Goal: Feedback & Contribution: Submit feedback/report problem

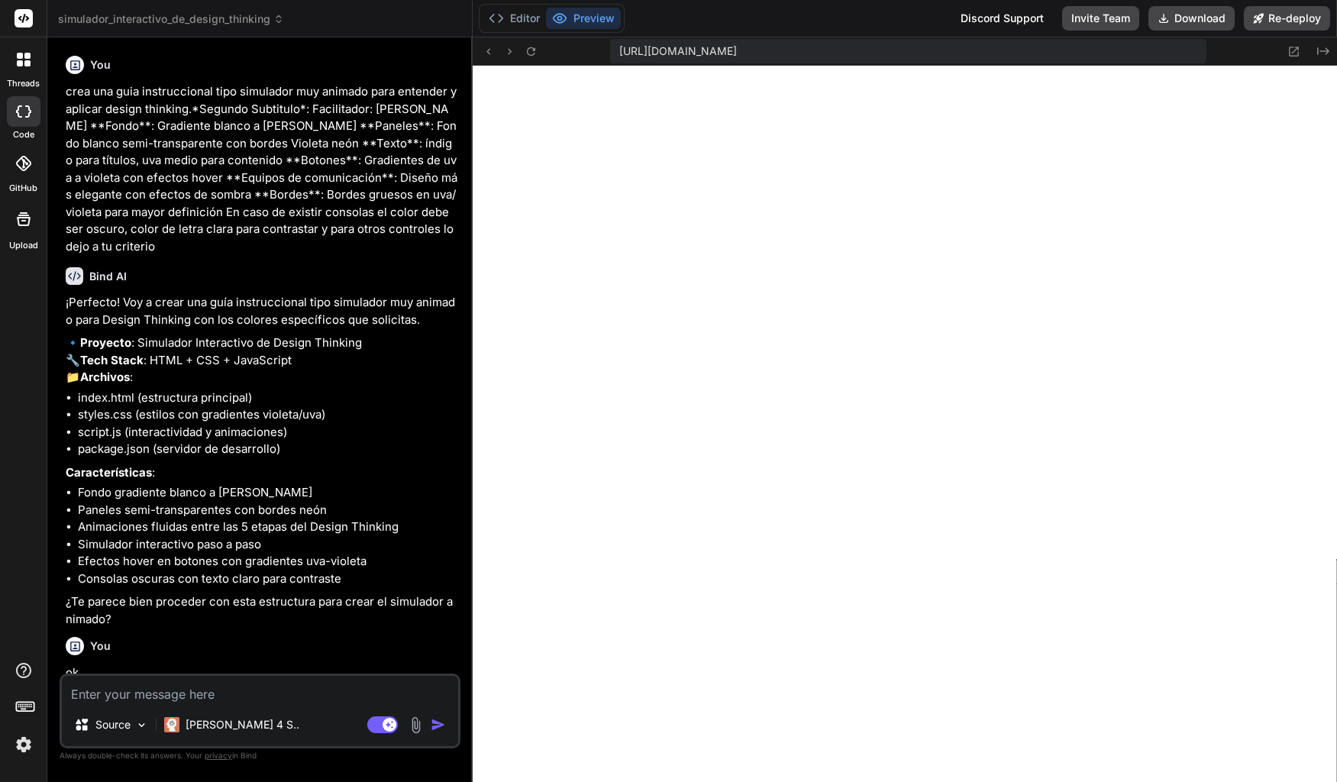
drag, startPoint x: 66, startPoint y: 93, endPoint x: 162, endPoint y: 239, distance: 174.7
click at [162, 239] on p "crea una guia instruccional tipo simulador muy animado para entender y aplicar …" at bounding box center [262, 169] width 392 height 172
click at [86, 118] on p "crea una guia instruccional tipo simulador muy animado para entender y aplicar …" at bounding box center [262, 169] width 392 height 172
drag, startPoint x: 137, startPoint y: 245, endPoint x: 63, endPoint y: 94, distance: 168.3
click at [63, 94] on div "You crea una guia instruccional tipo simulador muy animado para entender y apli…" at bounding box center [262, 362] width 398 height 624
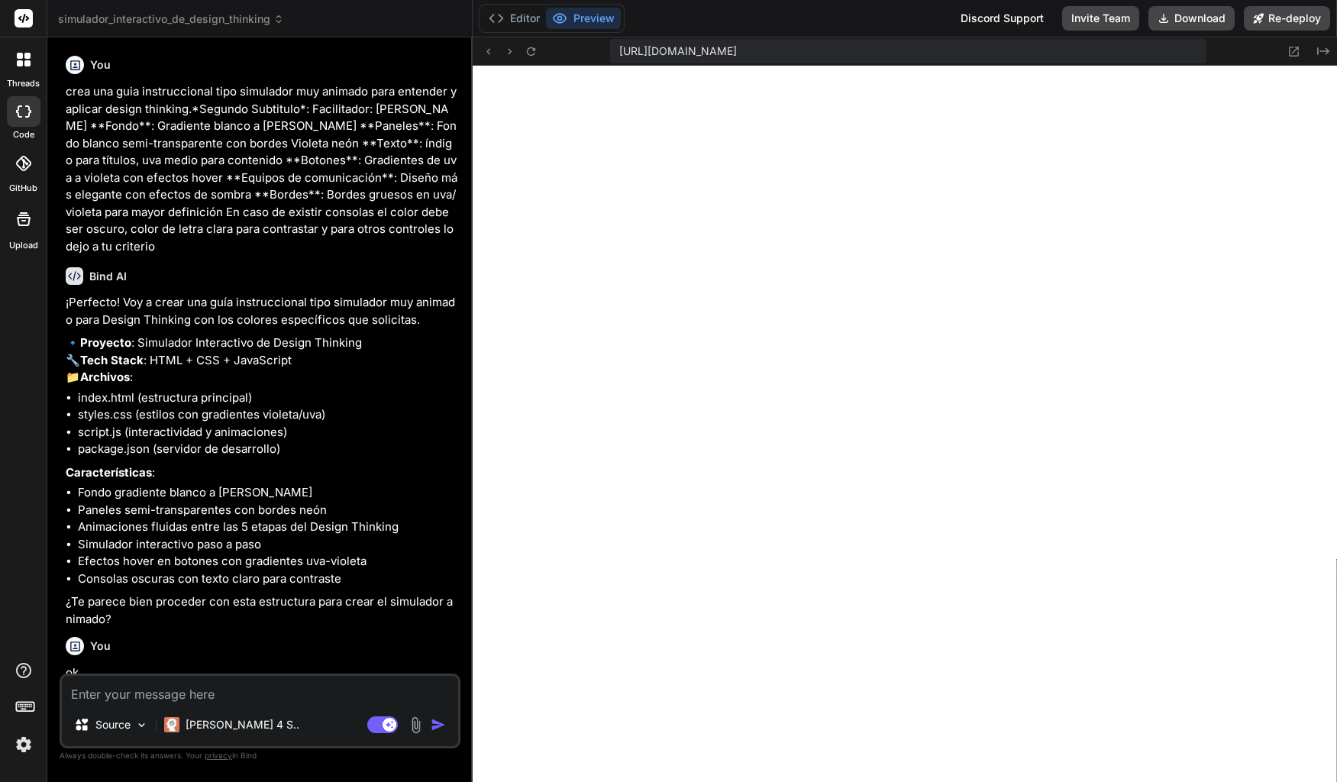
copy p "crea una guia instruccional tipo simulador muy animado para entender y aplicar …"
click at [23, 66] on div at bounding box center [24, 60] width 32 height 32
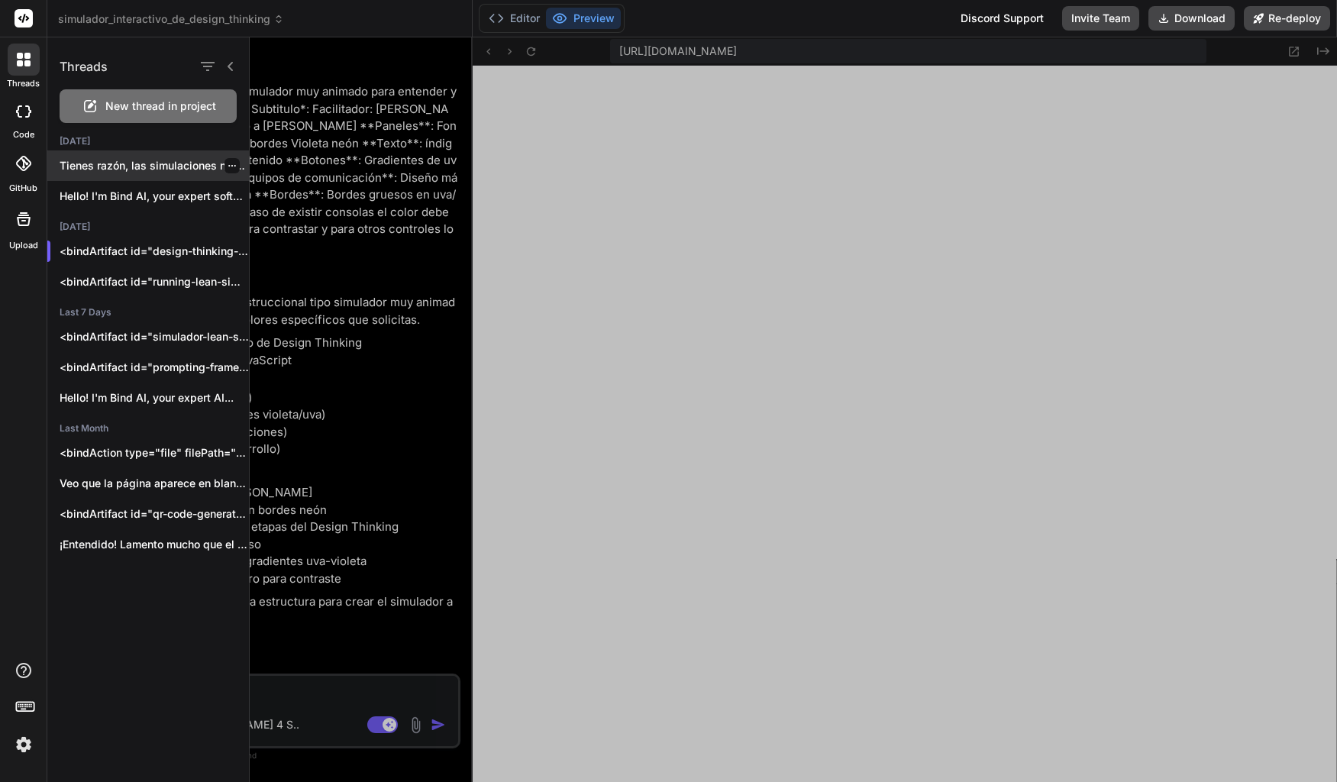
click at [137, 167] on p "Tienes razón, las simulaciones no se están..." at bounding box center [154, 165] width 189 height 15
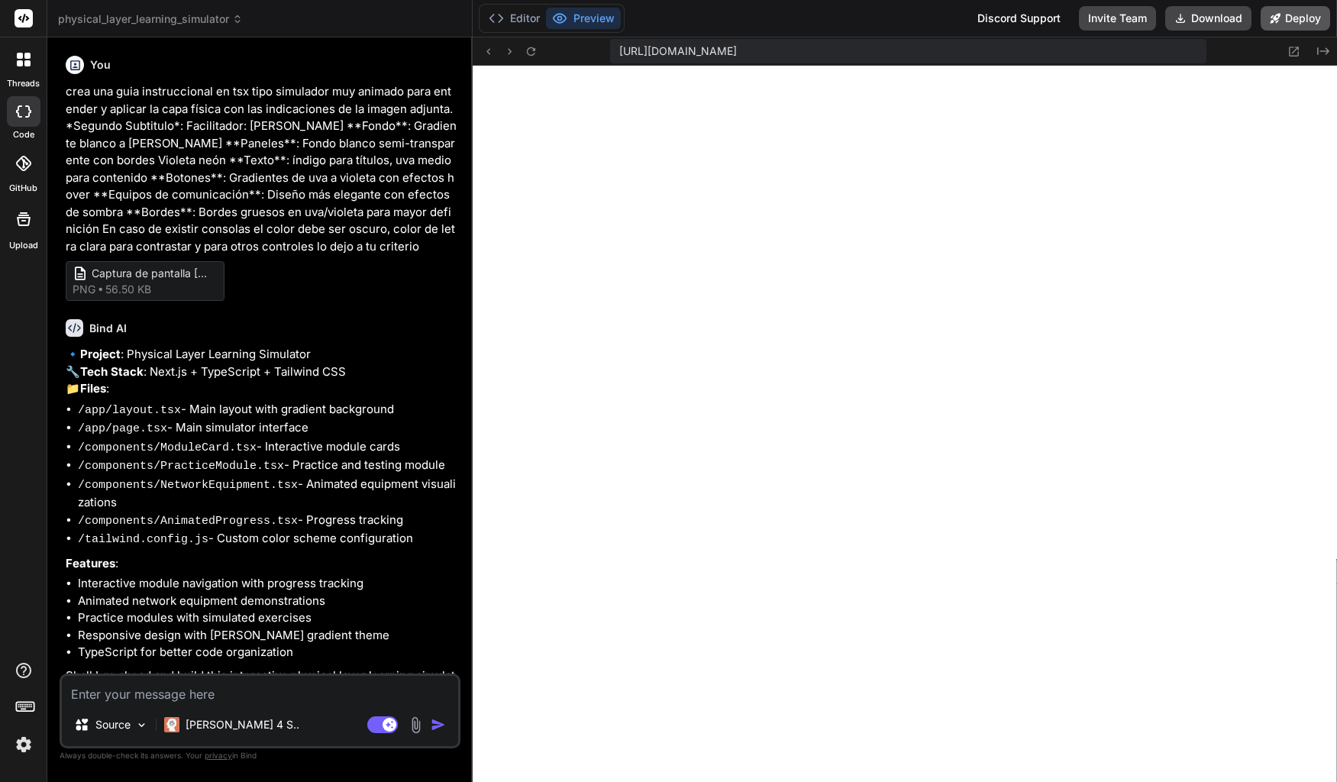
scroll to position [2422, 0]
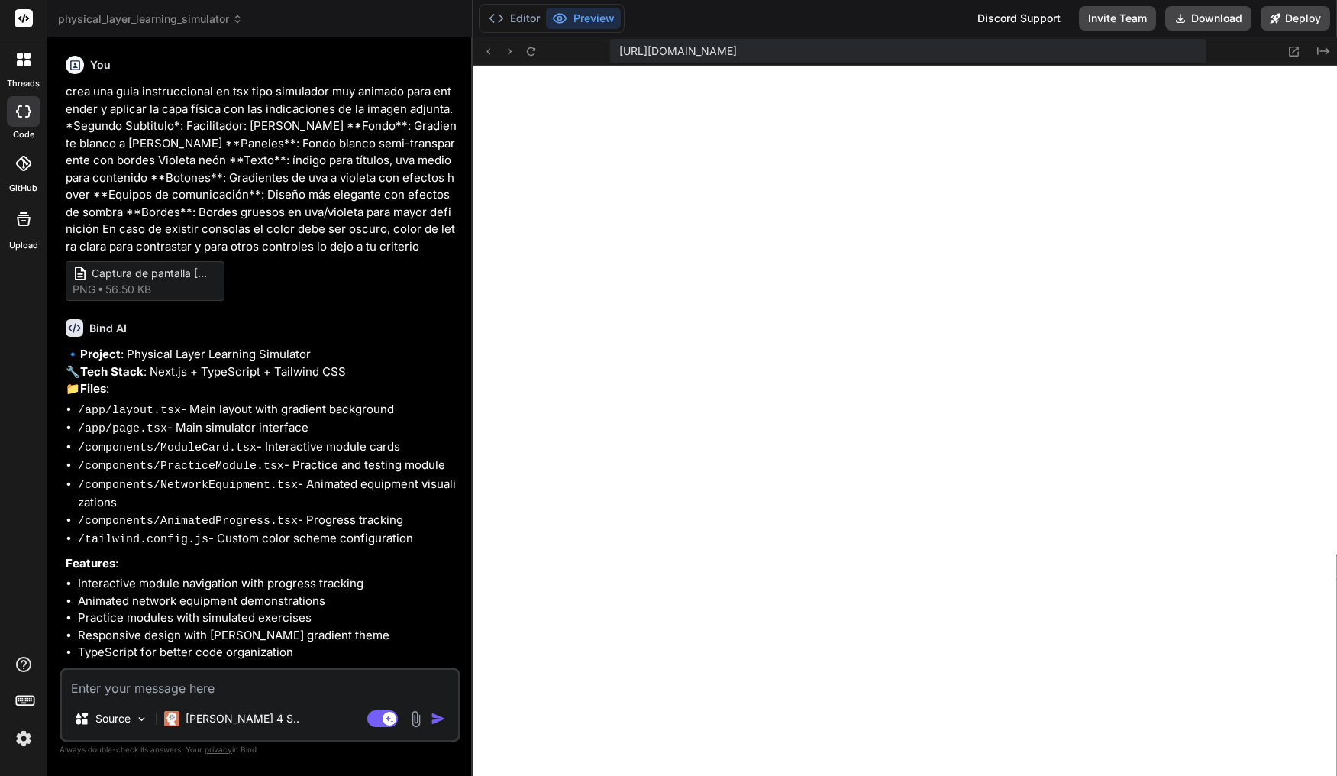
type textarea "x"
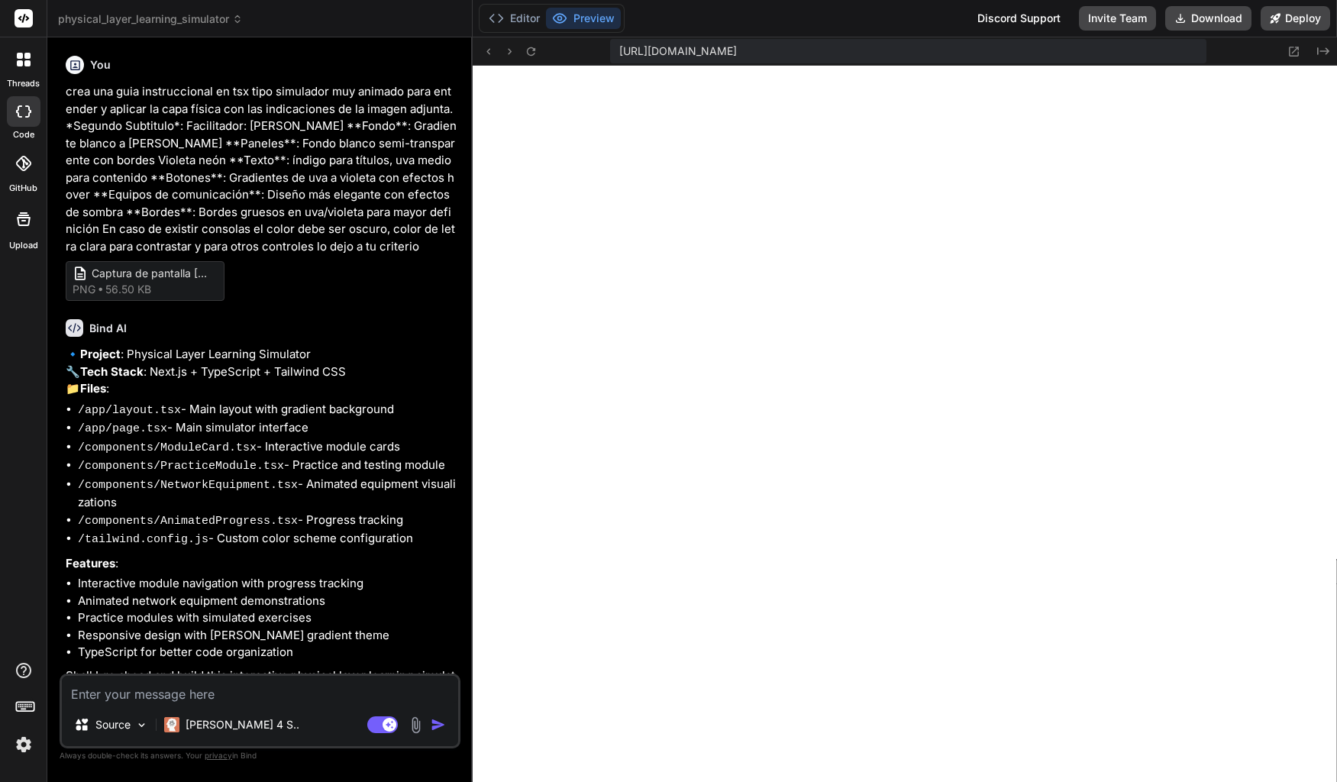
click at [163, 699] on textarea at bounding box center [260, 689] width 396 height 27
type textarea "L"
type textarea "x"
type textarea "La"
type textarea "x"
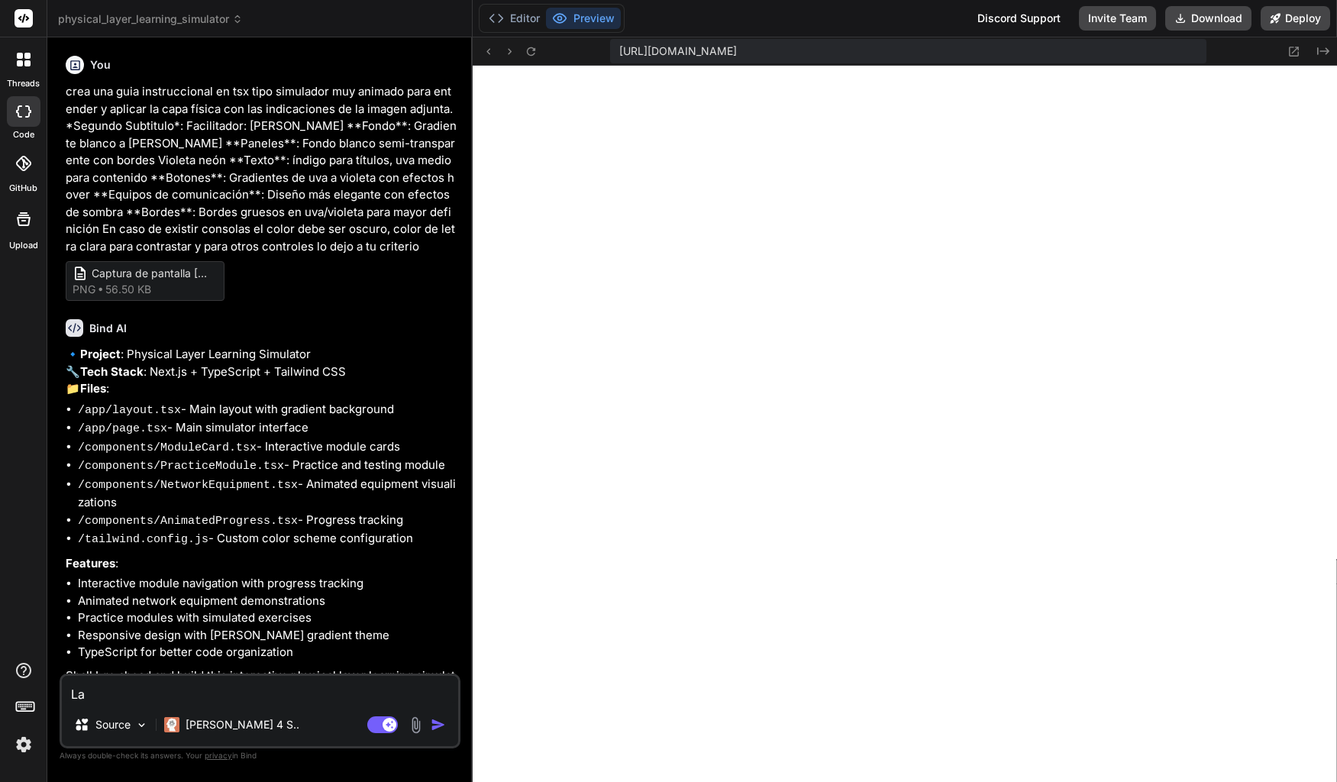
type textarea "Las"
type textarea "x"
type textarea "Las"
type textarea "x"
type textarea "Las s"
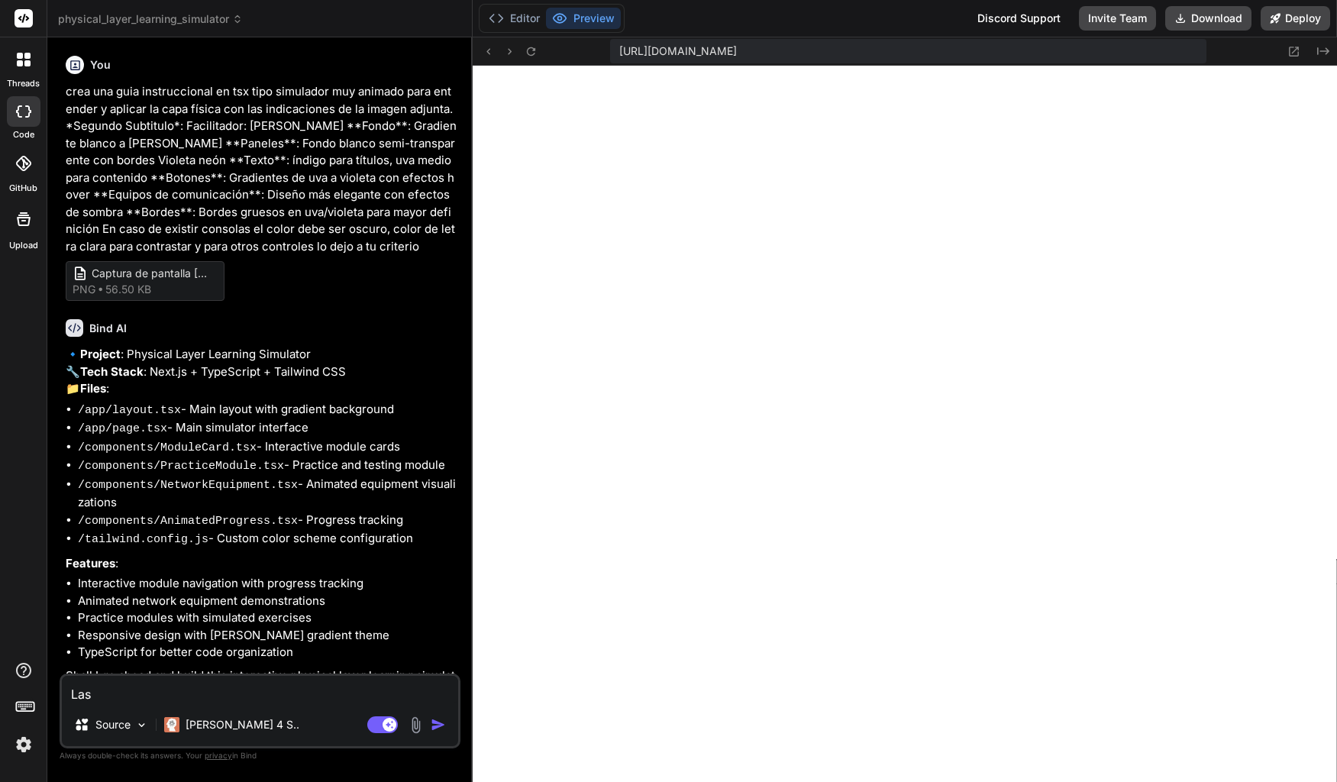
type textarea "x"
type textarea "Las si"
type textarea "x"
type textarea "Las sig"
type textarea "x"
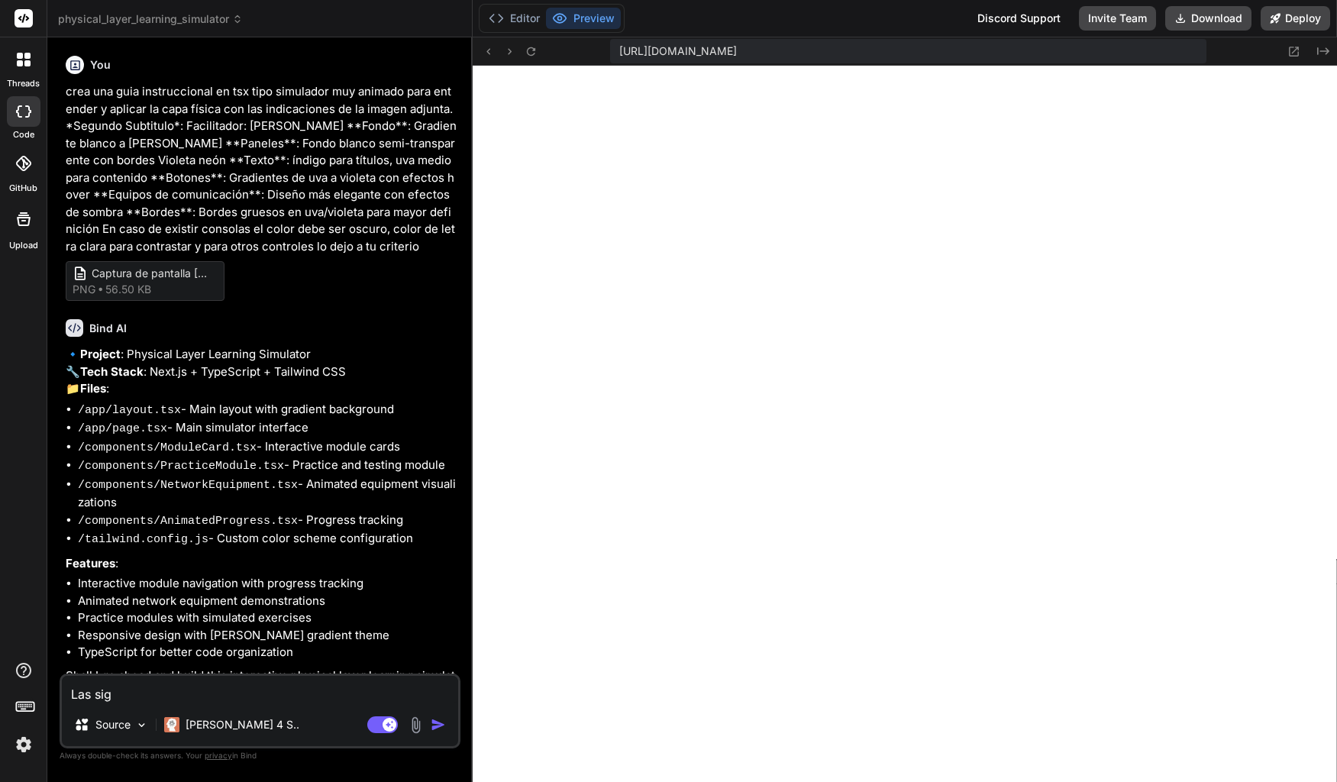
type textarea "Las sigu"
type textarea "x"
type textarea "Las sigui"
type textarea "x"
type textarea "Las siguie"
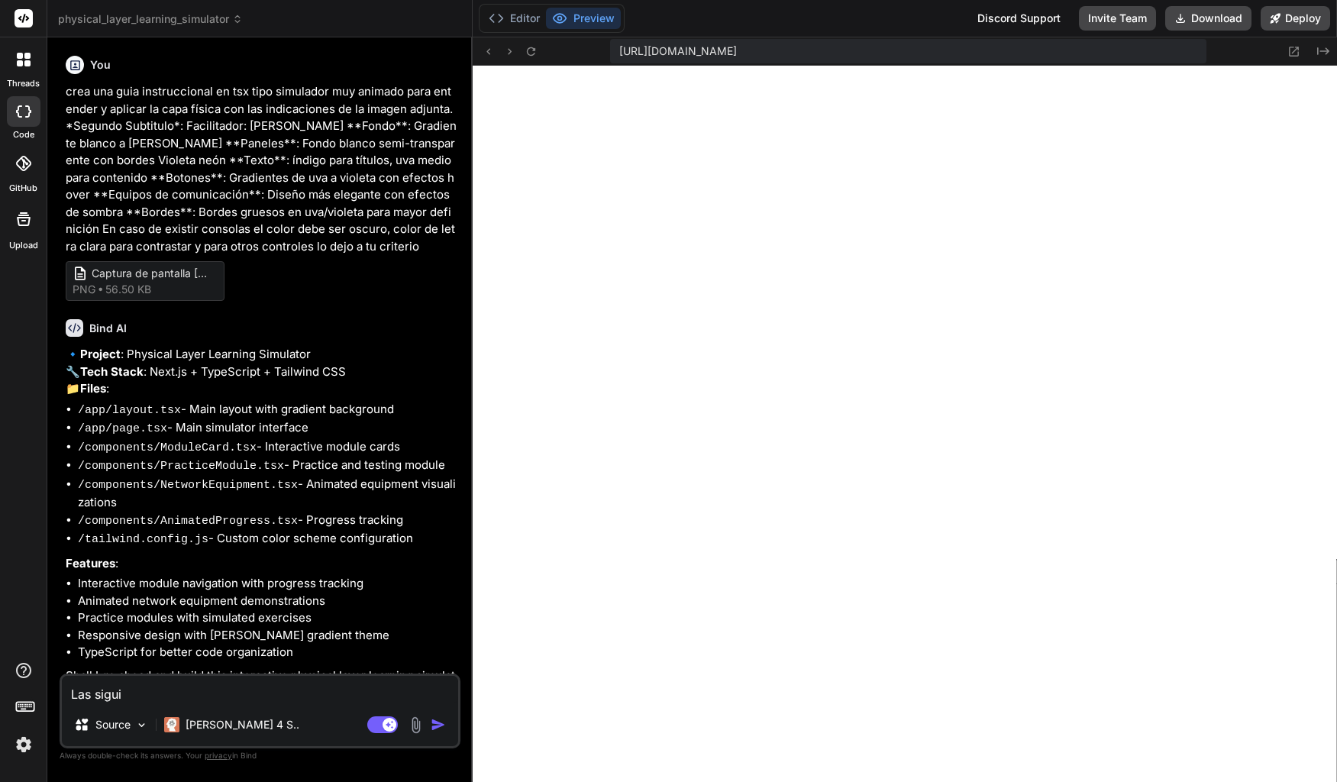
type textarea "x"
type textarea "Las siguien"
type textarea "x"
type textarea "Las siguient"
type textarea "x"
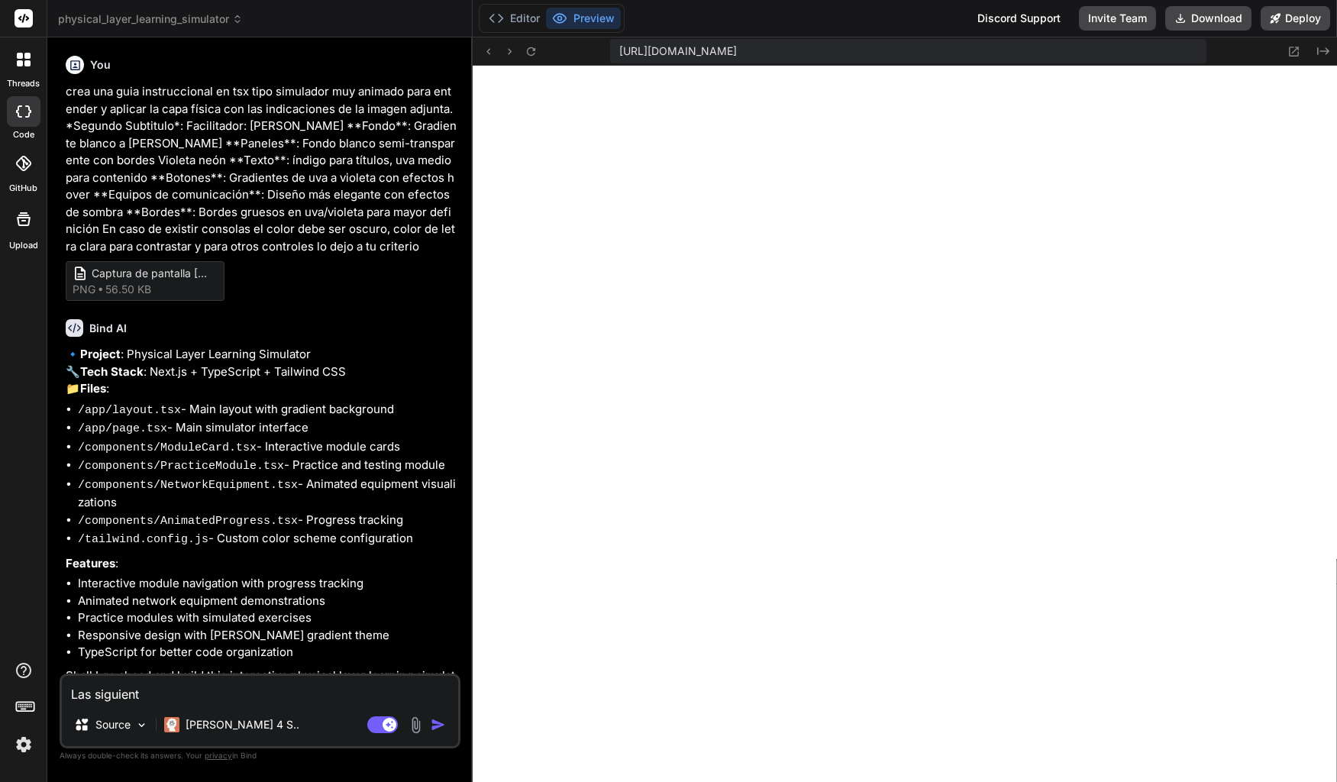
type textarea "Las siguiente"
type textarea "x"
type textarea "Las siguientes"
type textarea "x"
type textarea "Las siguientes"
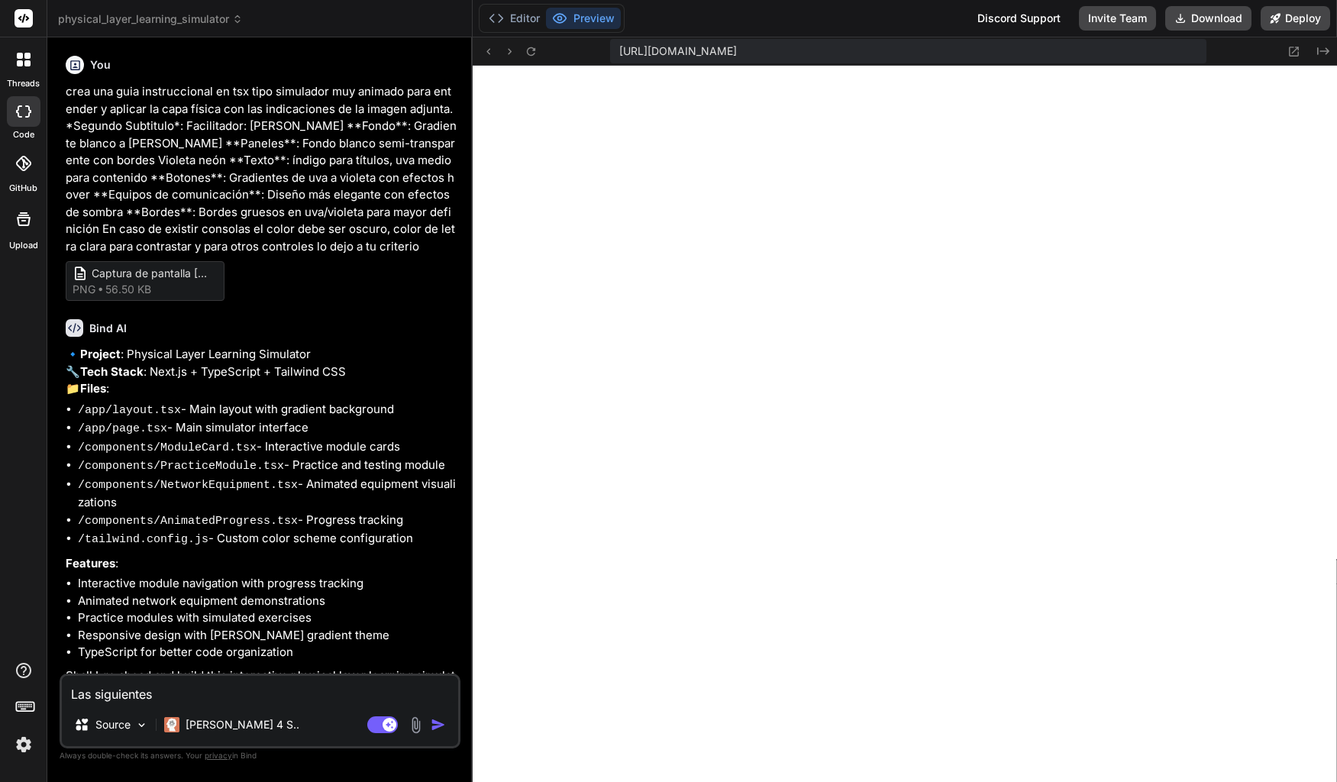
type textarea "x"
type textarea "Las siguientes s"
type textarea "x"
type textarea "Las siguientes si"
type textarea "x"
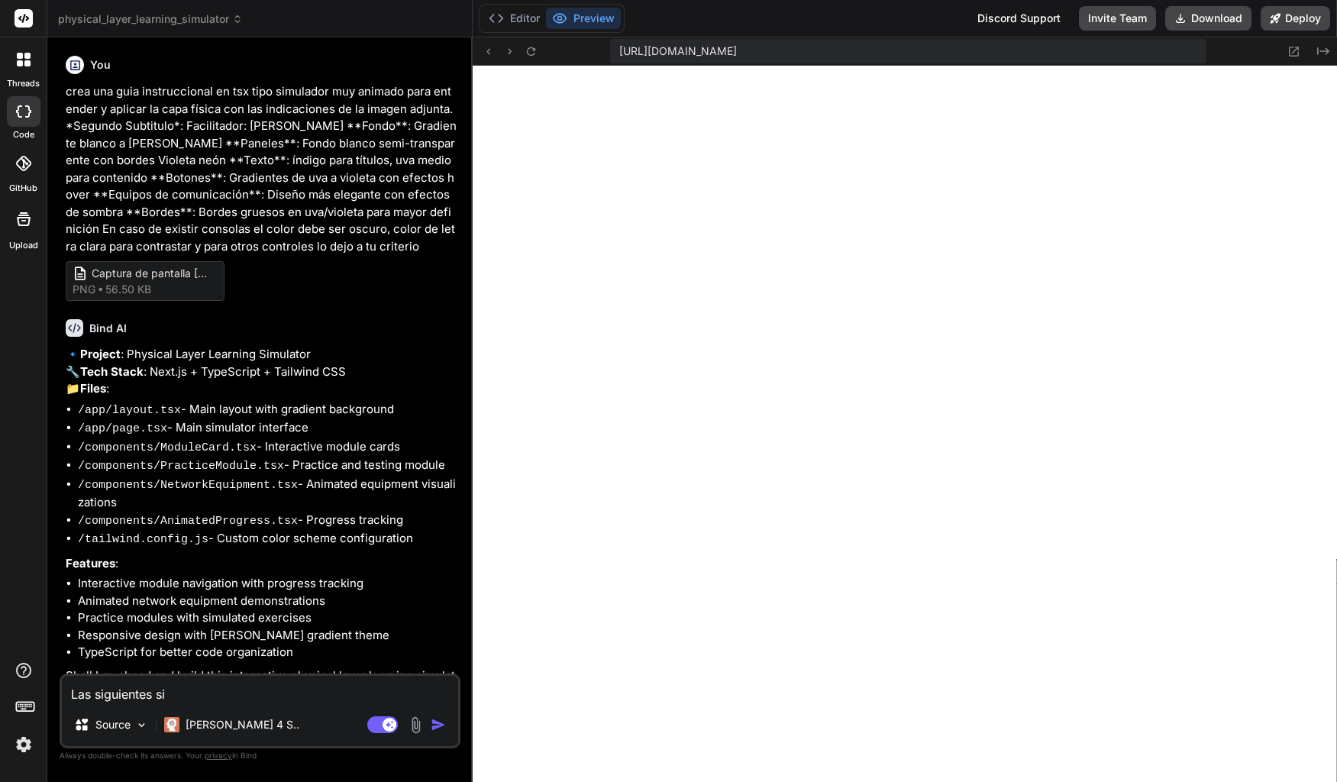
type textarea "Las siguientes sim"
type textarea "x"
type textarea "Las siguientes simu"
type textarea "x"
type textarea "Las siguientes simul"
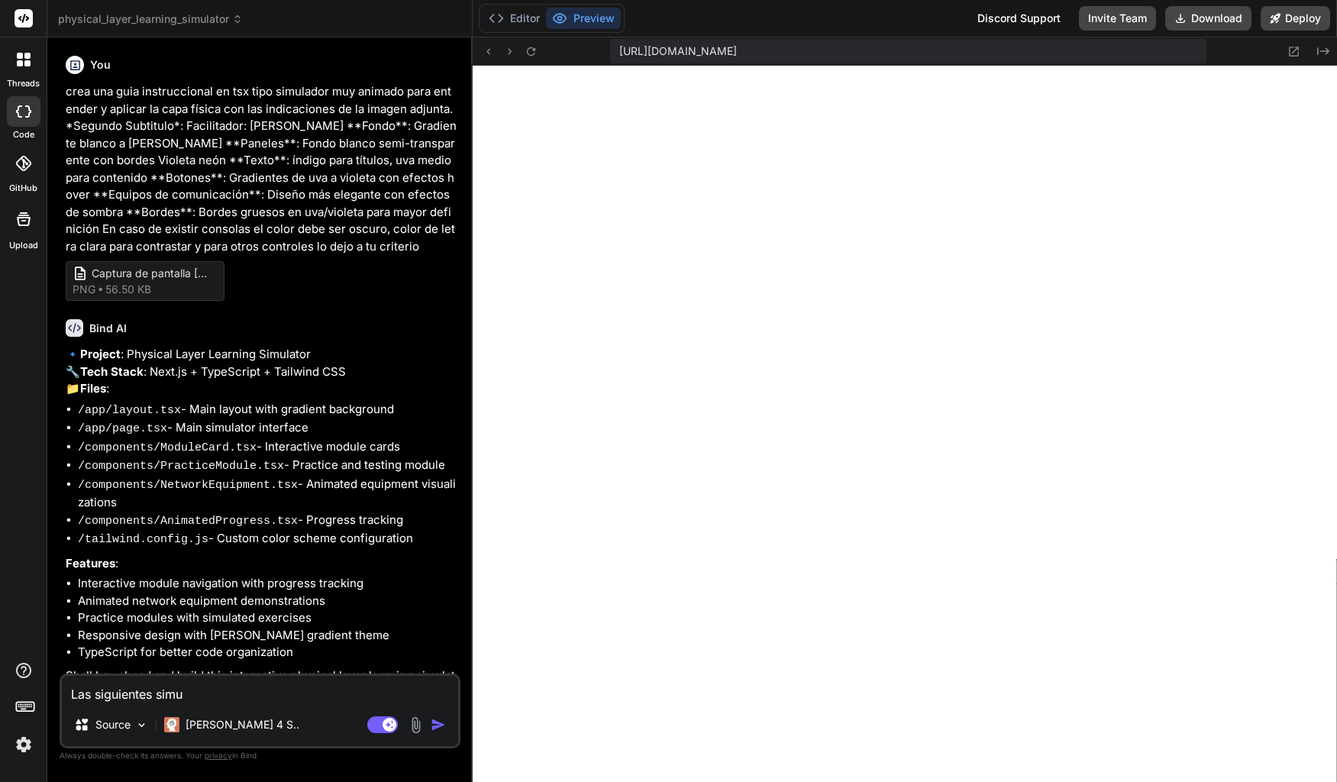
type textarea "x"
type textarea "Las siguientes simula"
type textarea "x"
type textarea "Las siguientes simulac"
type textarea "x"
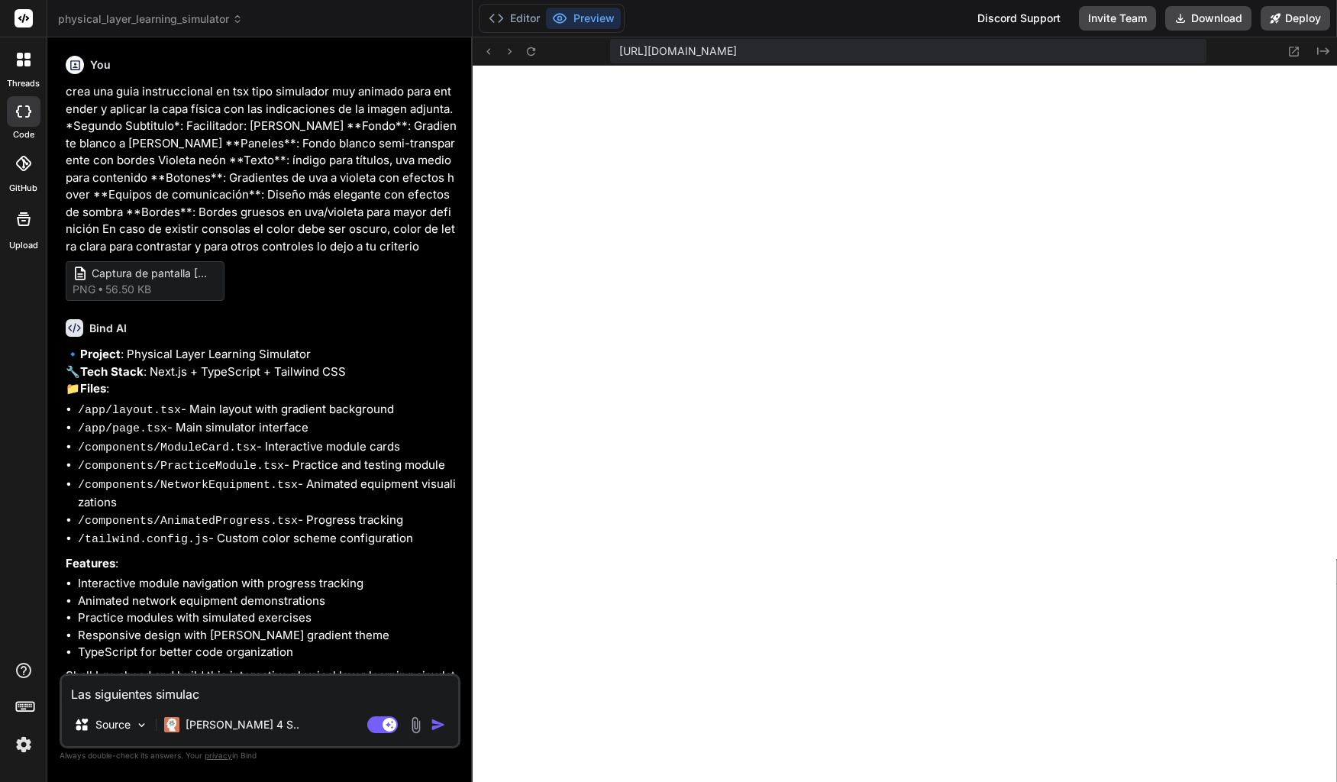
type textarea "Las siguientes simulaci"
type textarea "x"
type textarea "Las siguientes simulacio"
type textarea "x"
type textarea "Las siguientes simulacion"
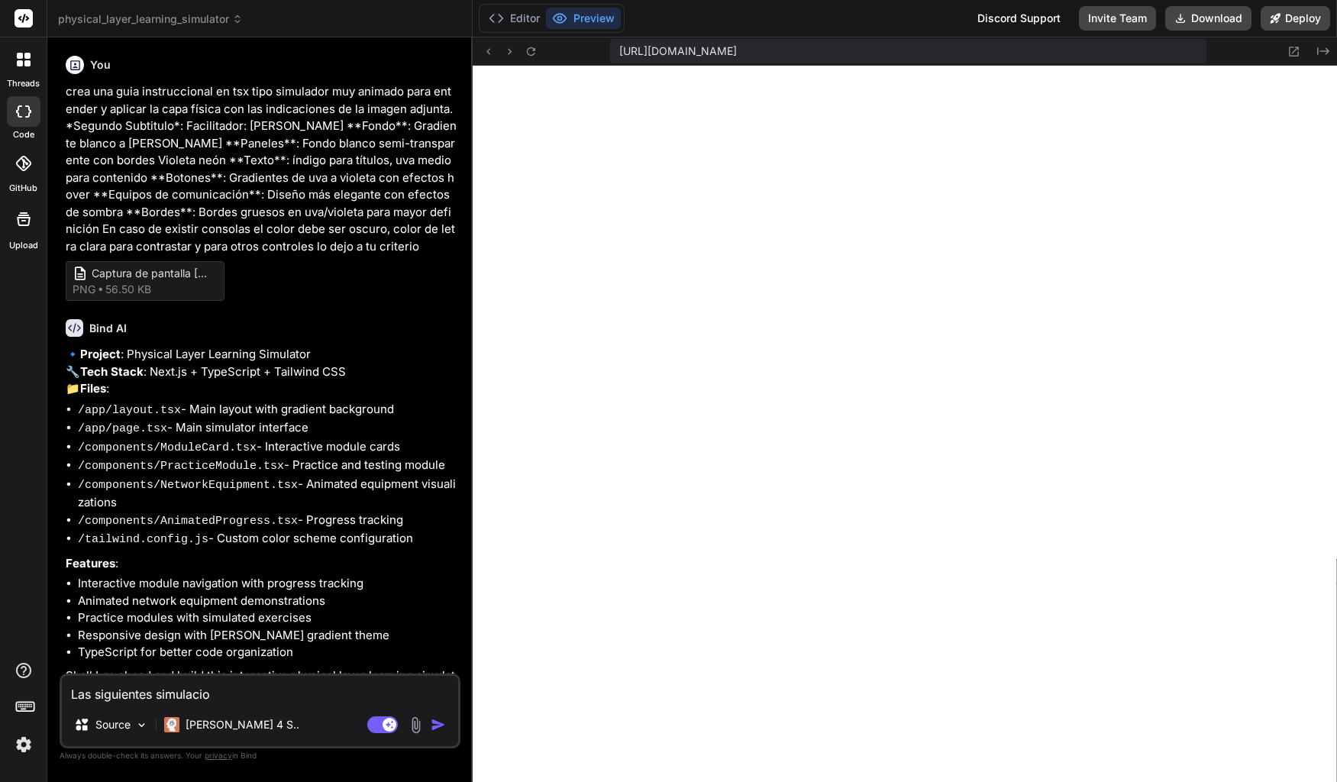
type textarea "x"
type textarea "Las siguientes simulacione"
type textarea "x"
type textarea "Las siguientes simulaciones"
type textarea "x"
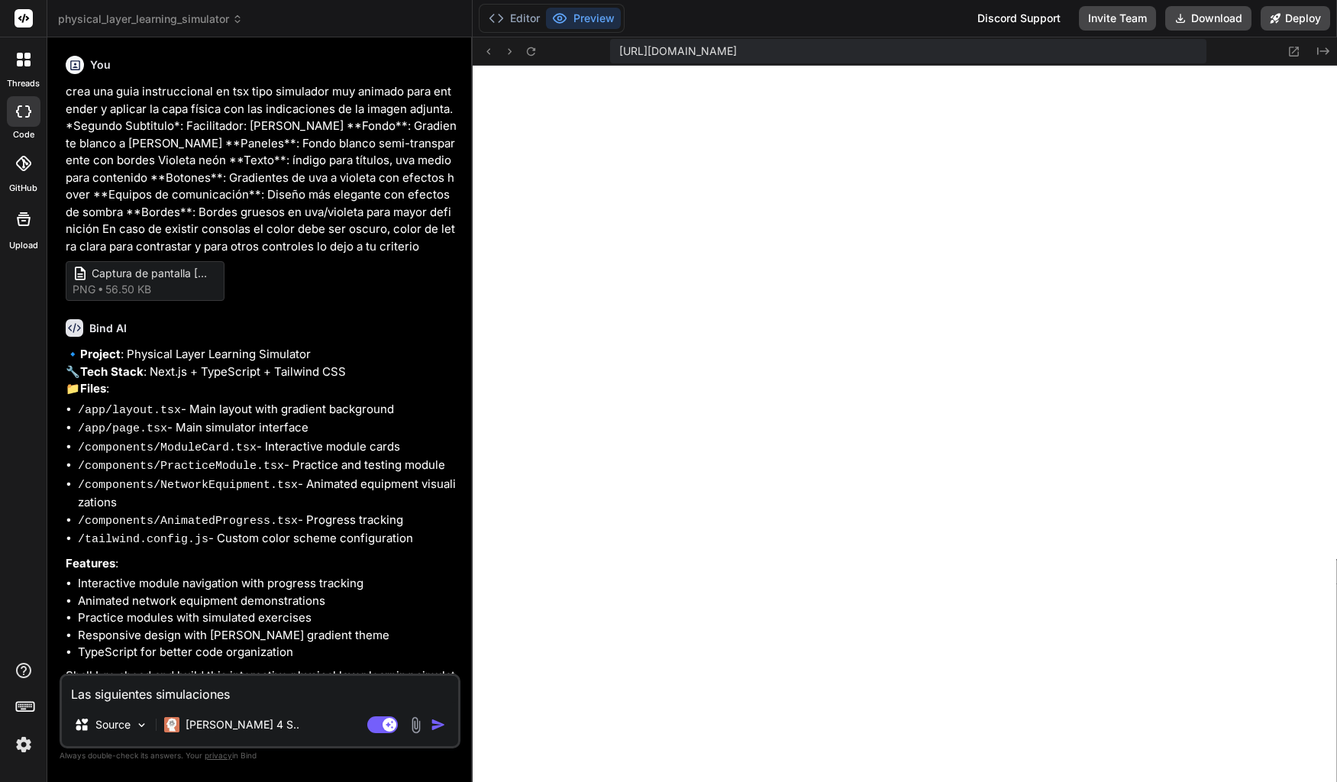
type textarea "Las siguientes simulaciones"
type textarea "x"
type textarea "Las siguientes simulaciones n"
type textarea "x"
type textarea "Las siguientes simulaciones no"
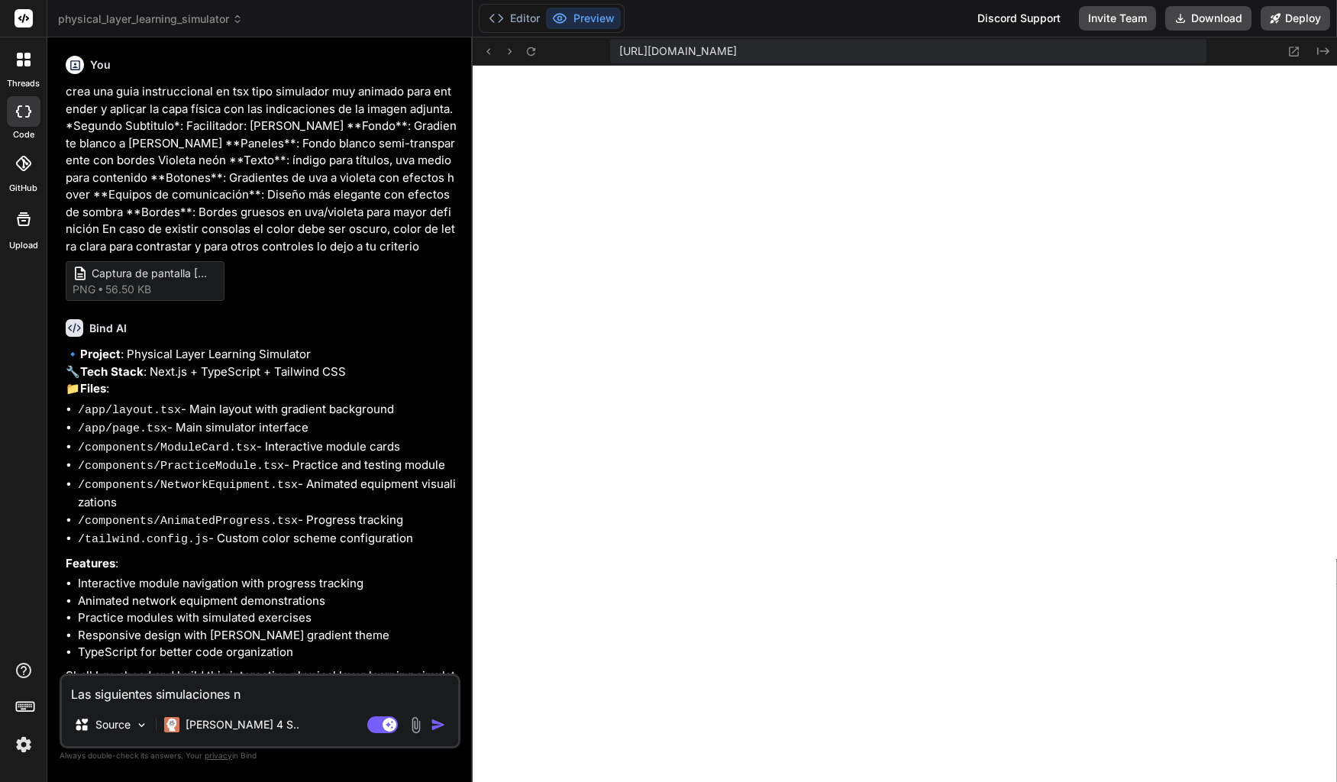
type textarea "x"
type textarea "Las siguientes simulaciones no"
type textarea "x"
type textarea "Las siguientes simulaciones no f"
type textarea "x"
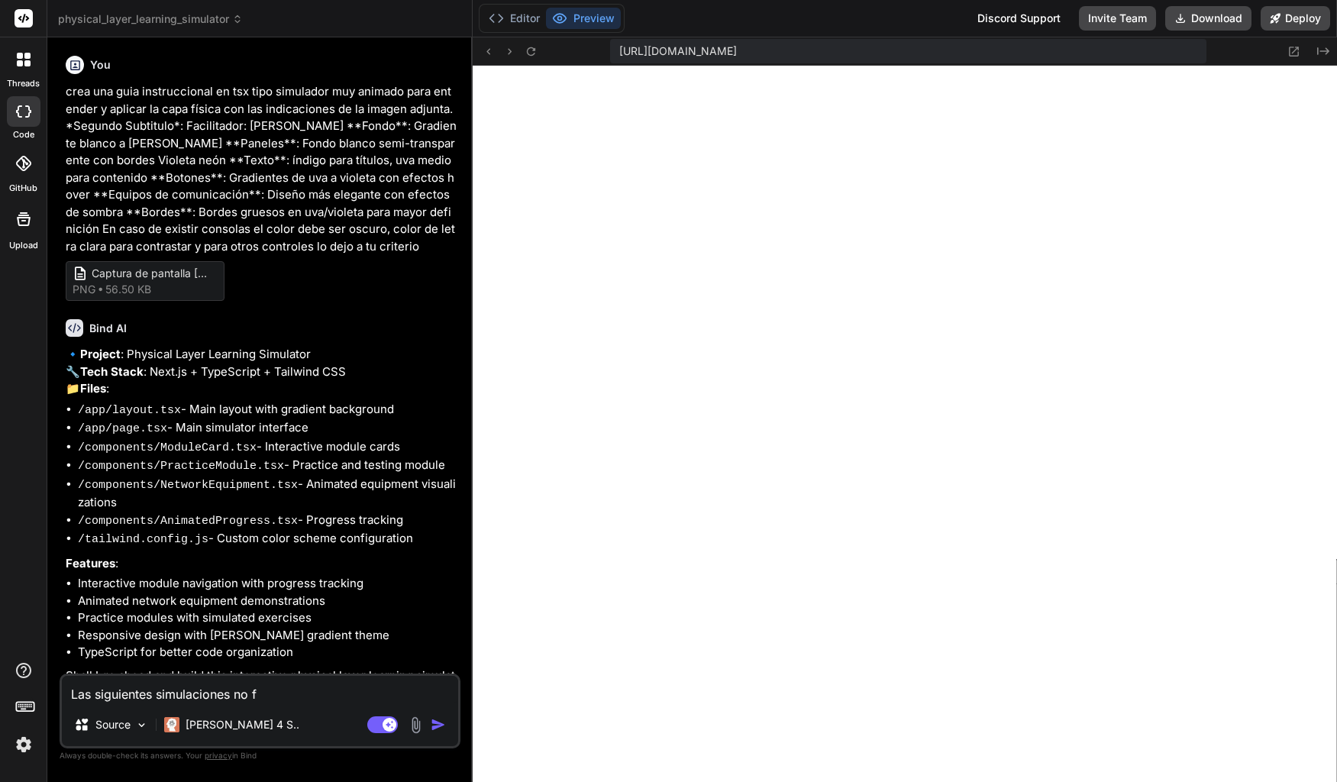
type textarea "Las siguientes simulaciones no fu"
type textarea "x"
type textarea "Las siguientes simulaciones no fun"
type textarea "x"
type textarea "Las siguientes simulaciones no func"
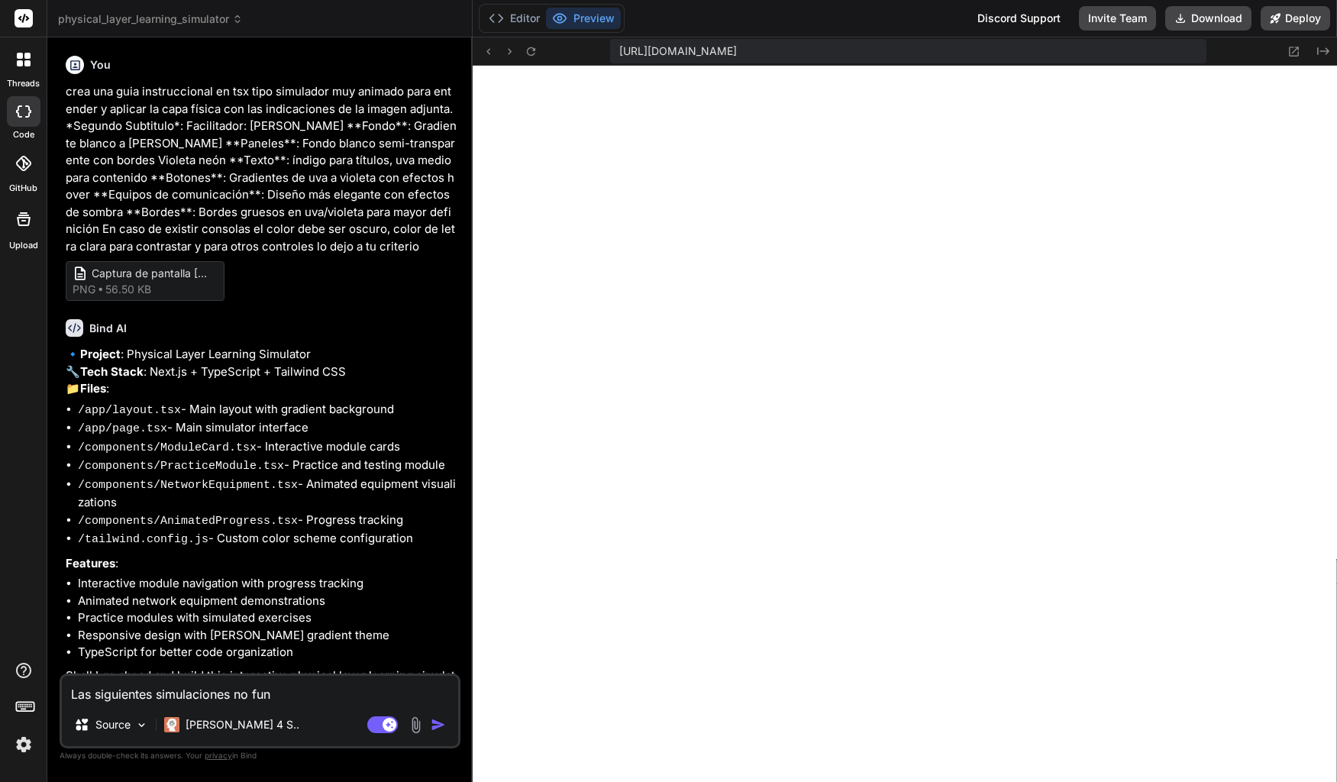
type textarea "x"
type textarea "Las siguientes simulaciones no funci"
type textarea "x"
type textarea "Las siguientes simulaciones no funcio"
type textarea "x"
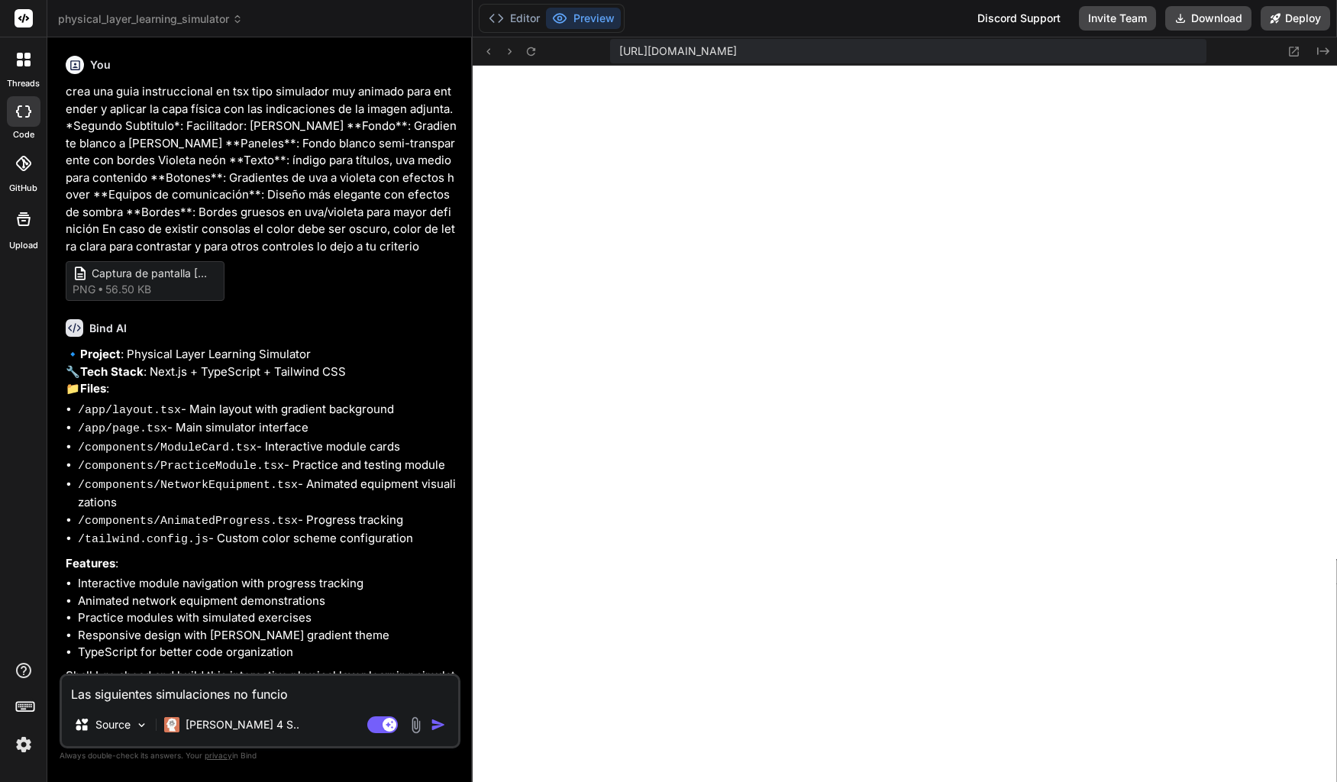
type textarea "Las siguientes simulaciones no funcion"
type textarea "x"
type textarea "Las siguientes simulaciones no funciona"
type textarea "x"
type textarea "Las siguientes simulaciones no funcionan"
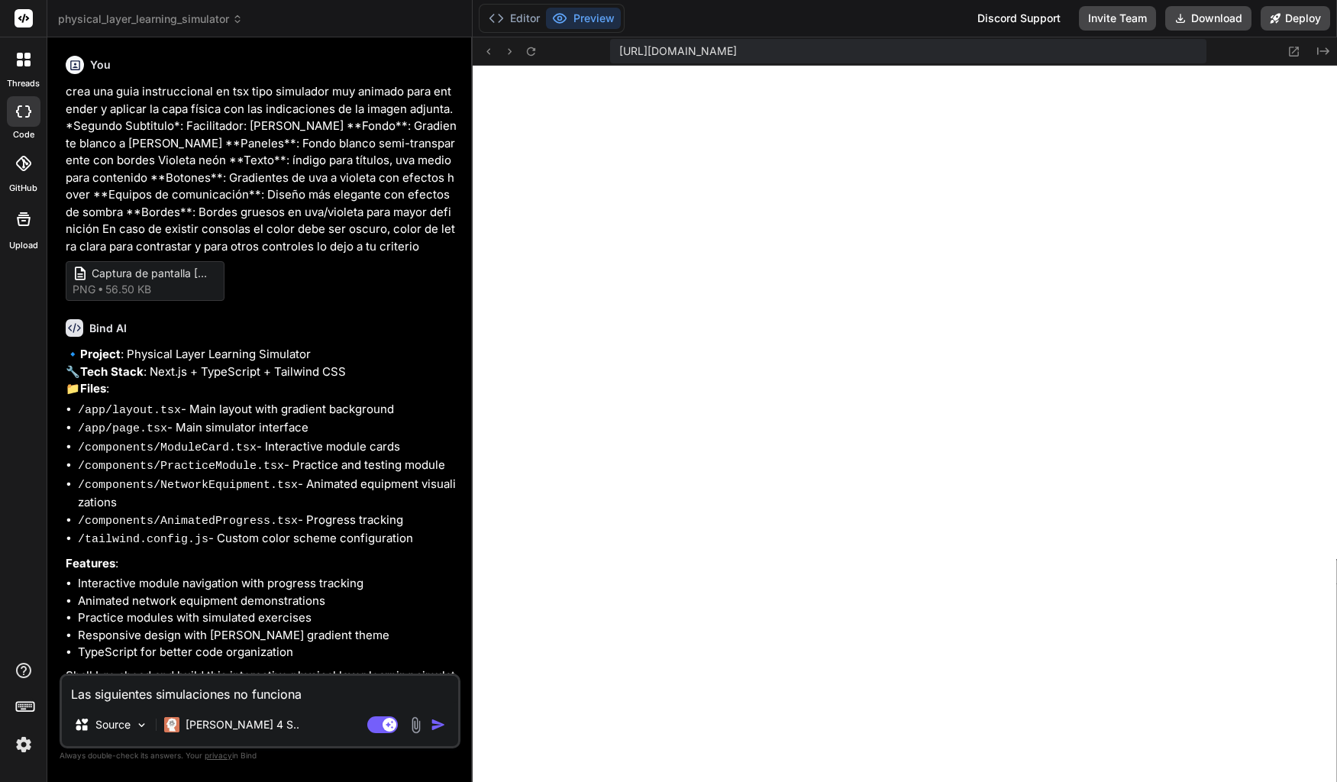
type textarea "x"
type textarea "Las siguientes simulaciones no funcionan:"
type textarea "x"
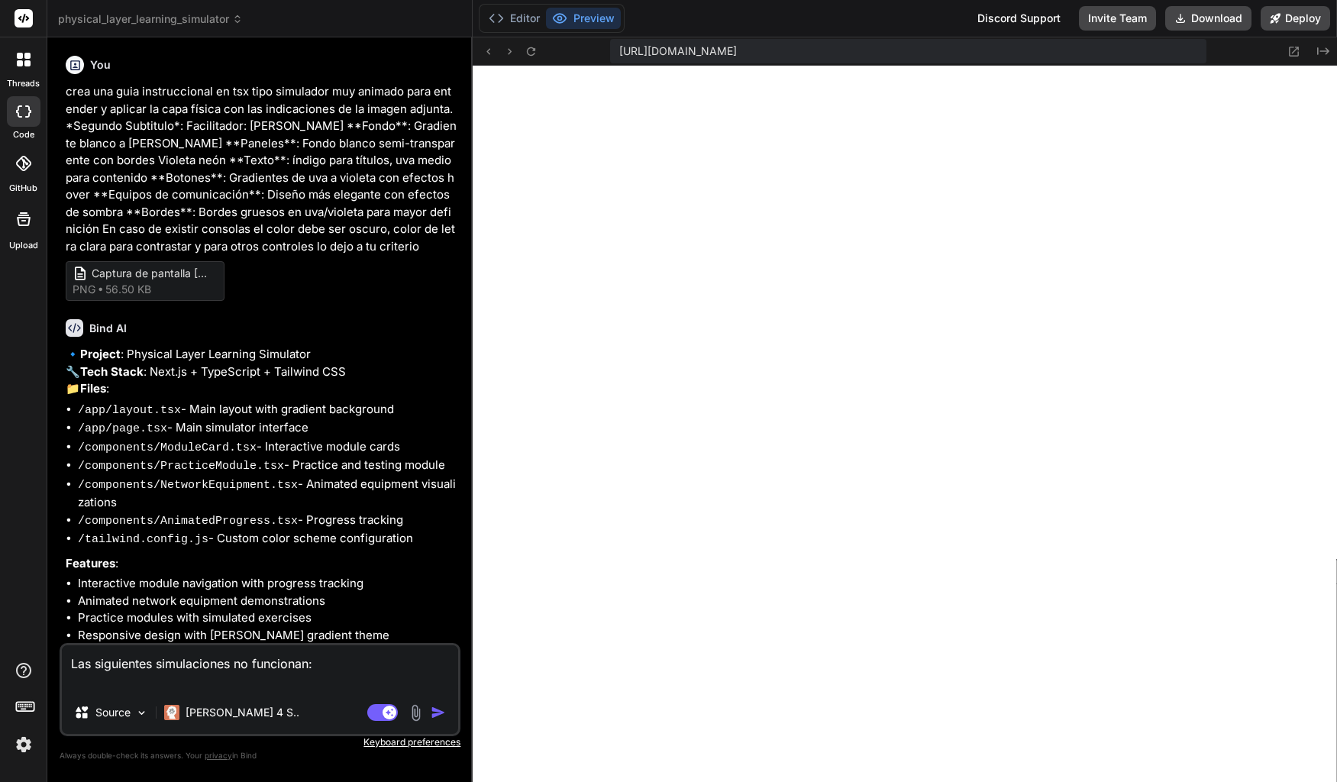
paste textarea "Simulación: Signal Characteristics Esta simulación muestra los conceptos clave …"
type textarea "Las siguientes simulaciones no funcionan: Simulación: Signal Characteristics Es…"
type textarea "x"
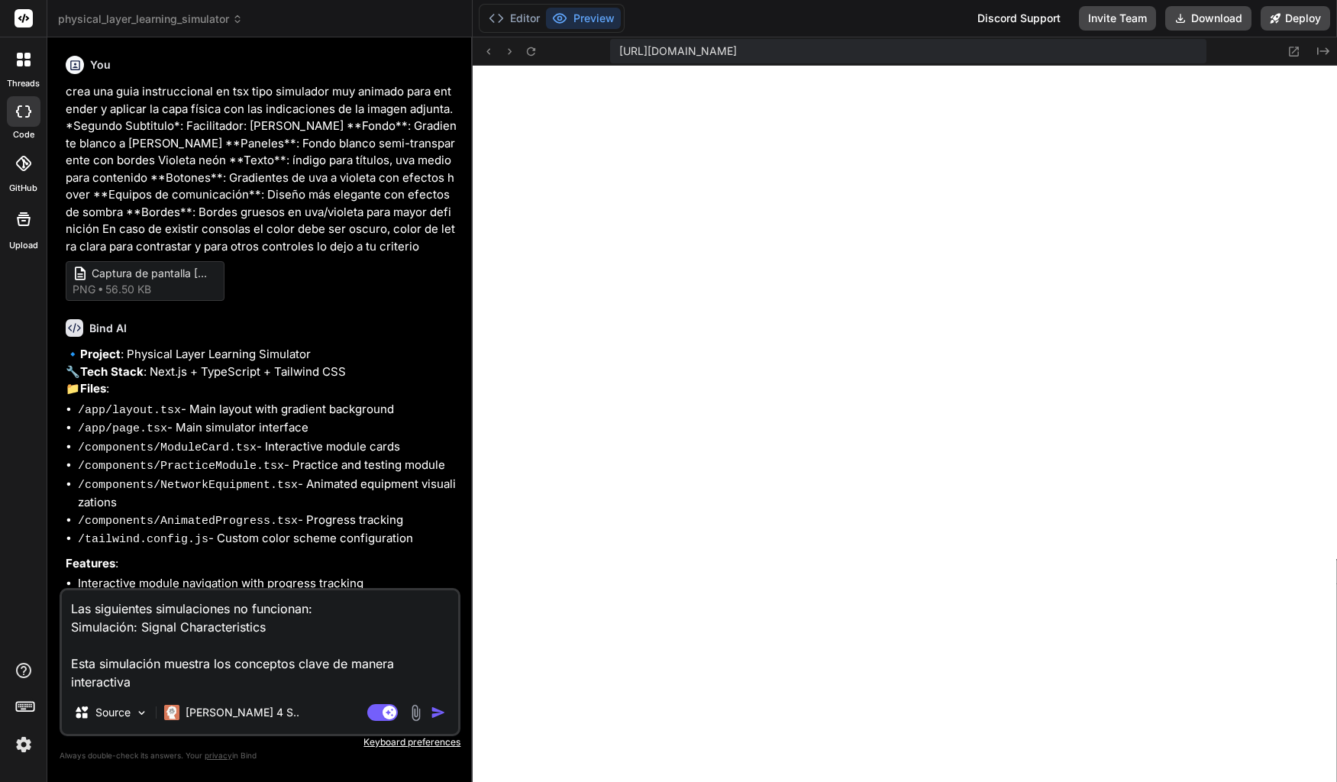
type textarea "Las siguientes simulaciones no funcionan: Simulación: Signal Characteristics"
type textarea "x"
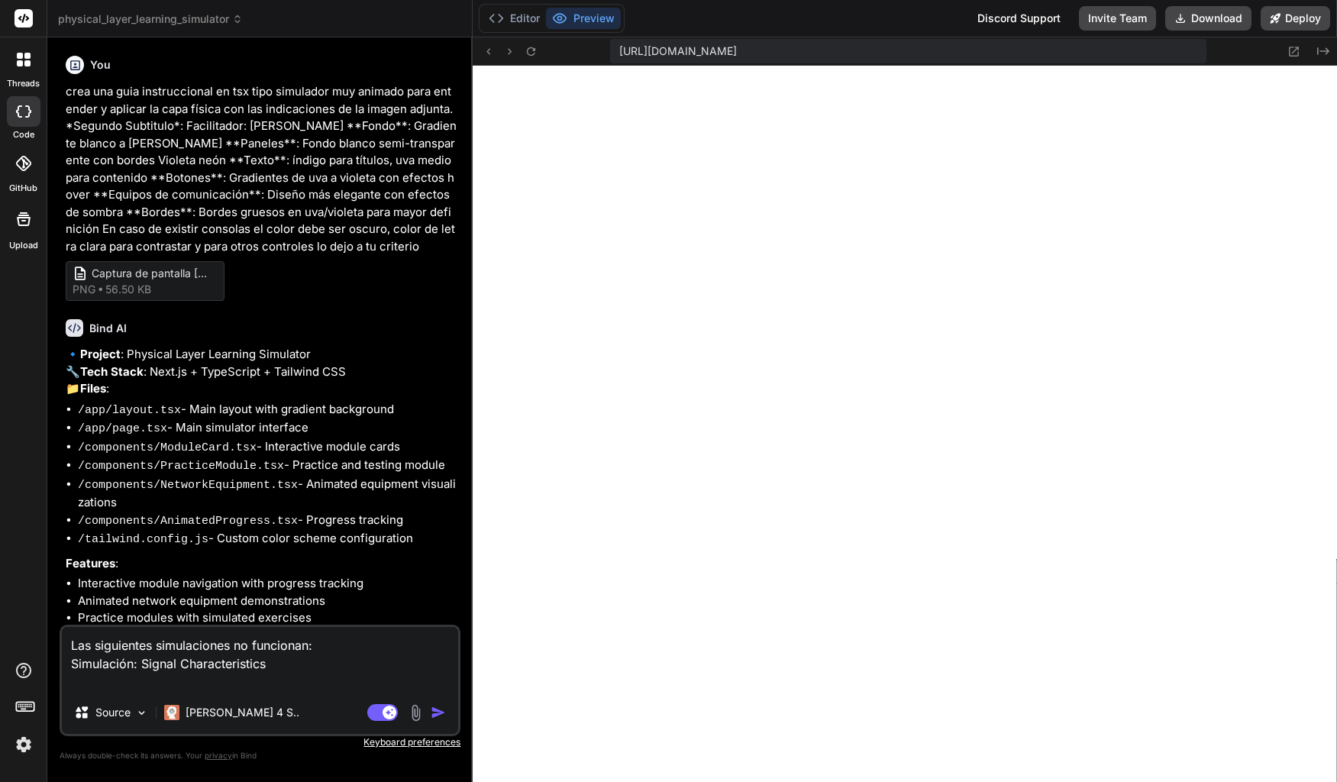
type textarea "Las siguientes simulaciones no funcionan: Signal Characteristics"
type textarea "x"
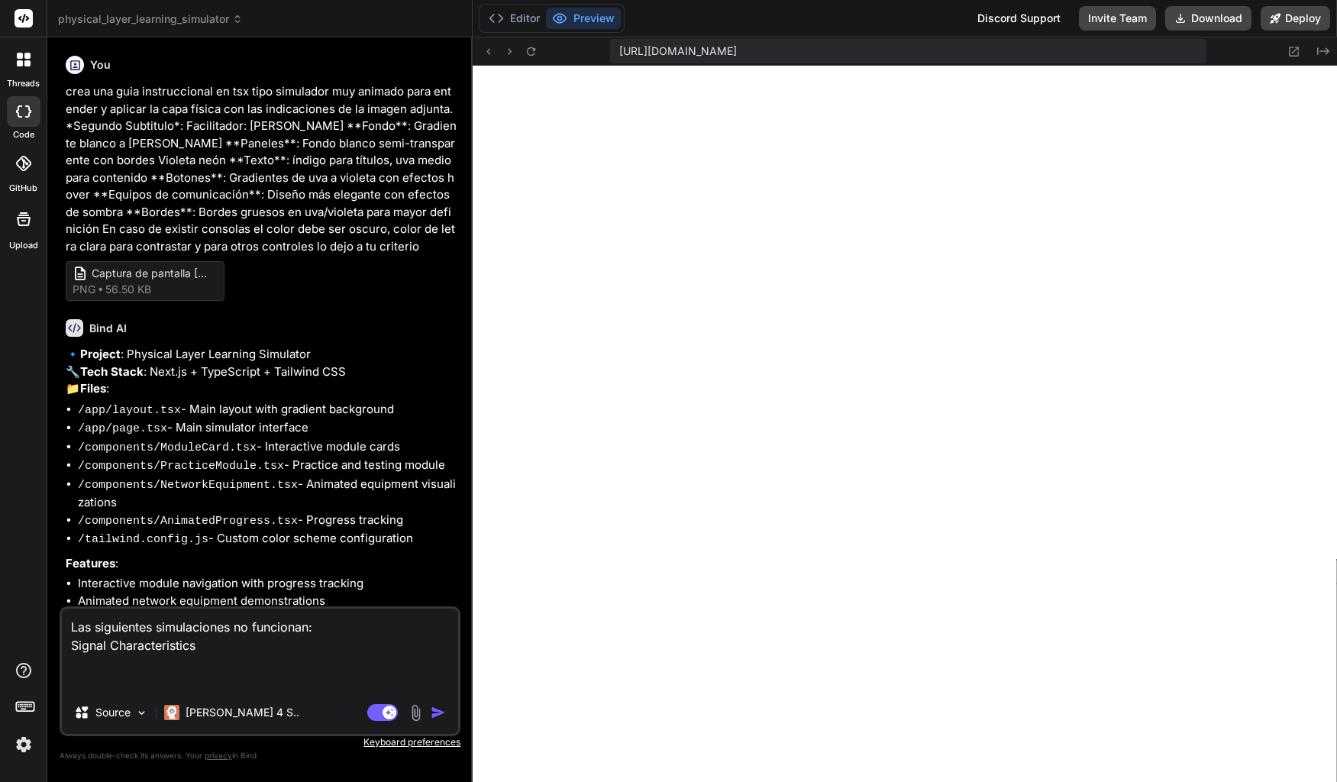
click at [134, 660] on textarea "Las siguientes simulaciones no funcionan: Signal Characteristics" at bounding box center [260, 649] width 396 height 82
paste textarea "Functions Demo"
type textarea "Las siguientes simulaciones no funcionan: Signal Characteristics Functions Demo"
type textarea "x"
type textarea "Las siguientes simulaciones no funcionan: Signal Characteristics Functions Demo"
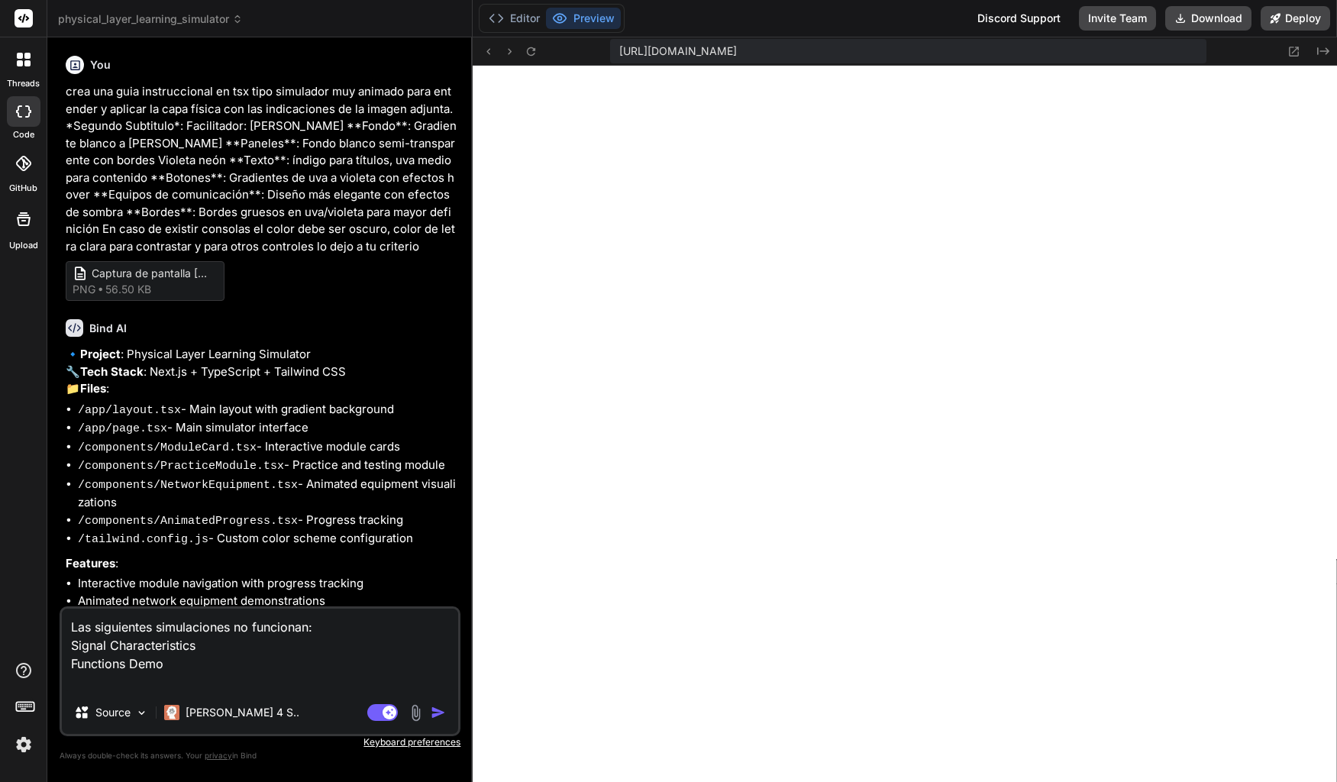
click at [186, 664] on textarea "Las siguientes simulaciones no funcionan: Signal Characteristics Functions Demo" at bounding box center [260, 649] width 396 height 82
type textarea "x"
paste textarea "Bandwidth Demo"
type textarea "Las siguientes simulaciones no funcionan: Signal Characteristics Functions Demo…"
type textarea "x"
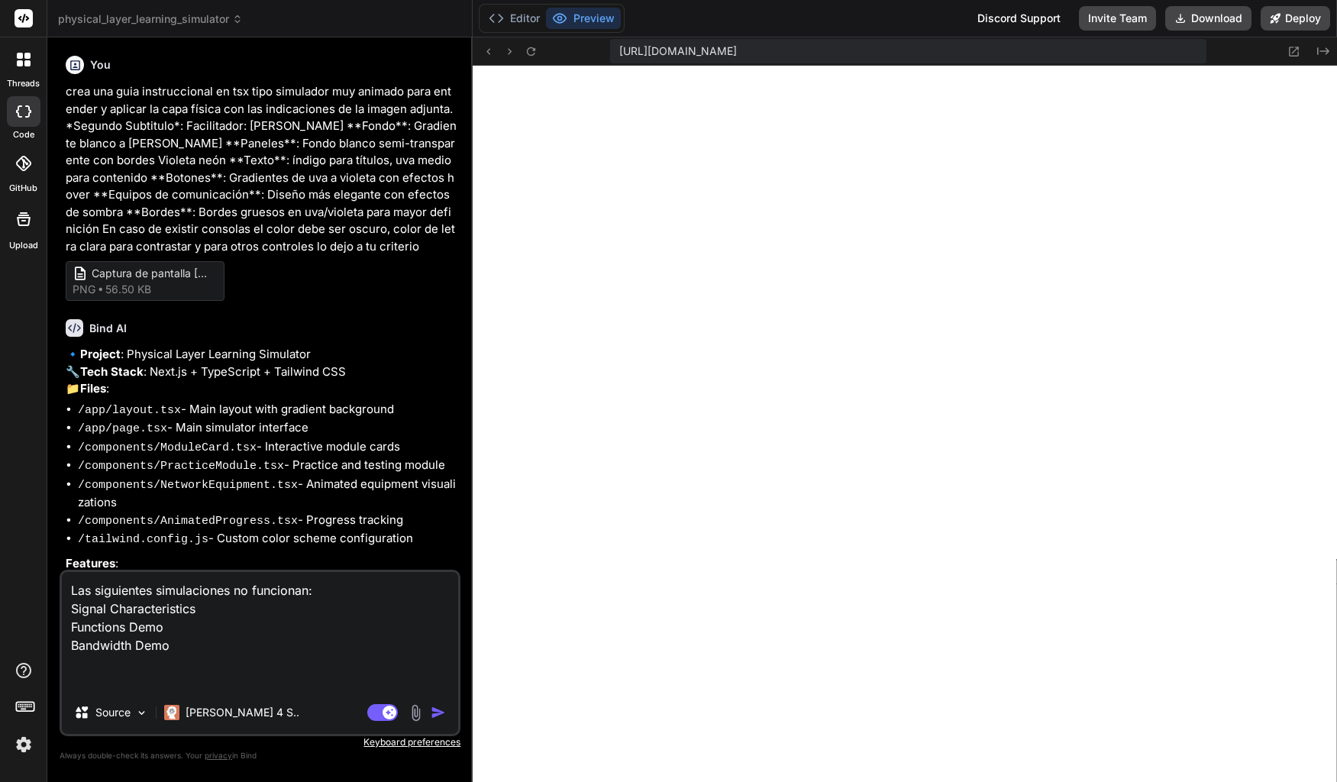
click at [79, 665] on textarea "Las siguientes simulaciones no funcionan: Signal Characteristics Functions Demo…" at bounding box center [260, 631] width 396 height 119
paste textarea "Simulación: Transceiver Demo"
type textarea "Las siguientes simulaciones no funcionan: Signal Characteristics Functions Demo…"
type textarea "x"
type textarea "Las siguientes simulaciones no funcionan: Signal Characteristics Functions Demo…"
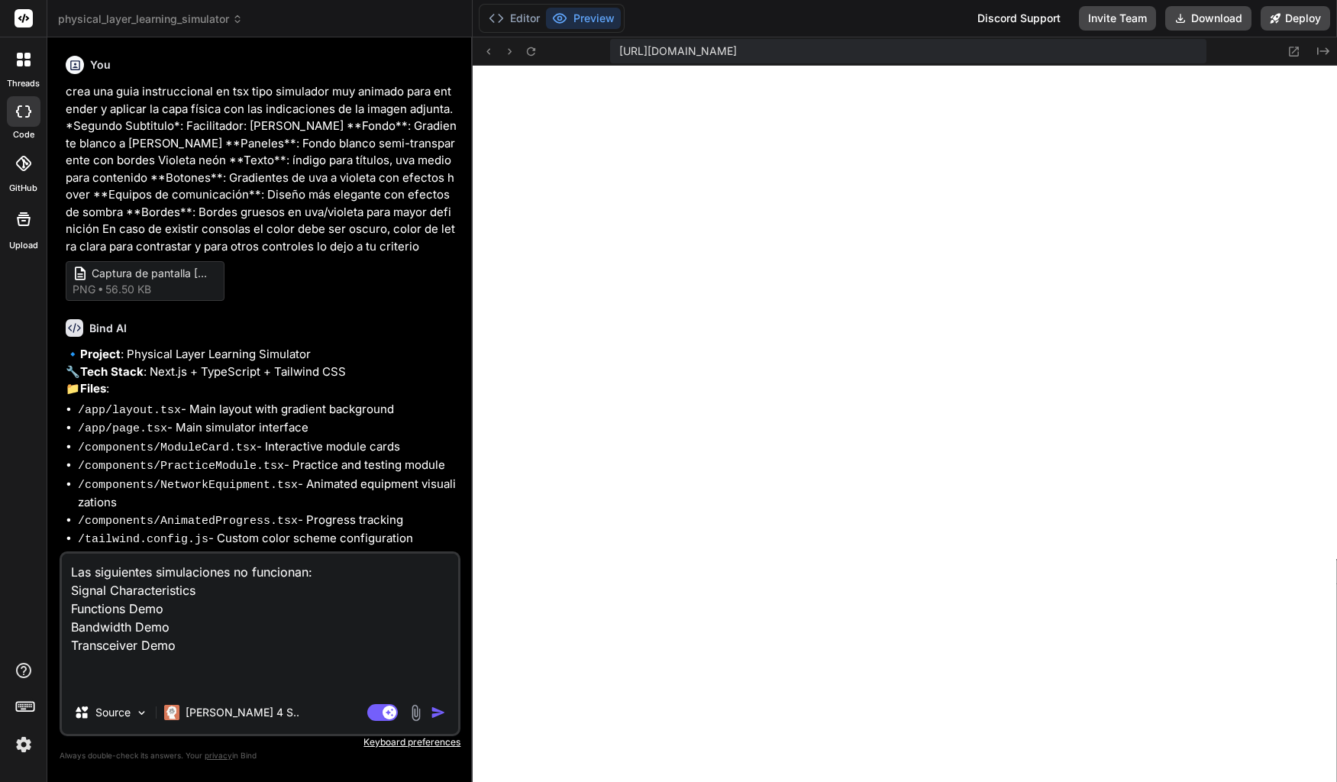
type textarea "x"
click at [113, 672] on textarea "Las siguientes simulaciones no funcionan: Signal Characteristics Functions Demo…" at bounding box center [260, 622] width 396 height 137
paste textarea "components/SimulationComponent.tsx (1038:9) @ Cpu"
type textarea "Las siguientes simulaciones no funcionan: Signal Characteristics Functions Demo…"
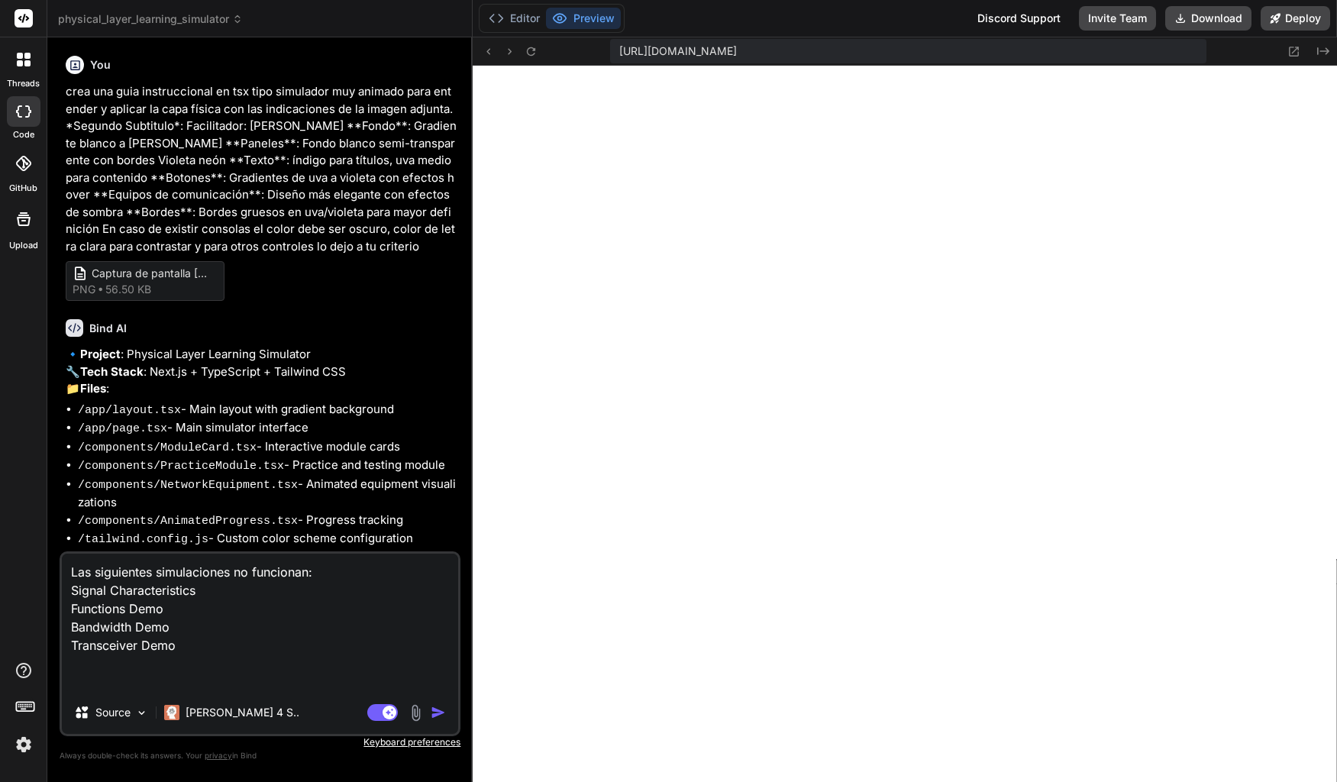
type textarea "x"
click at [71, 665] on textarea "Las siguientes simulaciones no funcionan: Signal Characteristics Functions Demo…" at bounding box center [260, 622] width 396 height 137
paste textarea "Unhandled Runtime Error ReferenceError: Cpu is not defined"
type textarea "Las siguientes simulaciones no funcionan: Signal Characteristics Functions Demo…"
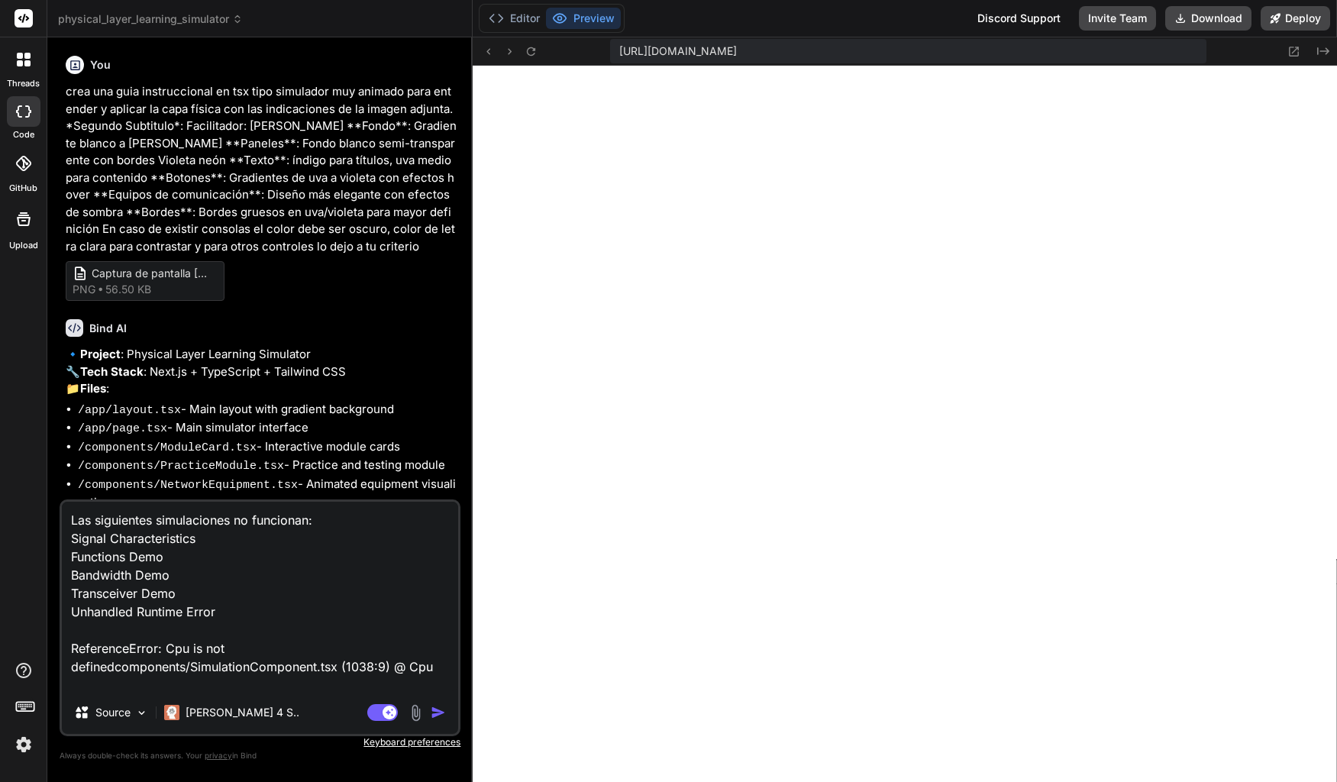
type textarea "x"
type textarea "Las siguientes simulaciones no funcionan: Signal Characteristics Functions Demo…"
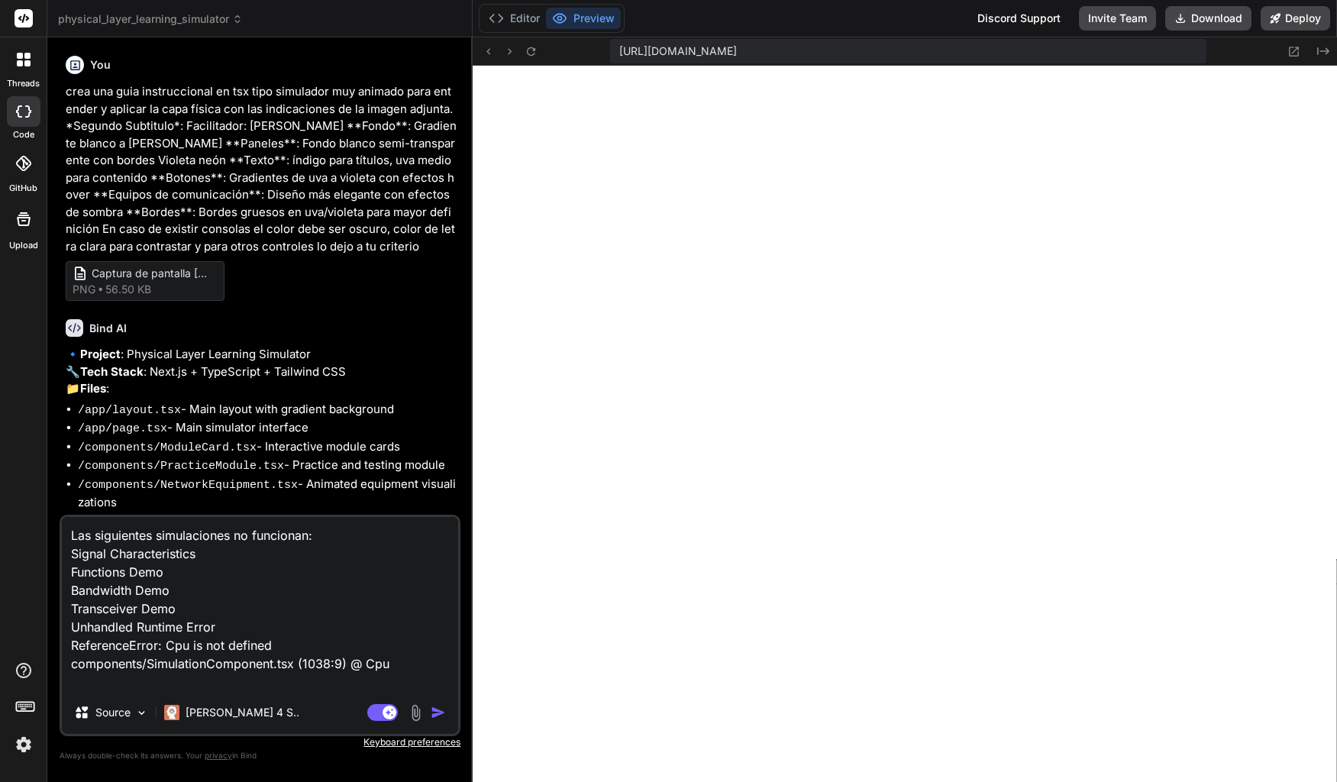
type textarea "x"
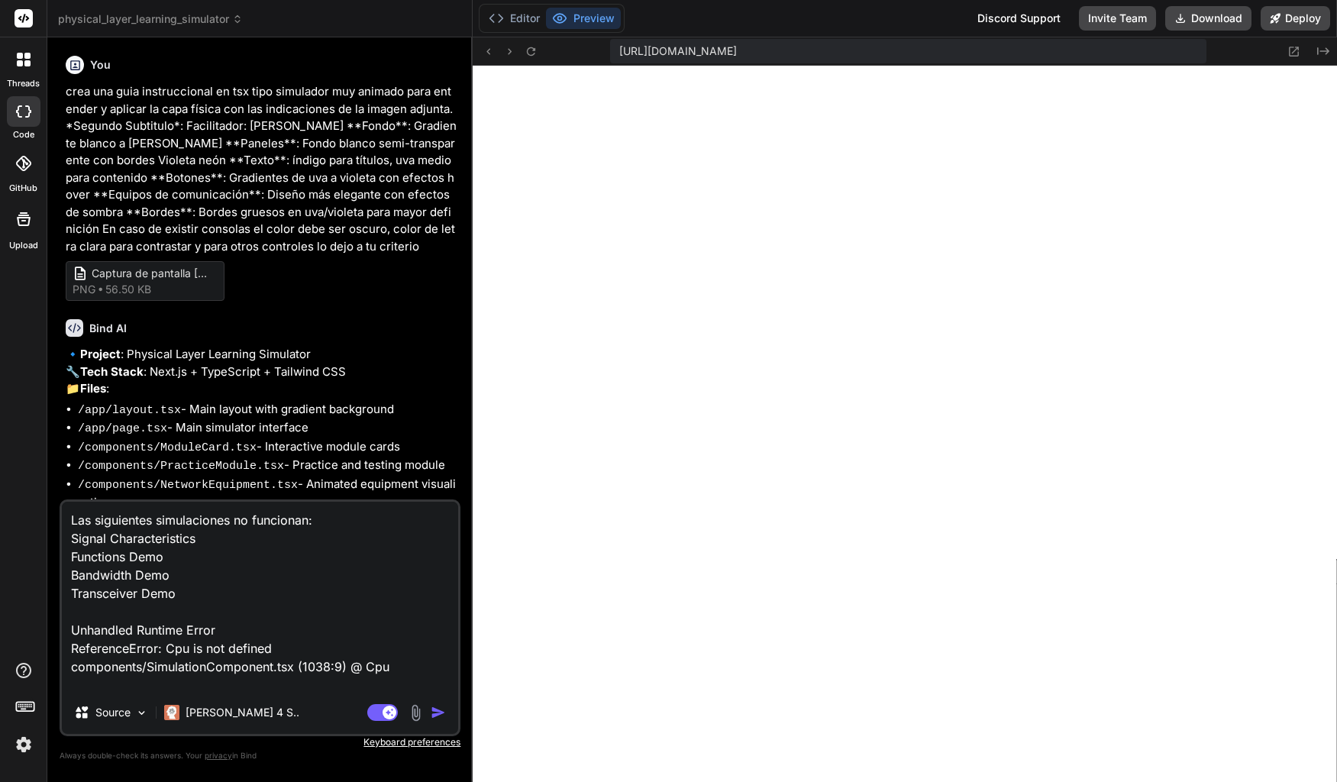
type textarea "Las siguientes simulaciones no funcionan: Signal Characteristics Functions Demo…"
type textarea "x"
type textarea "Las siguientes simulaciones no funcionan: Signal Characteristics Functions Demo…"
type textarea "x"
type textarea "Las siguientes simulaciones no funcionan: Signal Characteristics Functions Demo…"
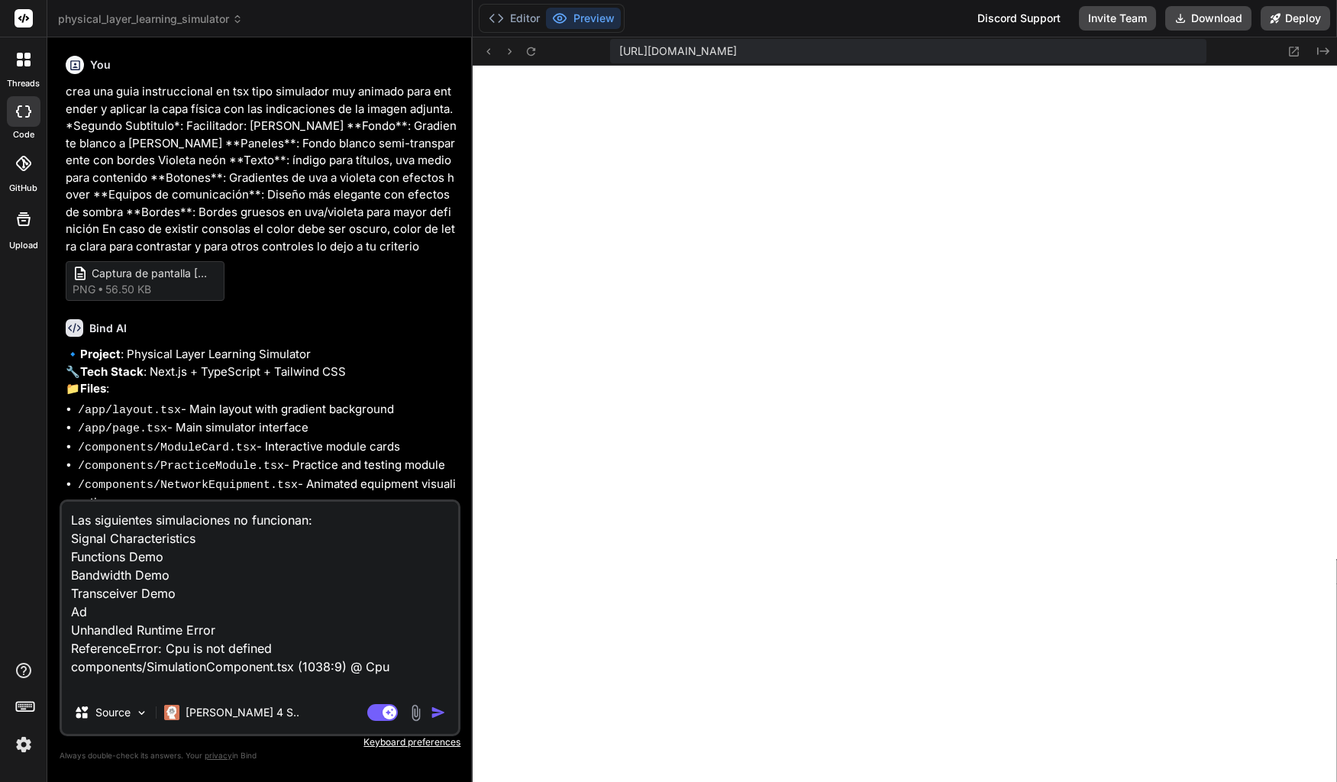
type textarea "x"
type textarea "Las siguientes simulaciones no funcionan: Signal Characteristics Functions Demo…"
type textarea "x"
type textarea "Las siguientes simulaciones no funcionan: Signal Characteristics Functions Demo…"
type textarea "x"
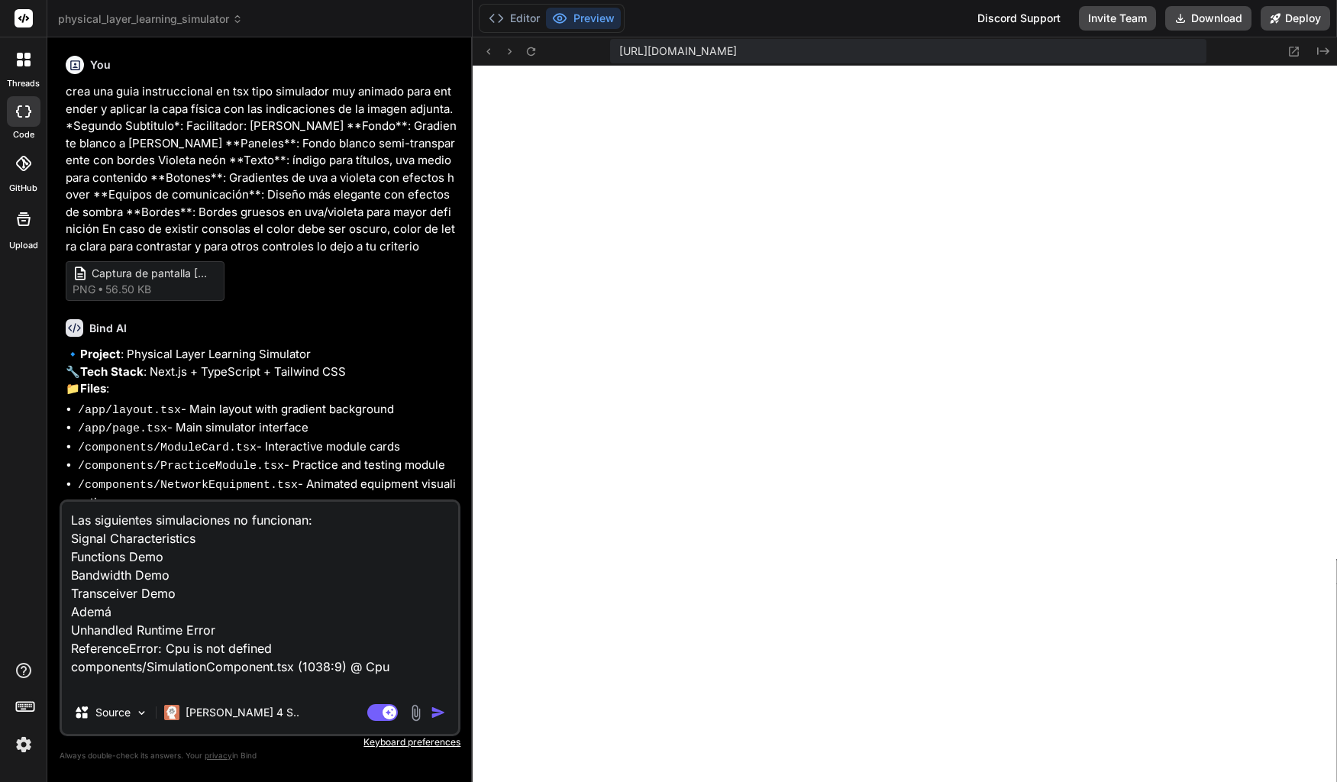
type textarea "Las siguientes simulaciones no funcionan: Signal Characteristics Functions Demo…"
type textarea "x"
type textarea "Las siguientes simulaciones no funcionan: Signal Characteristics Functions Demo…"
type textarea "x"
type textarea "Las siguientes simulaciones no funcionan: Signal Characteristics Functions Demo…"
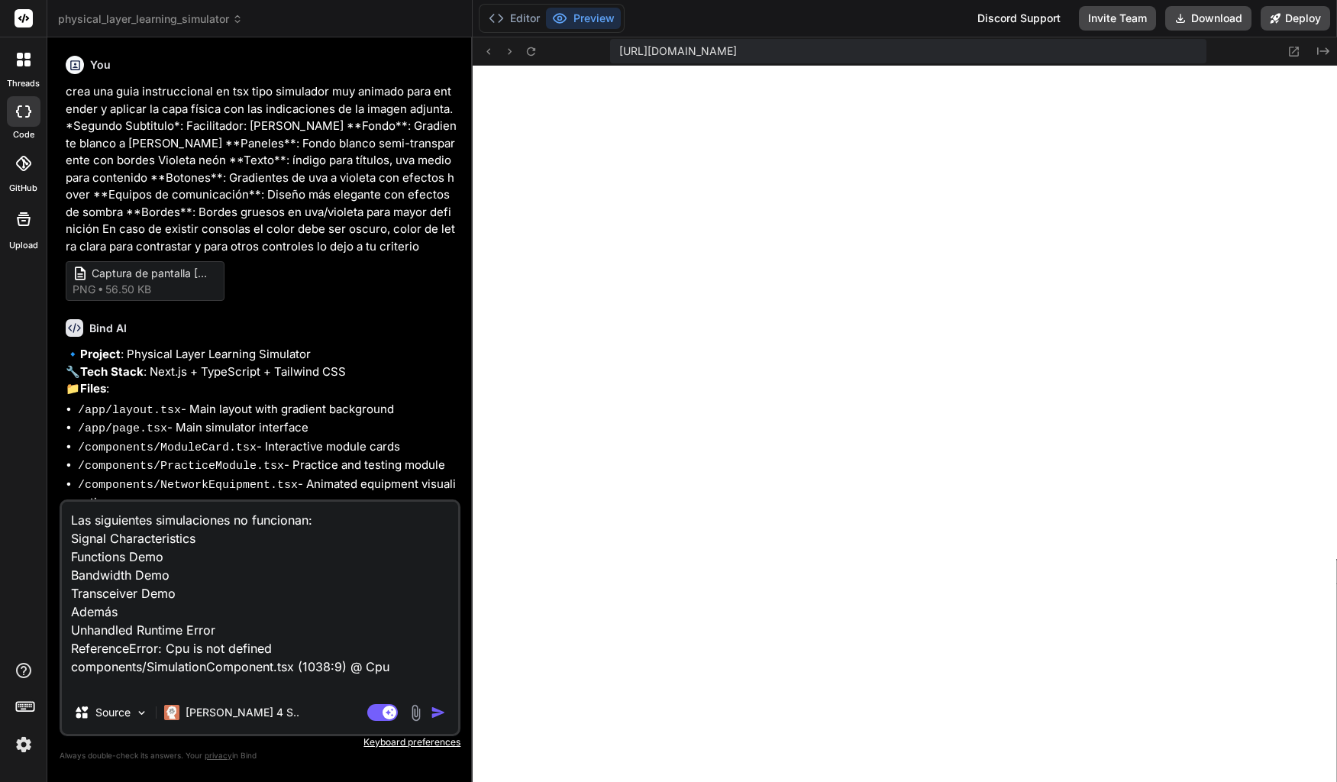
type textarea "x"
click at [492, 52] on icon at bounding box center [488, 51] width 13 height 13
click at [204, 613] on textarea "Las siguientes simulaciones no funcionan: Signal Characteristics Functions Demo…" at bounding box center [260, 596] width 396 height 189
type textarea "Las siguientes simulaciones no funcionan: Signal Characteristics Functions Demo…"
type textarea "x"
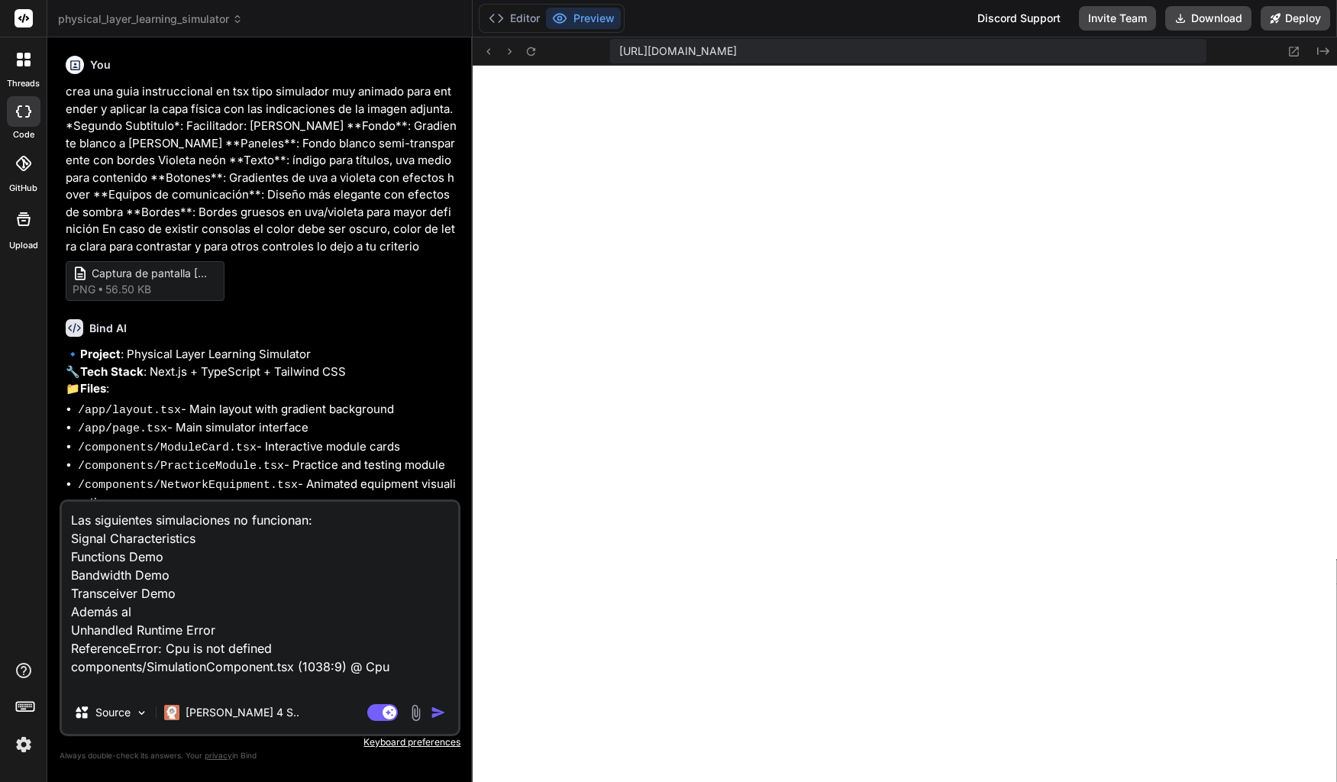
type textarea "Las siguientes simulaciones no funcionan: Signal Characteristics Functions Demo…"
type textarea "x"
type textarea "Las siguientes simulaciones no funcionan: Signal Characteristics Functions Demo…"
type textarea "x"
type textarea "Las siguientes simulaciones no funcionan: Signal Characteristics Functions Demo…"
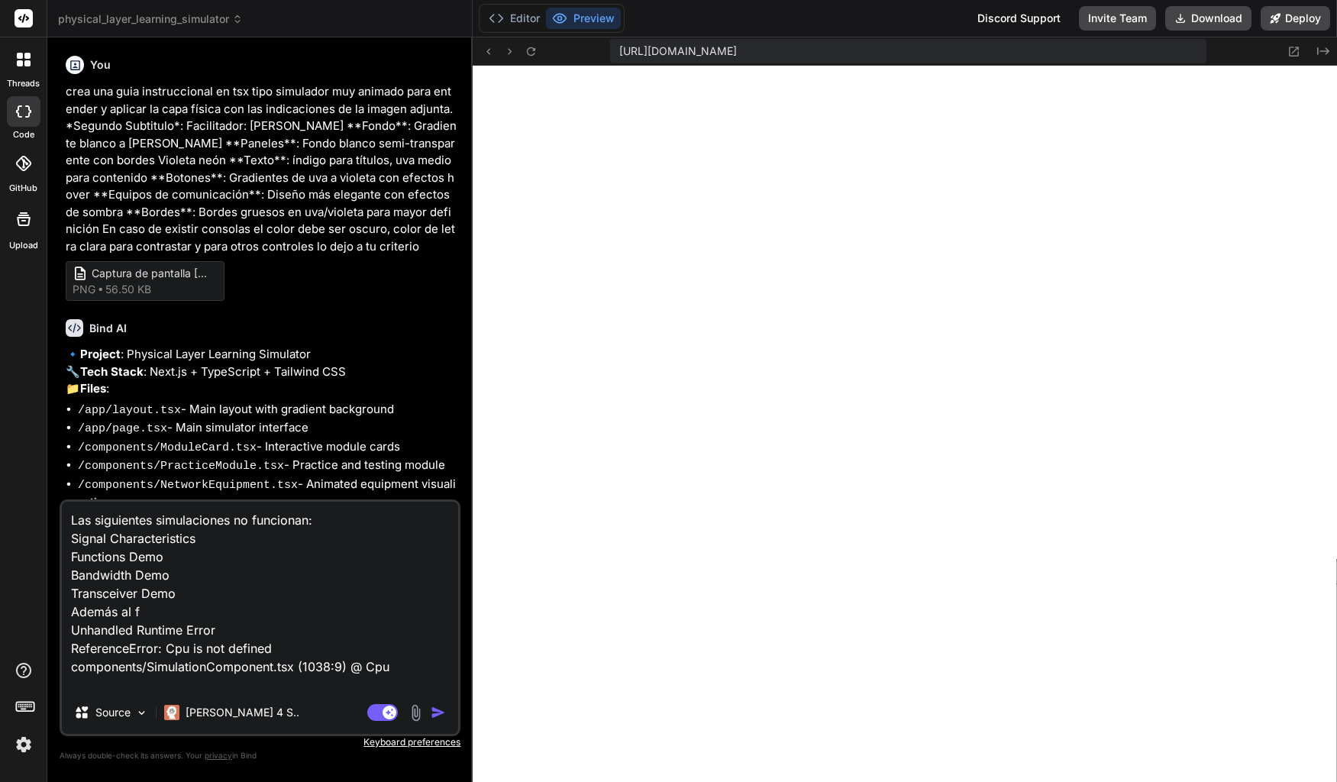
type textarea "x"
type textarea "Las siguientes simulaciones no funcionan: Signal Characteristics Functions Demo…"
type textarea "x"
type textarea "Las siguientes simulaciones no funcionan: Signal Characteristics Functions Demo…"
type textarea "x"
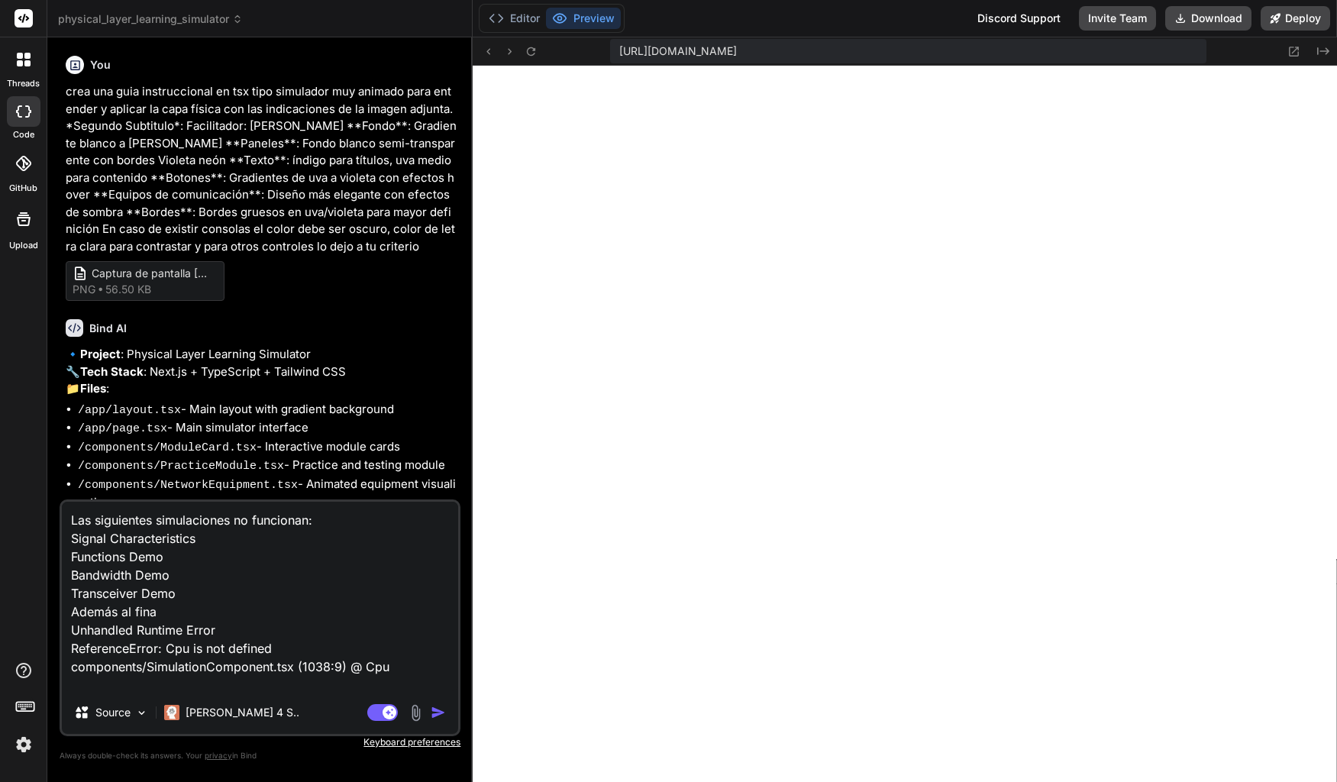
type textarea "Las siguientes simulaciones no funcionan: Signal Characteristics Functions Demo…"
type textarea "x"
type textarea "Las siguientes simulaciones no funcionan: Signal Characteristics Functions Demo…"
type textarea "x"
type textarea "Las siguientes simulaciones no funcionan: Signal Characteristics Functions Demo…"
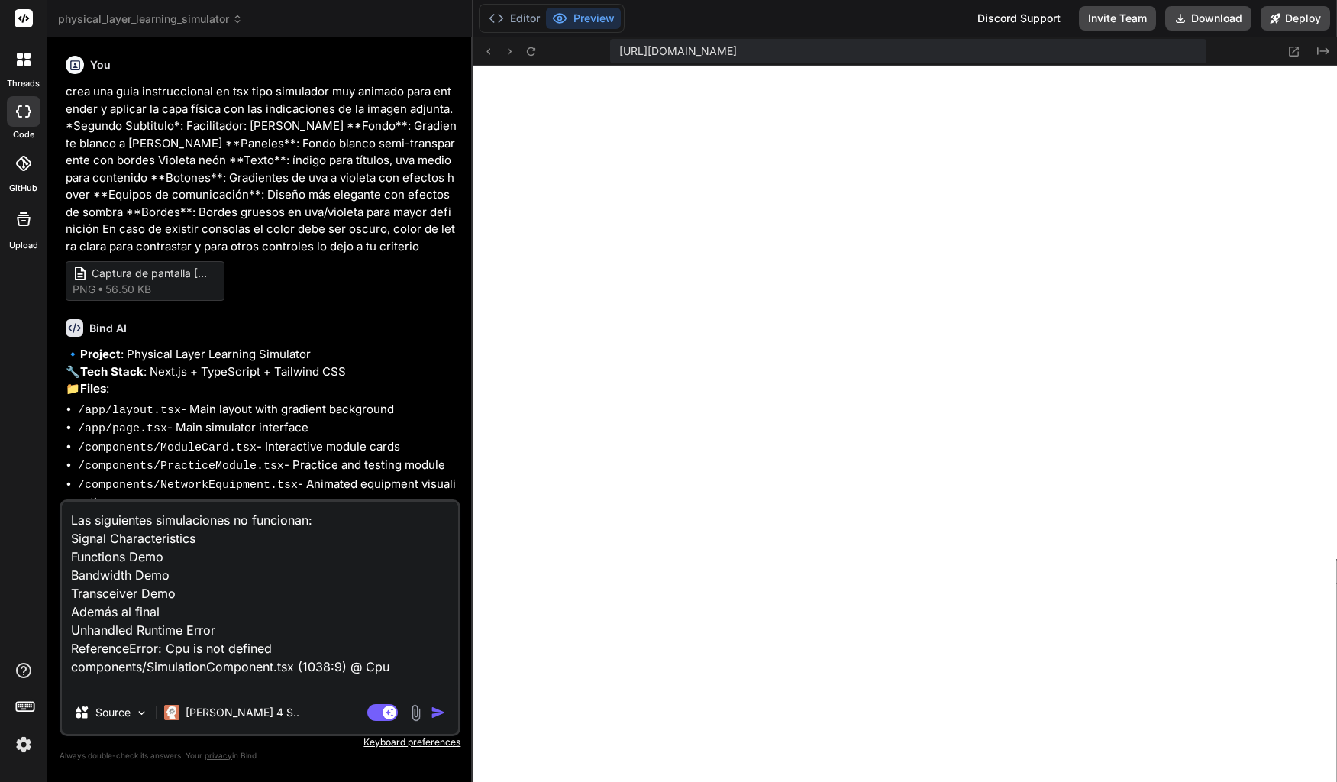
type textarea "x"
type textarea "Las siguientes simulaciones no funcionan: Signal Characteristics Functions Demo…"
type textarea "x"
type textarea "Las siguientes simulaciones no funcionan: Signal Characteristics Functions Demo…"
type textarea "x"
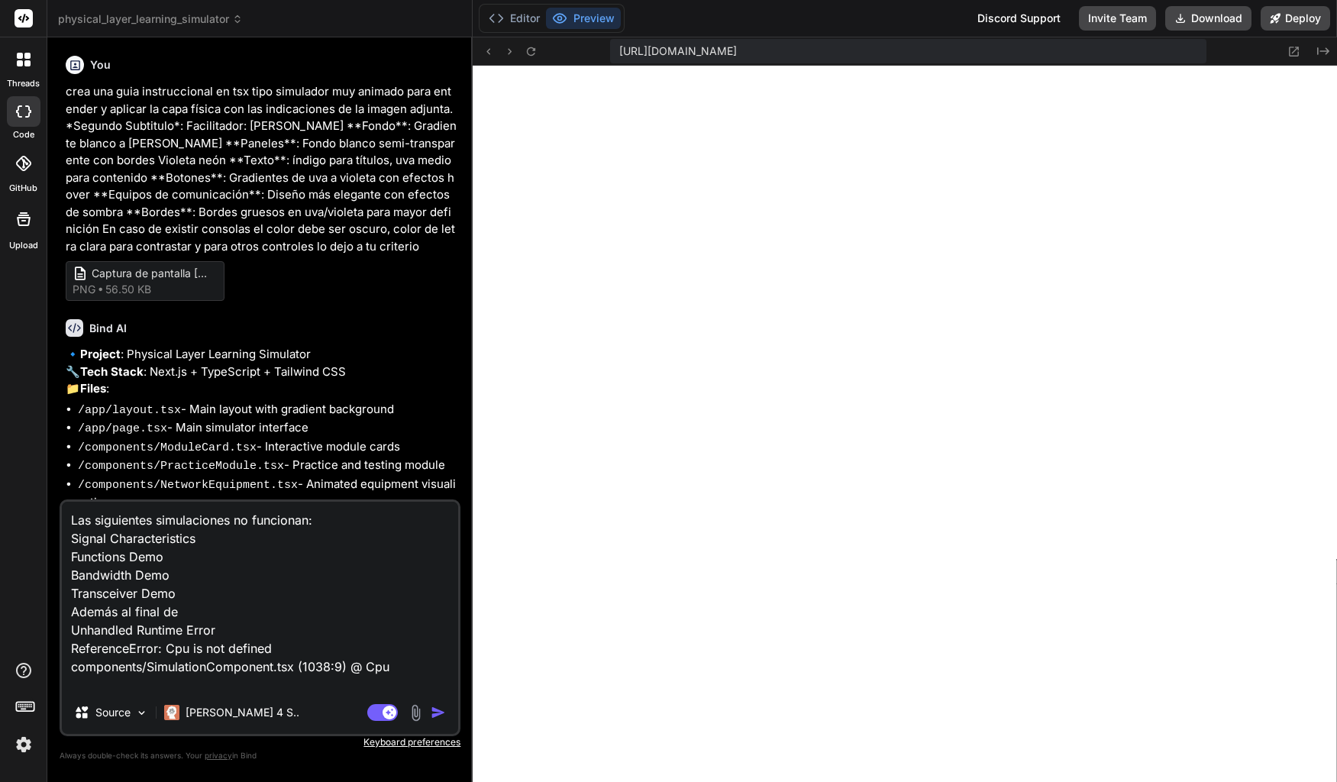
type textarea "Las siguientes simulaciones no funcionan: Signal Characteristics Functions Demo…"
type textarea "x"
type textarea "Las siguientes simulaciones no funcionan: Signal Characteristics Functions Demo…"
type textarea "x"
type textarea "Las siguientes simulaciones no funcionan: Signal Characteristics Functions Demo…"
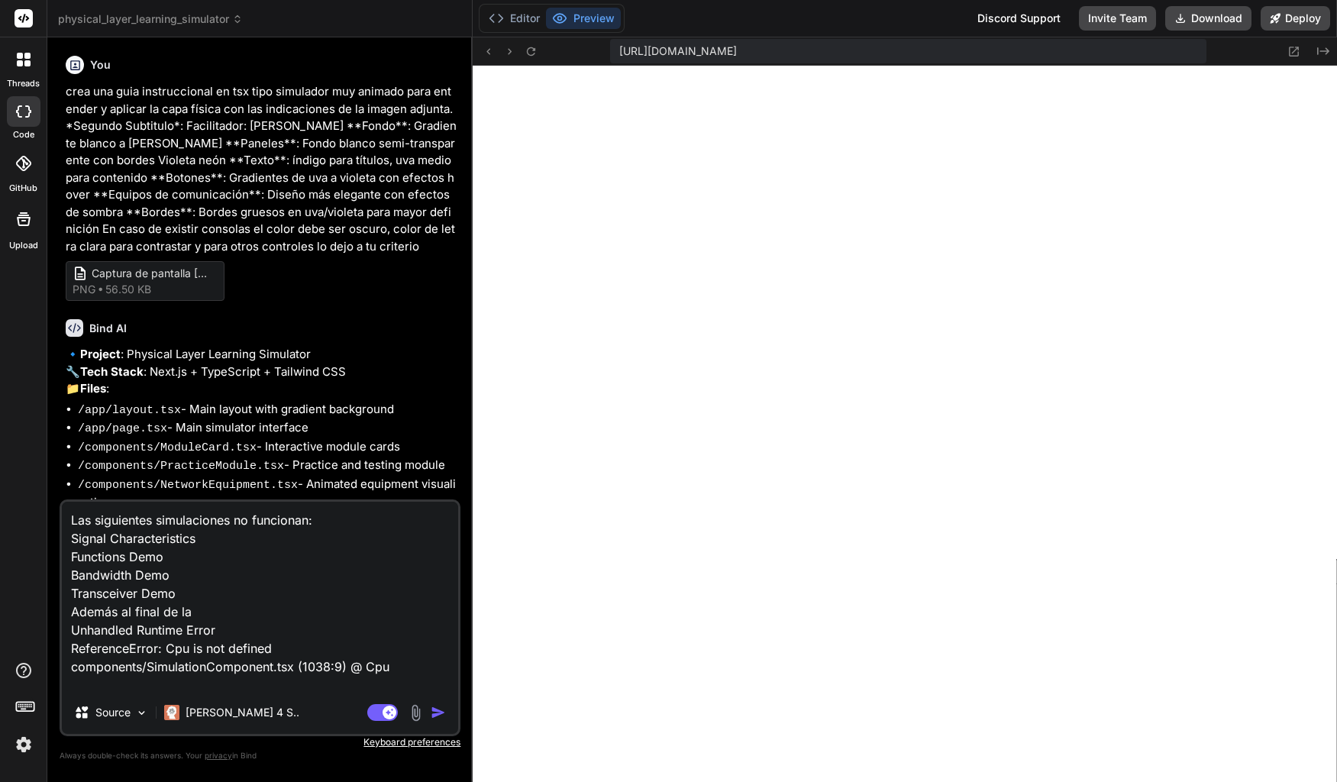
type textarea "x"
type textarea "Las siguientes simulaciones no funcionan: Signal Characteristics Functions Demo…"
type textarea "x"
type textarea "Las siguientes simulaciones no funcionan: Signal Characteristics Functions Demo…"
type textarea "x"
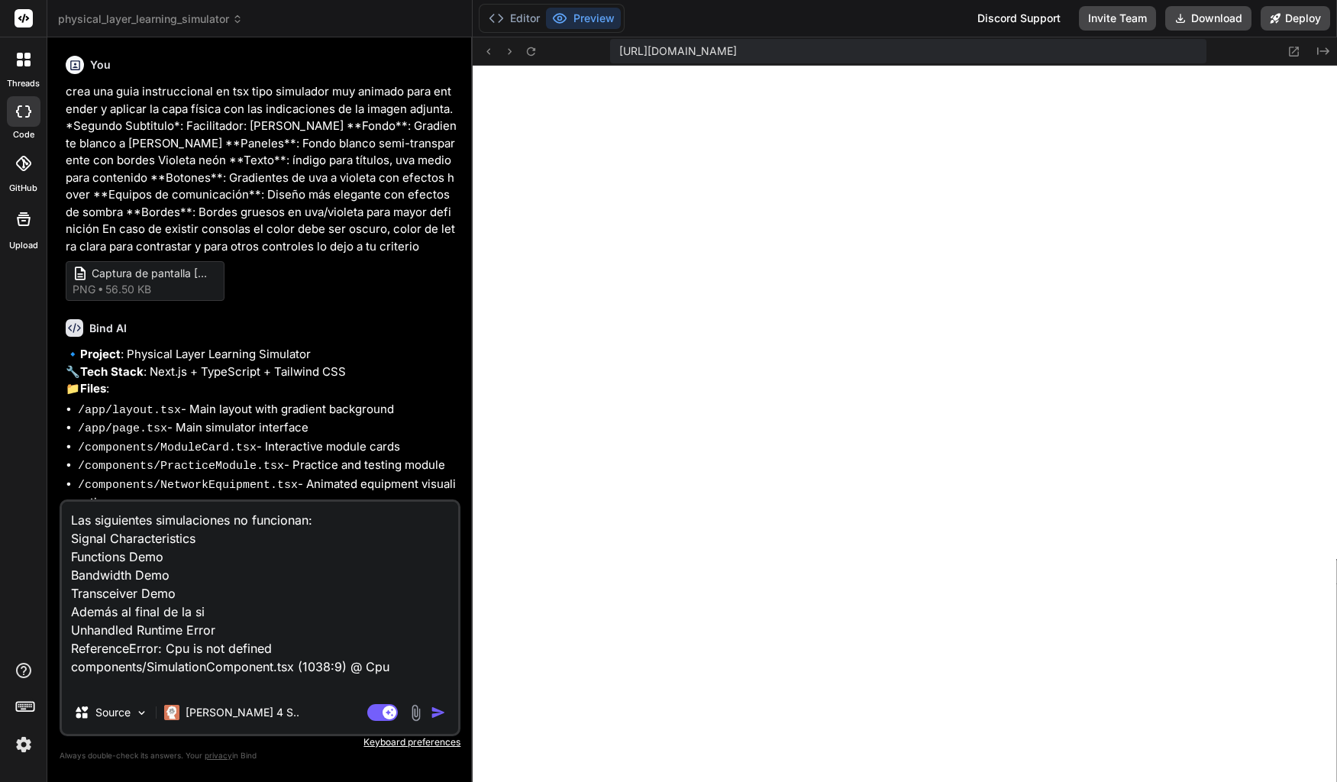
type textarea "Las siguientes simulaciones no funcionan: Signal Characteristics Functions Demo…"
type textarea "x"
type textarea "Las siguientes simulaciones no funcionan: Signal Characteristics Functions Demo…"
type textarea "x"
type textarea "Las siguientes simulaciones no funcionan: Signal Characteristics Functions Demo…"
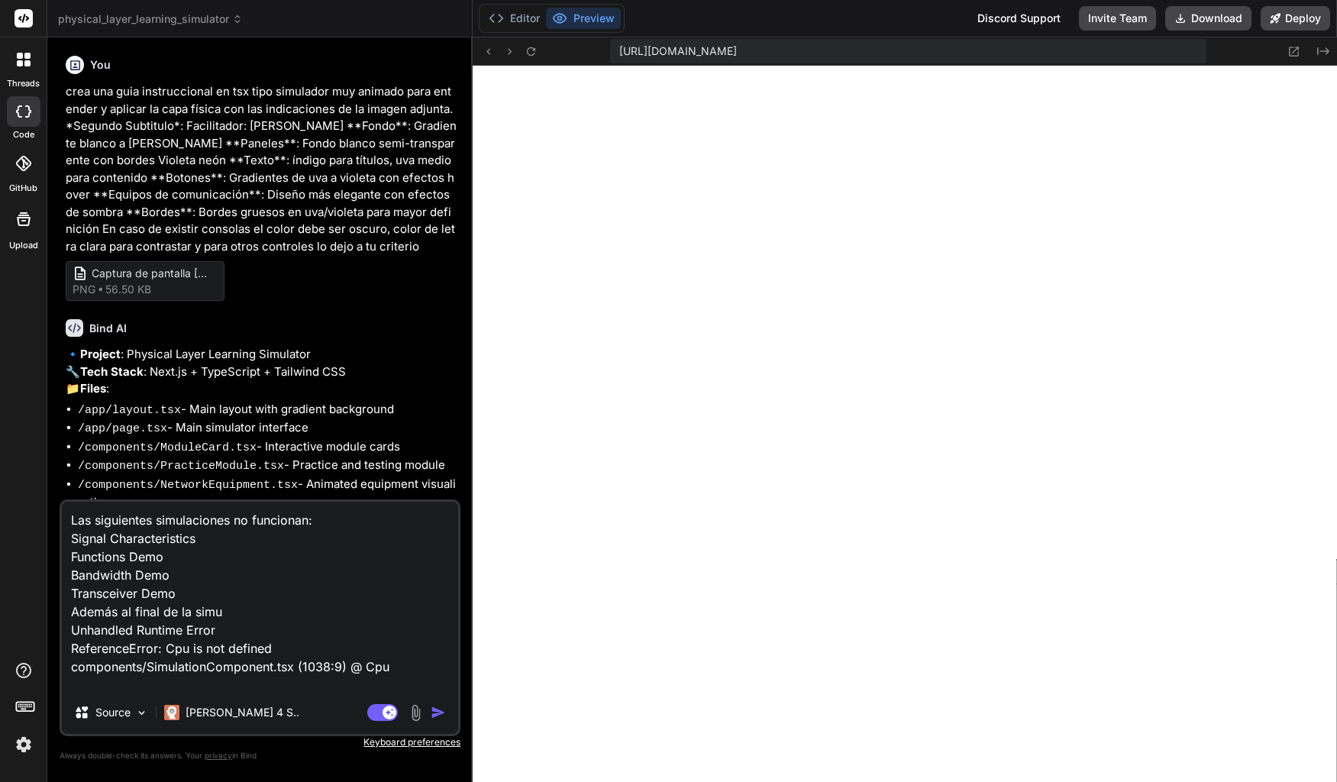
type textarea "x"
type textarea "Las siguientes simulaciones no funcionan: Signal Characteristics Functions Demo…"
type textarea "x"
type textarea "Las siguientes simulaciones no funcionan: Signal Characteristics Functions Demo…"
type textarea "x"
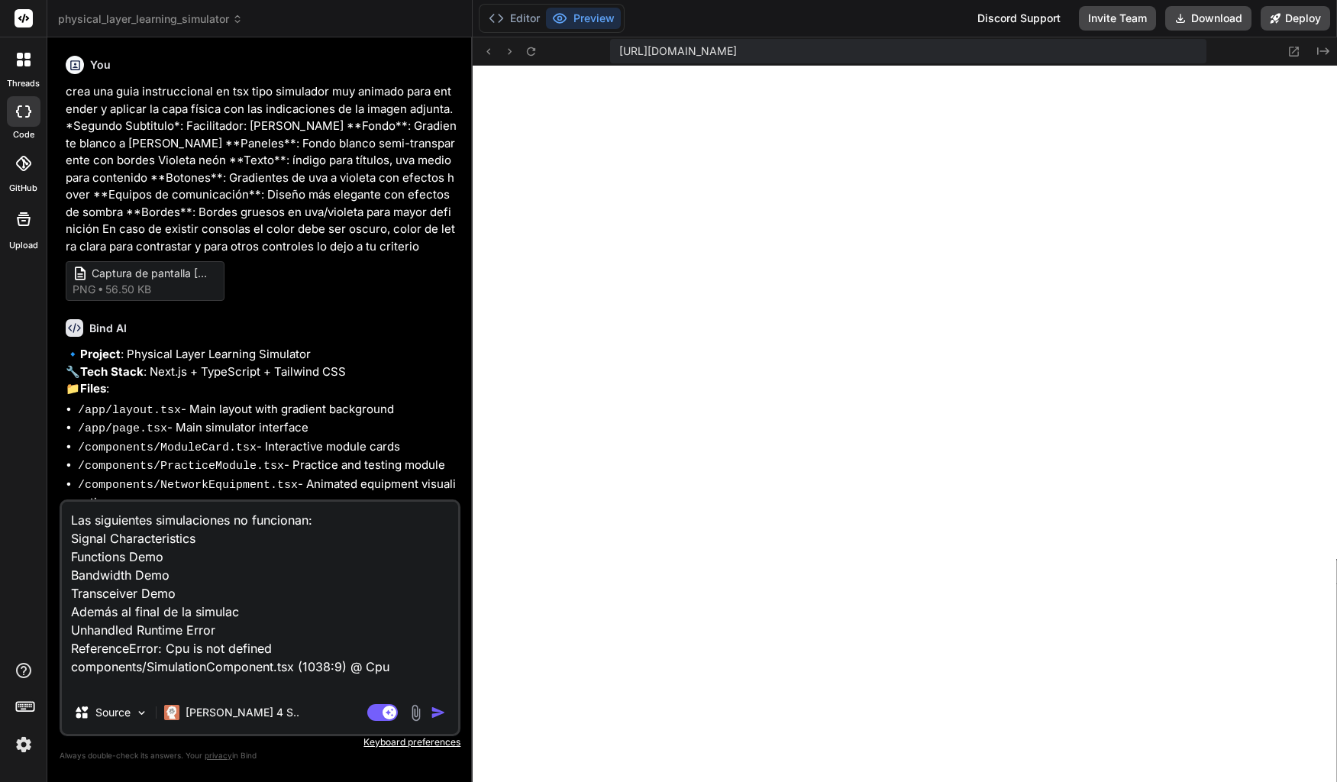
type textarea "Las siguientes simulaciones no funcionan: Signal Characteristics Functions Demo…"
type textarea "x"
type textarea "Las siguientes simulaciones no funcionan: Signal Characteristics Functions Demo…"
type textarea "x"
type textarea "Las siguientes simulaciones no funcionan: Signal Characteristics Functions Demo…"
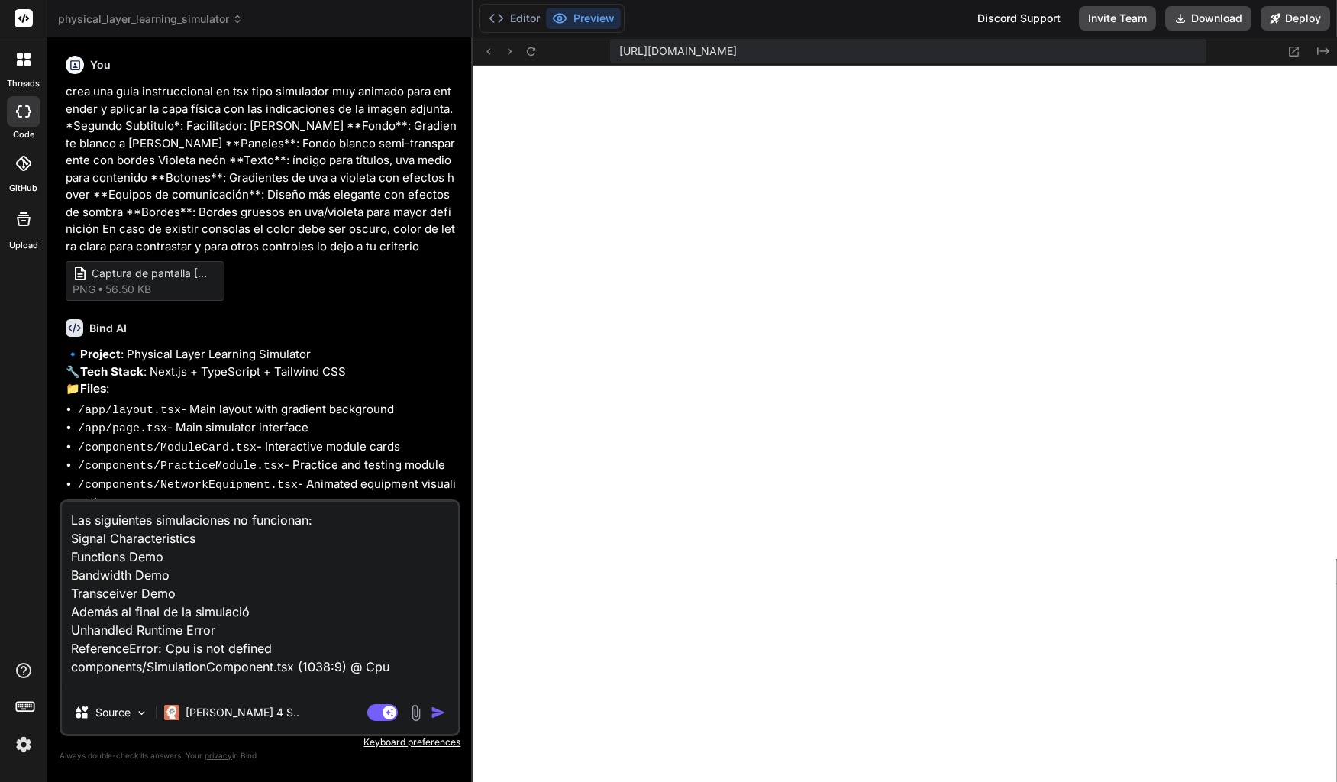
type textarea "x"
type textarea "Las siguientes simulaciones no funcionan: Signal Characteristics Functions Demo…"
type textarea "x"
type textarea "Las siguientes simulaciones no funcionan: Signal Characteristics Functions Demo…"
type textarea "x"
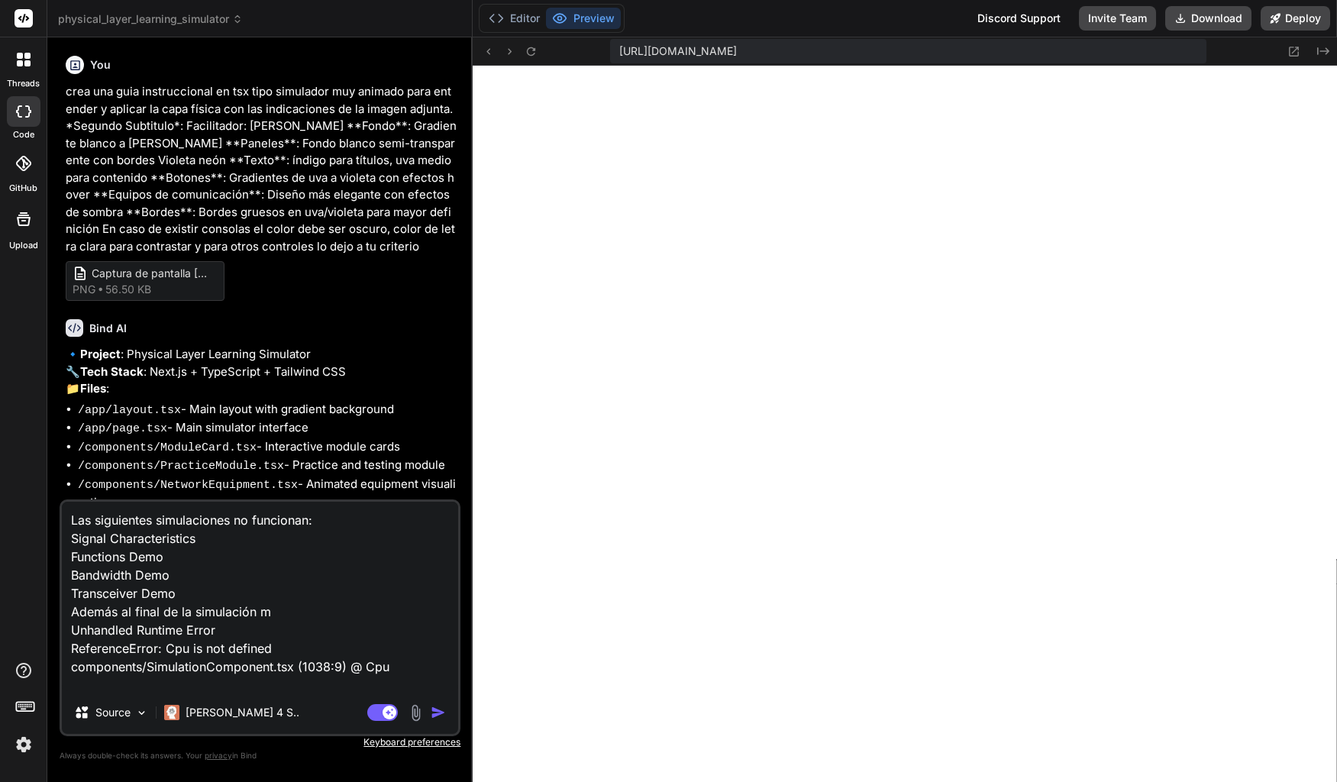
type textarea "Las siguientes simulaciones no funcionan: Signal Characteristics Functions Demo…"
type textarea "x"
type textarea "Las siguientes simulaciones no funcionan: Signal Characteristics Functions Demo…"
type textarea "x"
type textarea "Las siguientes simulaciones no funcionan: Signal Characteristics Functions Demo…"
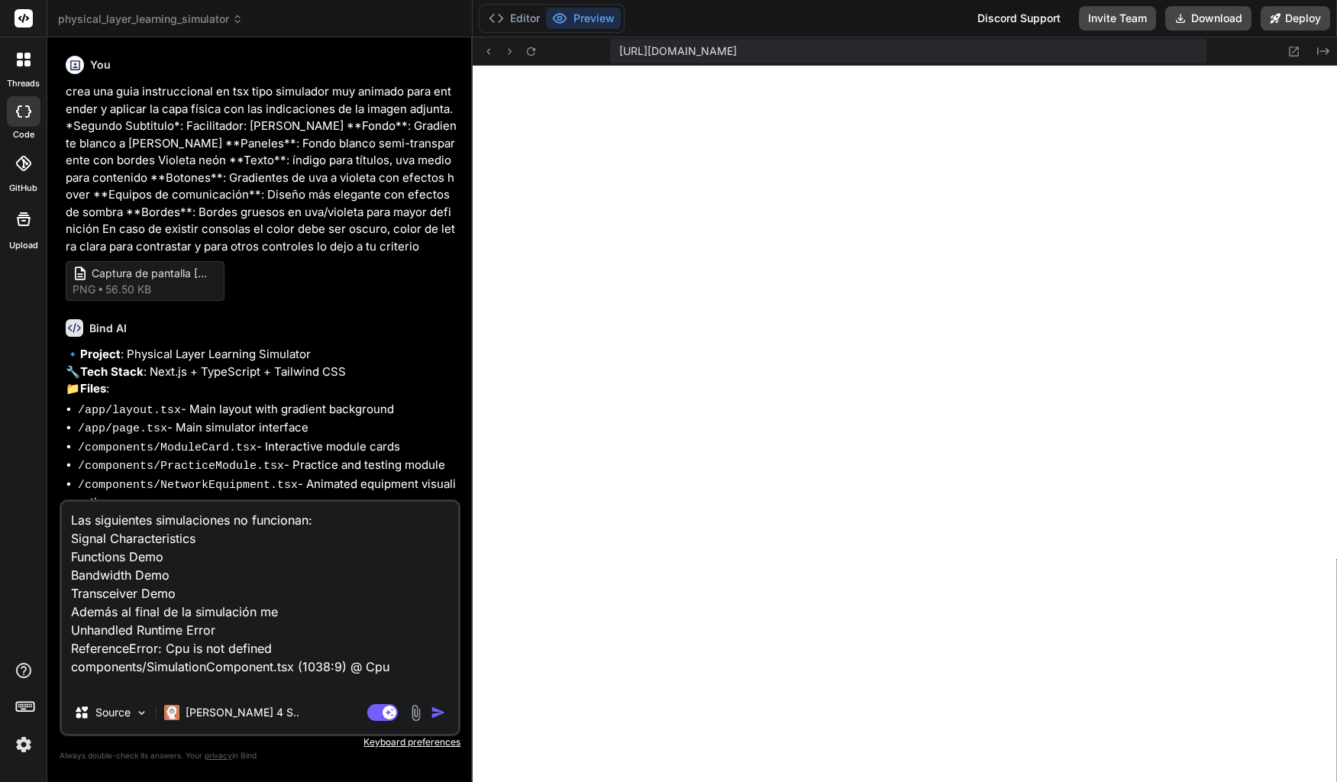
type textarea "x"
type textarea "Las siguientes simulaciones no funcionan: Signal Characteristics Functions Demo…"
type textarea "x"
type textarea "Las siguientes simulaciones no funcionan: Signal Characteristics Functions Demo…"
type textarea "x"
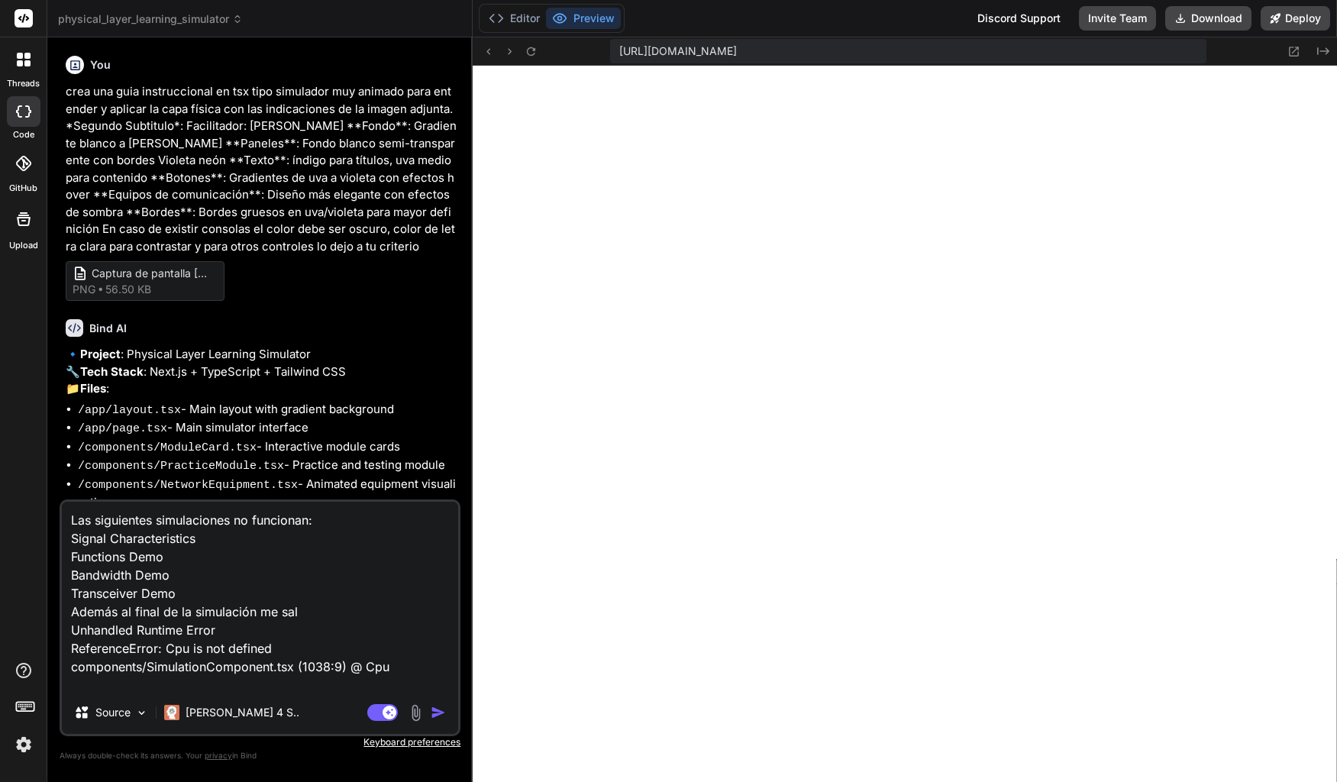
type textarea "Las siguientes simulaciones no funcionan: Signal Characteristics Functions Demo…"
type textarea "x"
type textarea "Las siguientes simulaciones no funcionan: Signal Characteristics Functions Demo…"
type textarea "x"
type textarea "Las siguientes simulaciones no funcionan: Signal Characteristics Functions Demo…"
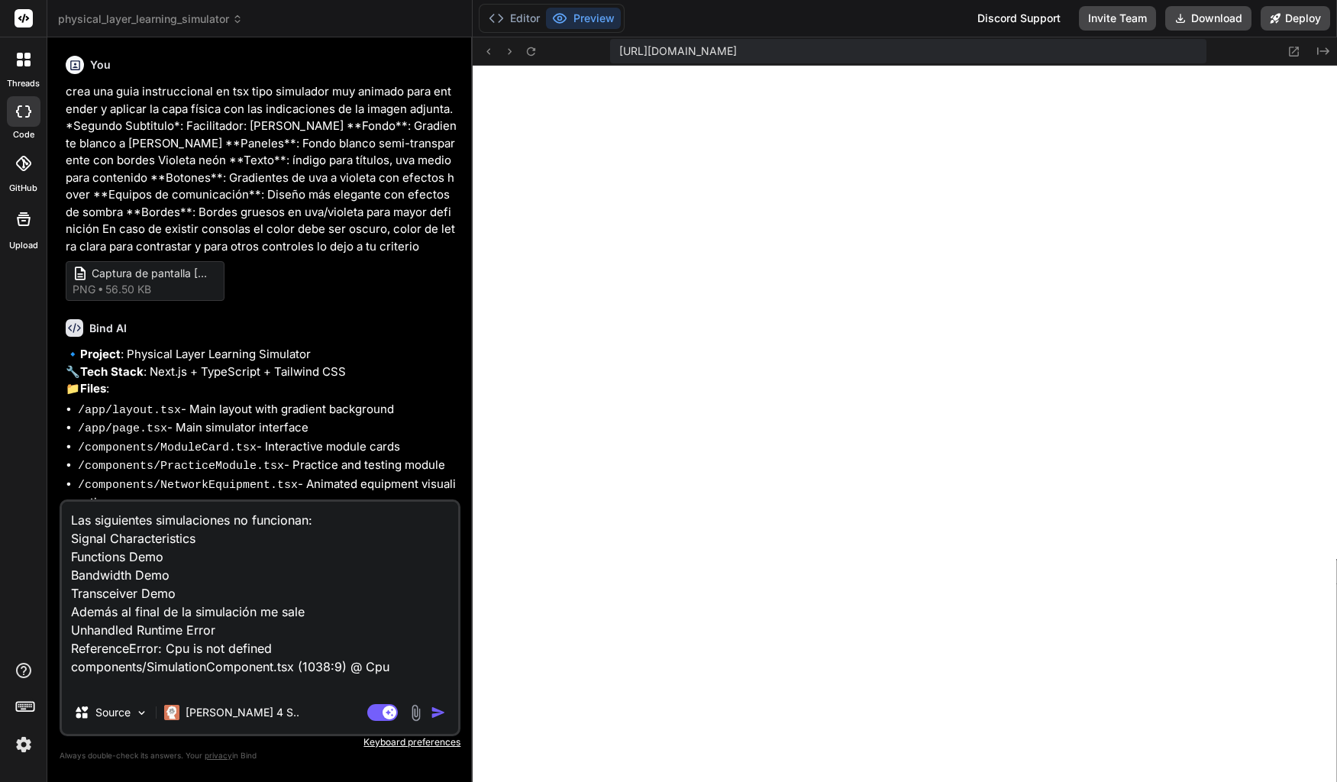
type textarea "x"
type textarea "Las siguientes simulaciones no funcionan: Signal Characteristics Functions Demo…"
type textarea "x"
type textarea "Las siguientes simulaciones no funcionan: Signal Characteristics Functions Demo…"
type textarea "x"
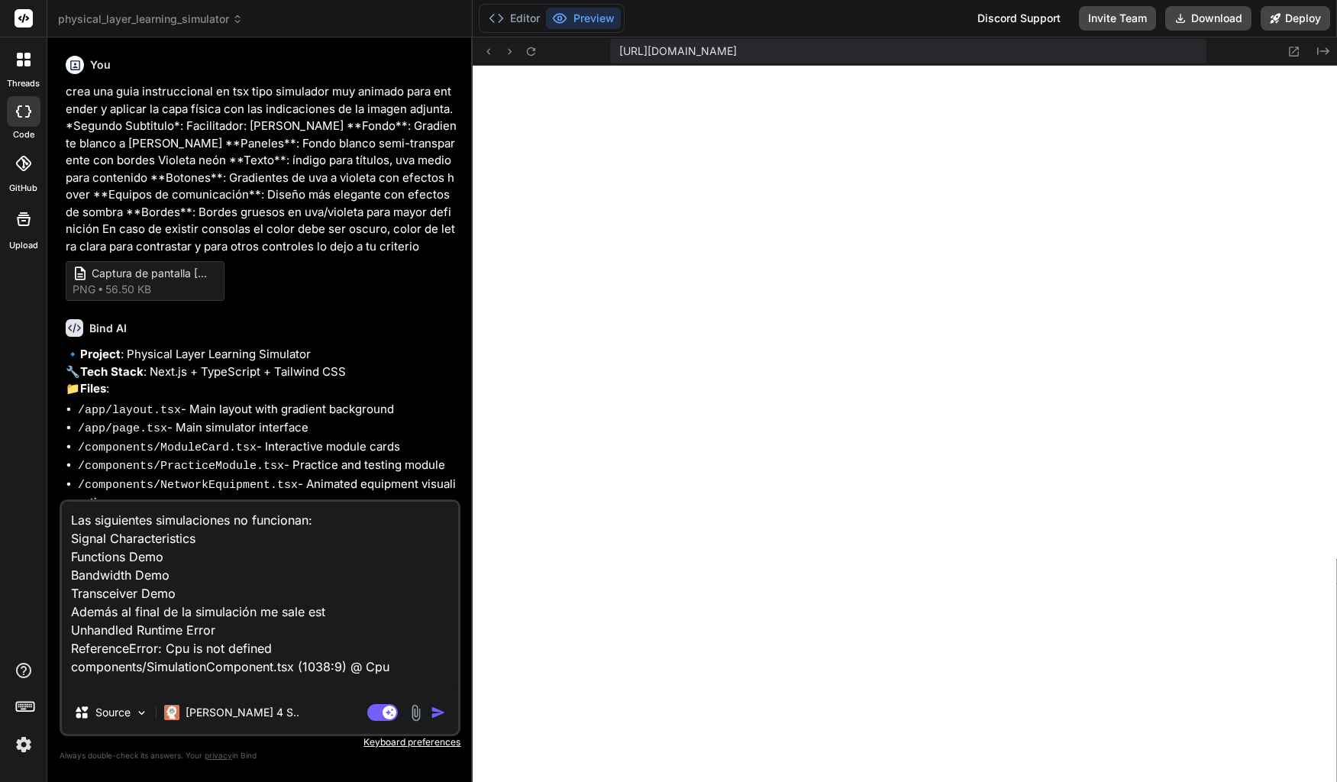
type textarea "Las siguientes simulaciones no funcionan: Signal Characteristics Functions Demo…"
type textarea "x"
type textarea "Las siguientes simulaciones no funcionan: Signal Characteristics Functions Demo…"
type textarea "x"
type textarea "Las siguientes simulaciones no funcionan: Signal Characteristics Functions Demo…"
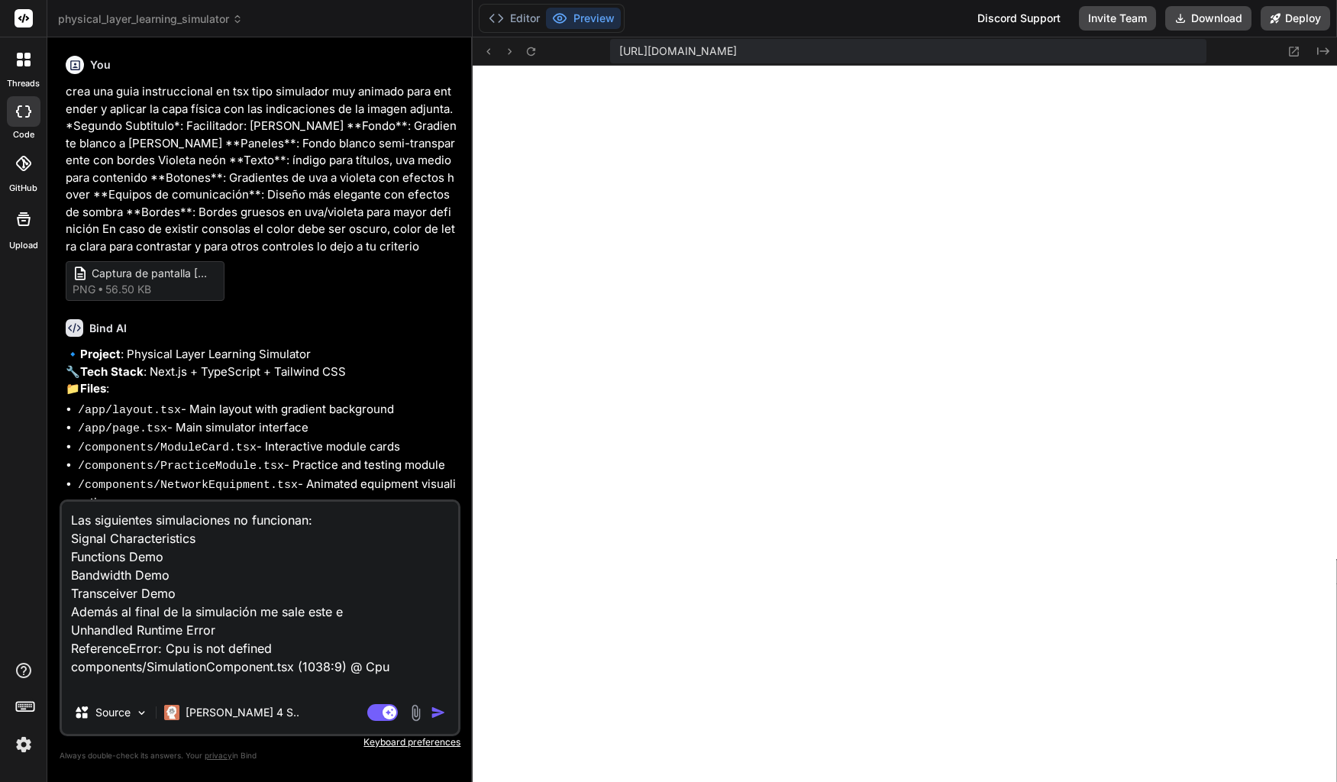
type textarea "x"
type textarea "Las siguientes simulaciones no funcionan: Signal Characteristics Functions Demo…"
click at [418, 680] on textarea "Las siguientes simulaciones no funcionan: Signal Characteristics Functions Demo…" at bounding box center [260, 596] width 396 height 189
click at [441, 710] on img "button" at bounding box center [438, 712] width 15 height 15
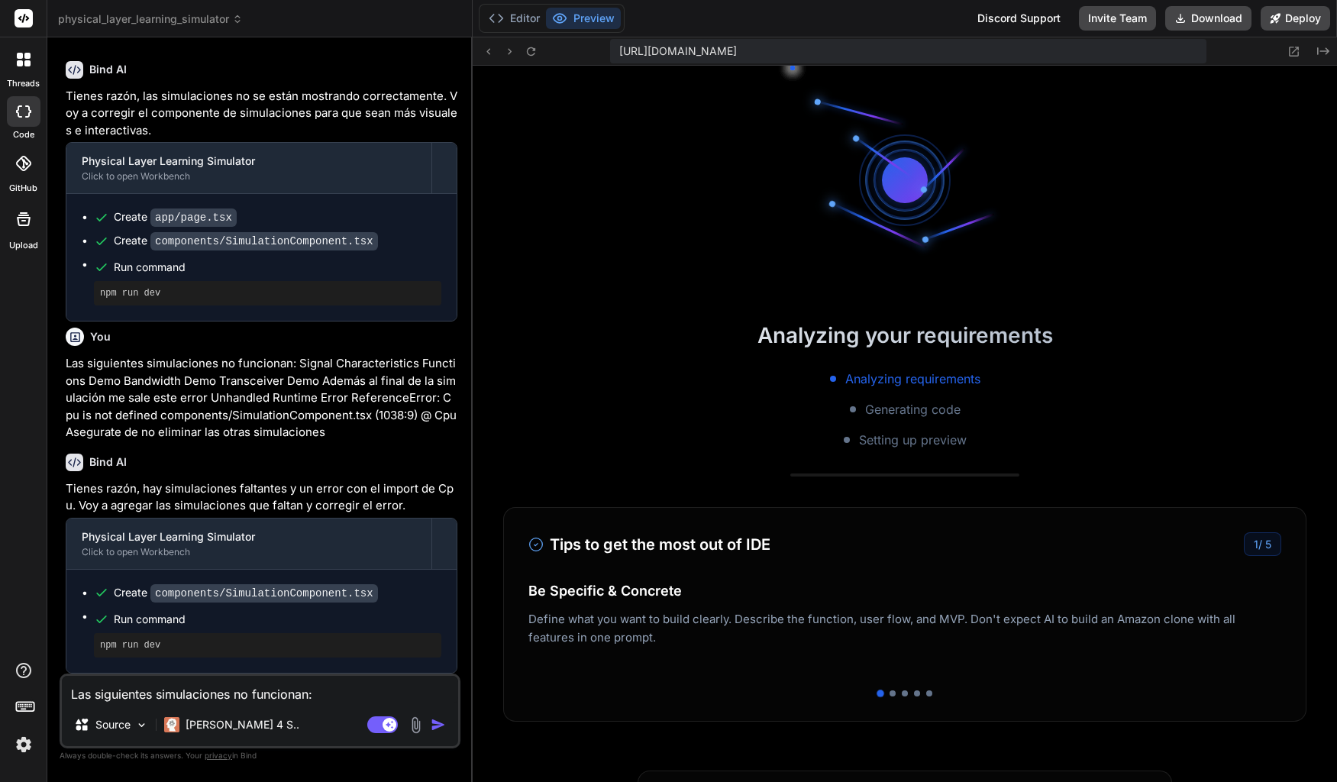
scroll to position [4410, 0]
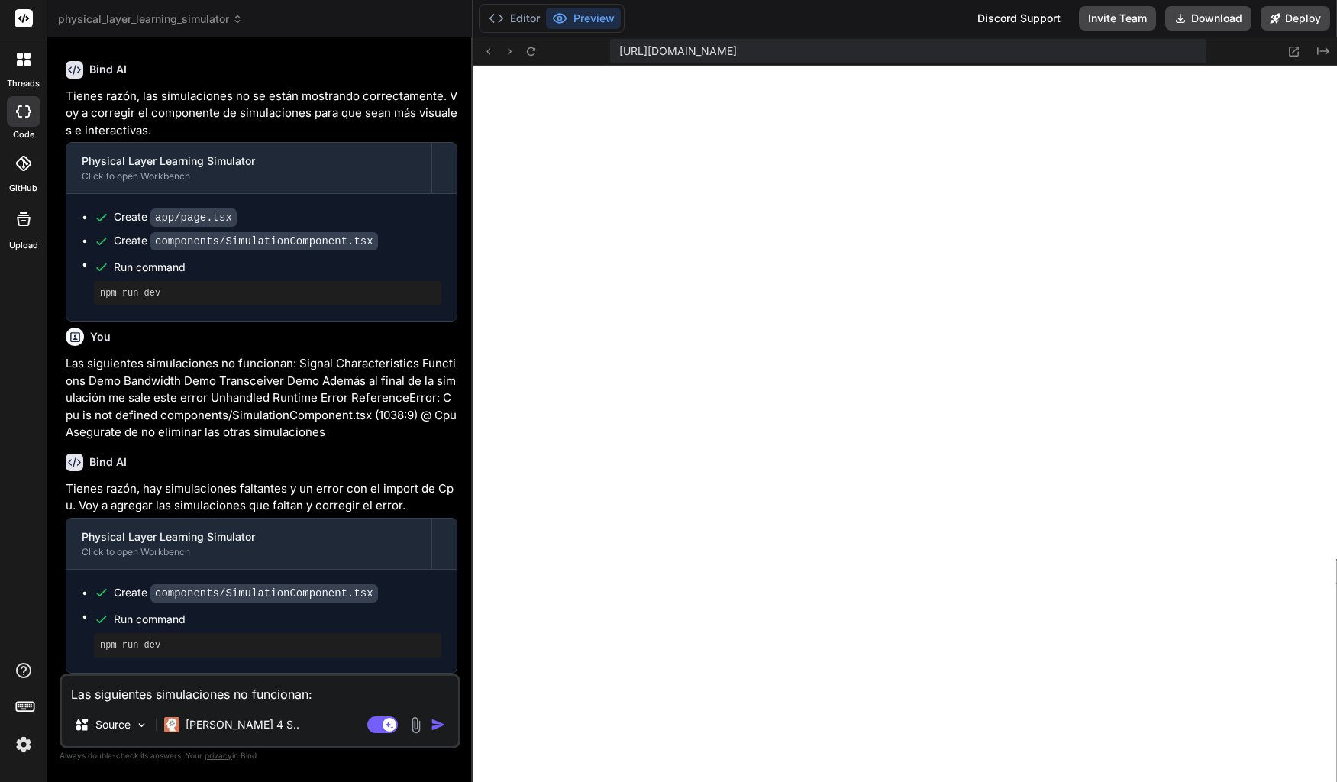
click at [200, 691] on textarea "Las siguientes simulaciones no funcionan: Signal Characteristics Functions Demo…" at bounding box center [260, 689] width 396 height 27
paste textarea "Topologías de Red"
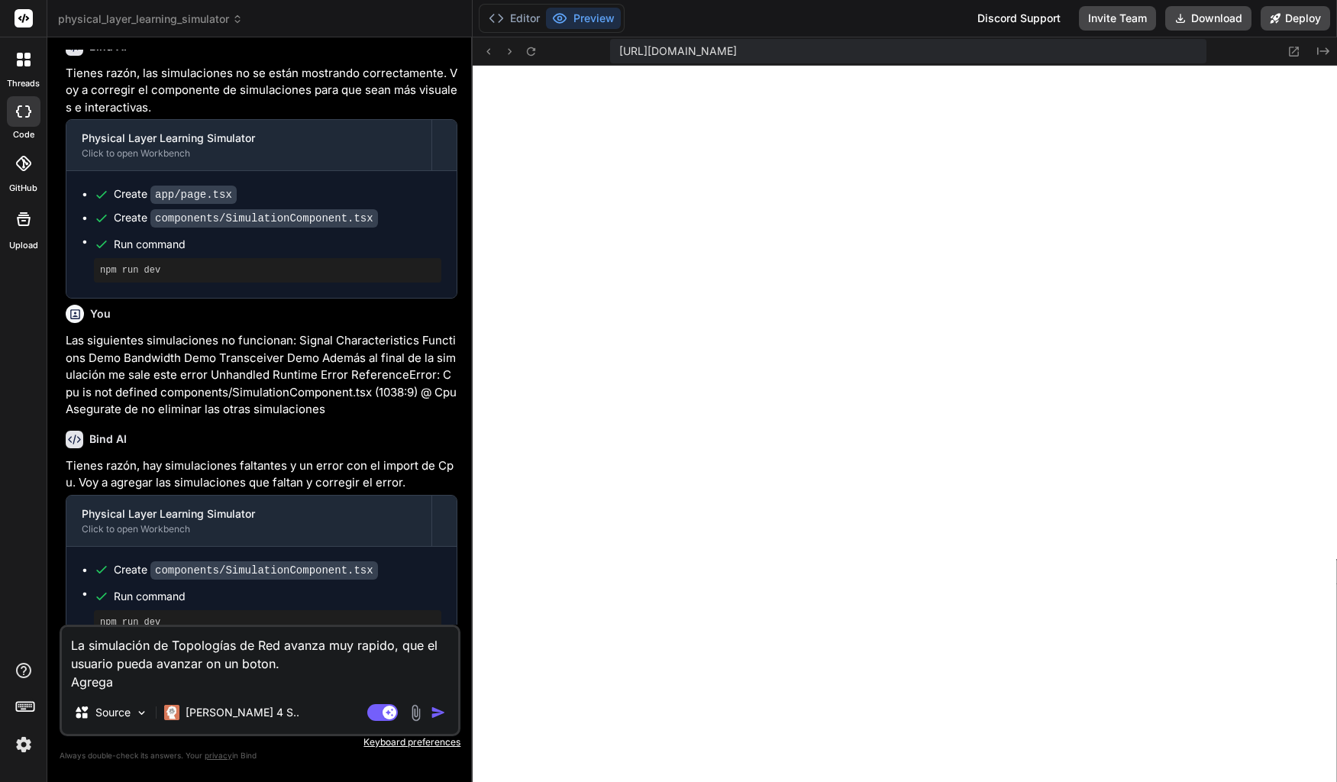
click at [270, 683] on textarea "La simulación de Topologías de Red avanza muy rapido, que el usuario pueda avan…" at bounding box center [260, 659] width 396 height 64
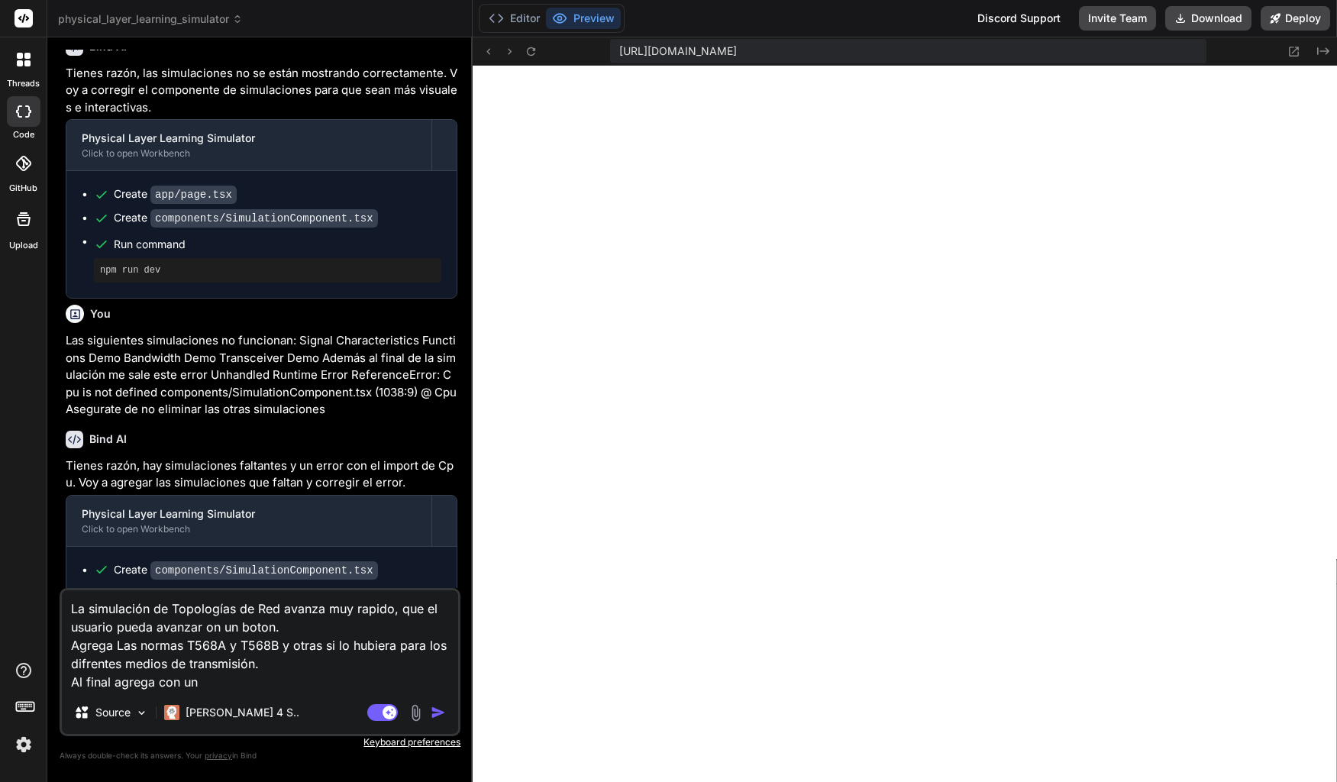
click at [222, 690] on textarea "La simulación de Topologías de Red avanza muy rapido, que el usuario pueda avan…" at bounding box center [260, 640] width 396 height 101
click at [224, 683] on textarea "La simulación de Topologías de Red avanza muy rapido, que el usuario pueda avan…" at bounding box center [260, 640] width 396 height 101
paste textarea "Crea una nueva pestaña con 10 preguntas y posibles respuestas usa Flip Cards es…"
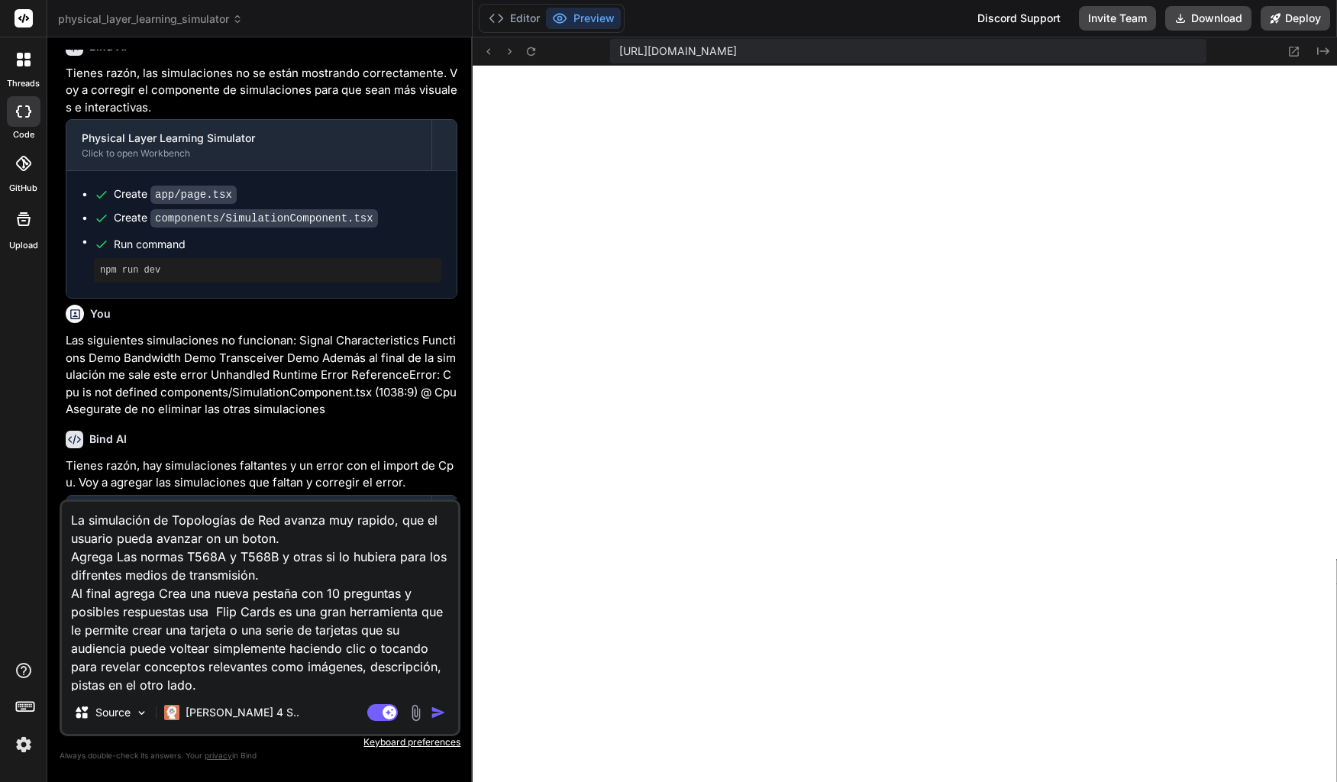
scroll to position [21, 0]
click at [163, 576] on textarea "La simulación de Topologías de Red avanza muy rapido, que el usuario pueda avan…" at bounding box center [260, 596] width 396 height 189
click at [132, 586] on textarea "La simulación de Topologías de Red avanza muy rapido, que el usuario pueda avan…" at bounding box center [260, 596] width 396 height 189
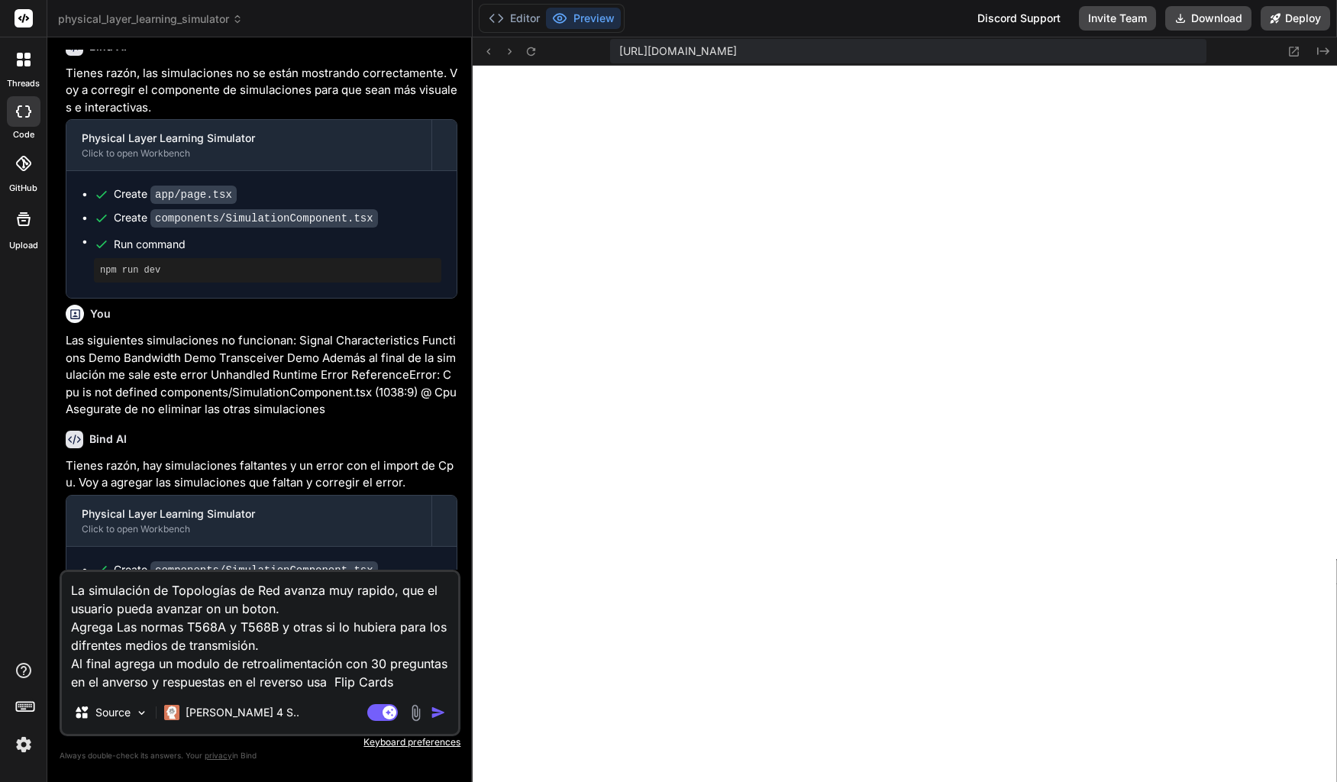
scroll to position [17, 0]
click at [320, 648] on textarea "La simulación de Topologías de Red avanza muy rapido, que el usuario pueda avan…" at bounding box center [260, 631] width 396 height 119
click at [303, 691] on div "La simulación de Topologías de Red avanza muy rapido, que el usuario pueda avan…" at bounding box center [260, 653] width 401 height 166
click at [434, 715] on img "button" at bounding box center [438, 712] width 15 height 15
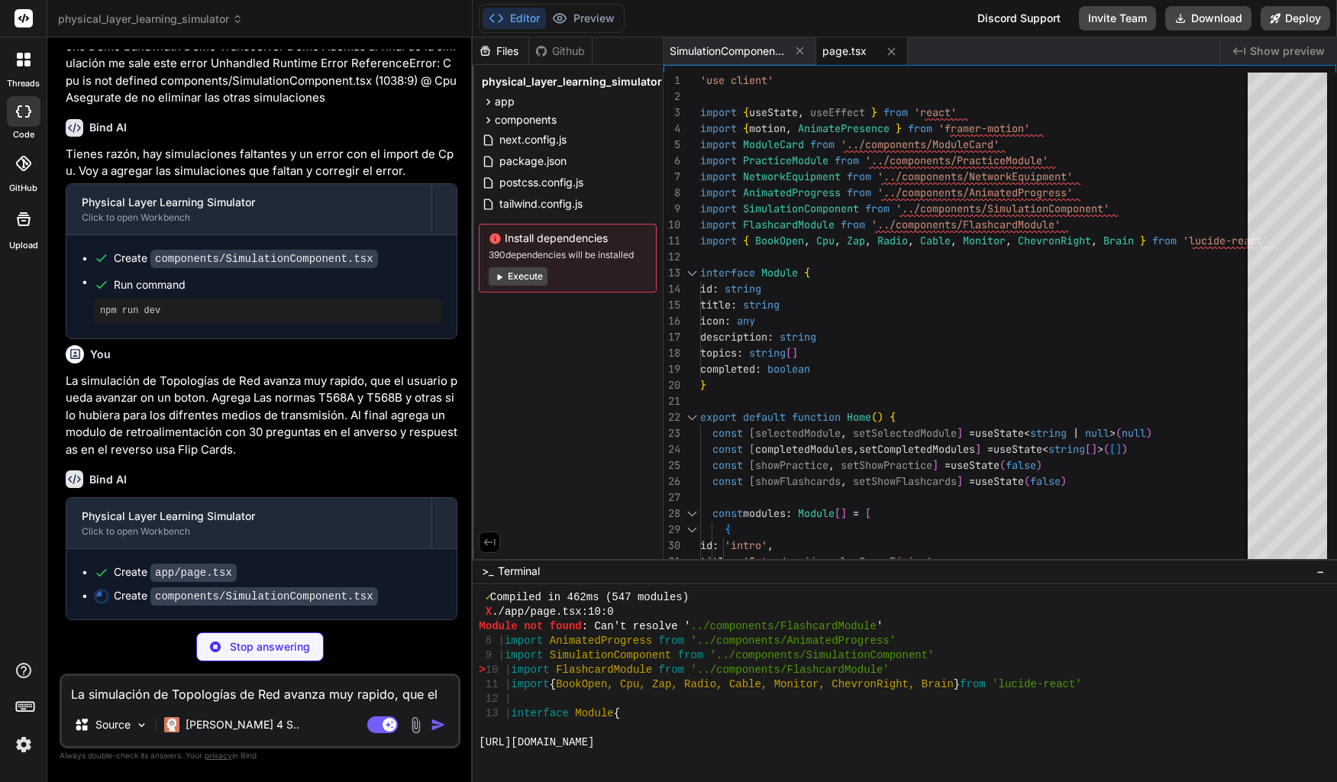
scroll to position [4700, 0]
click at [522, 278] on button "Execute" at bounding box center [518, 276] width 59 height 18
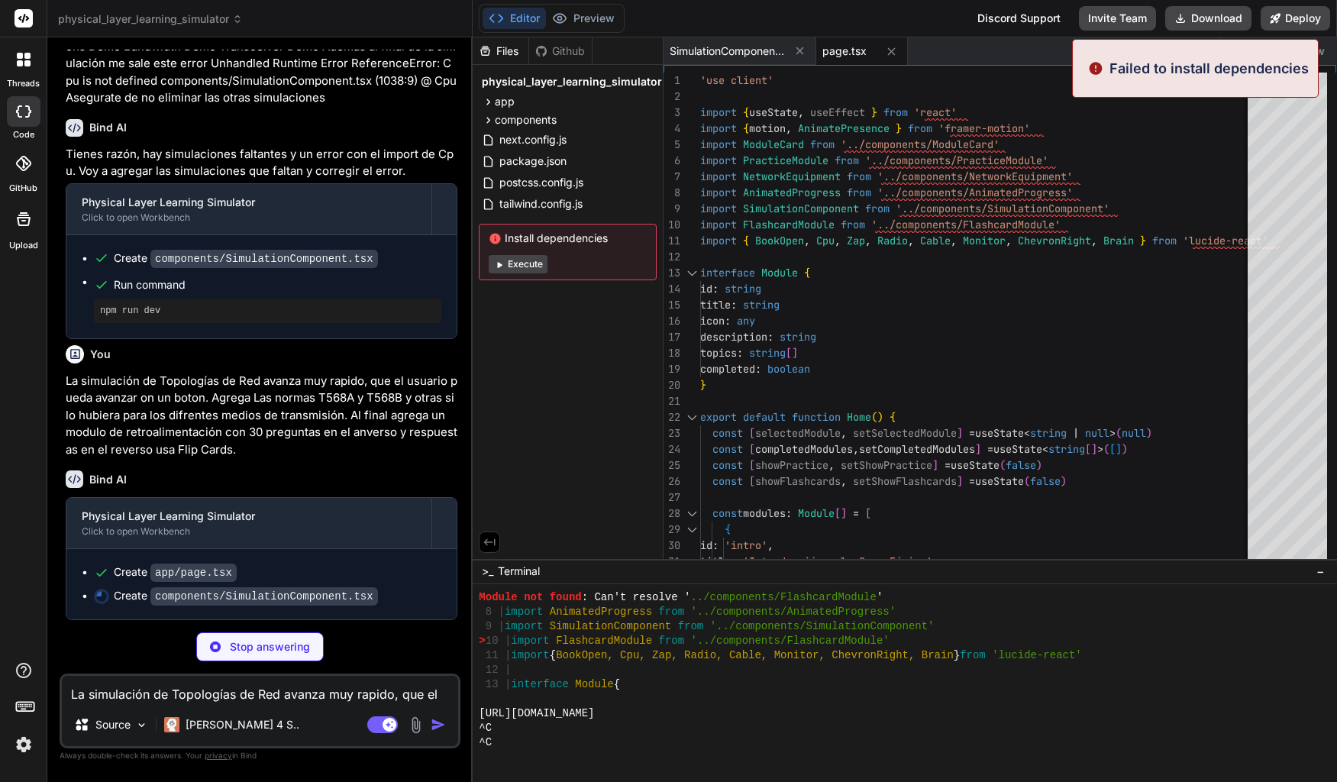
scroll to position [6136, 0]
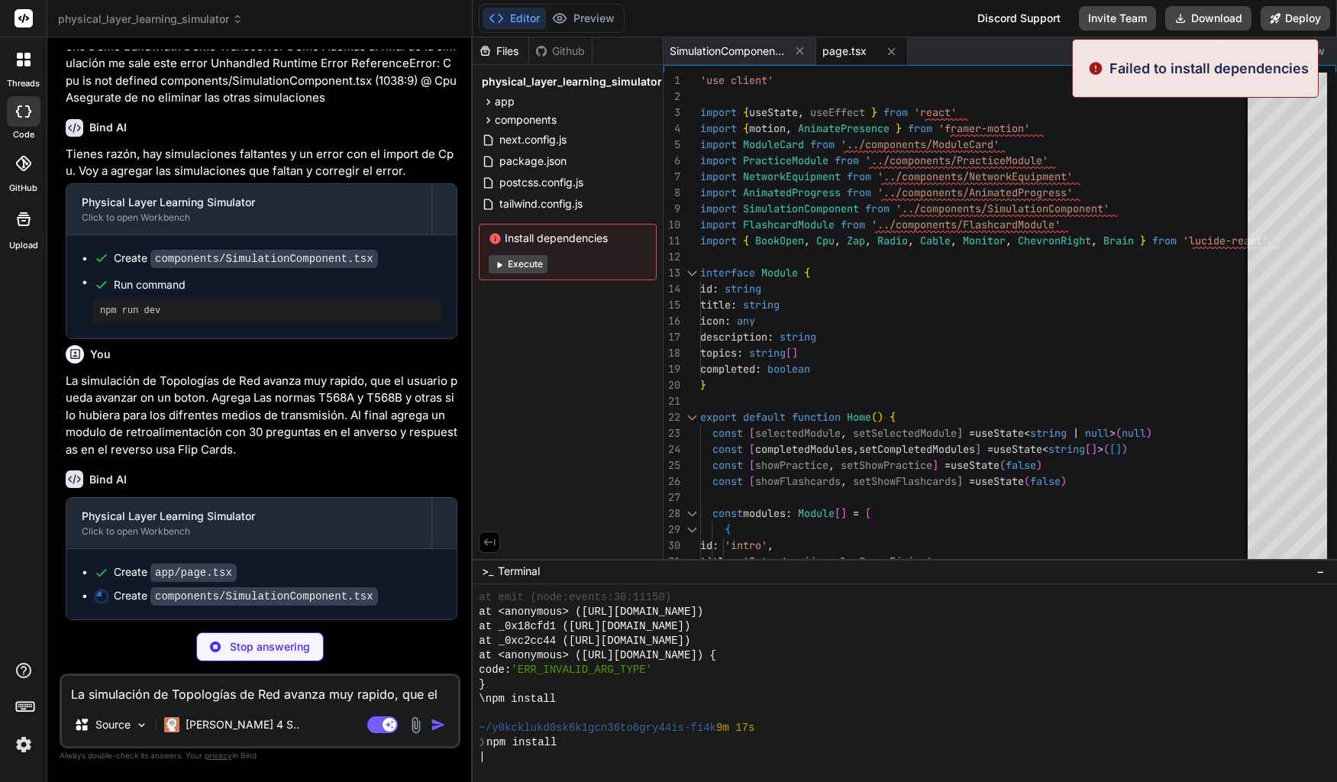
click at [521, 266] on div "Install dependencies Execute" at bounding box center [568, 252] width 178 height 56
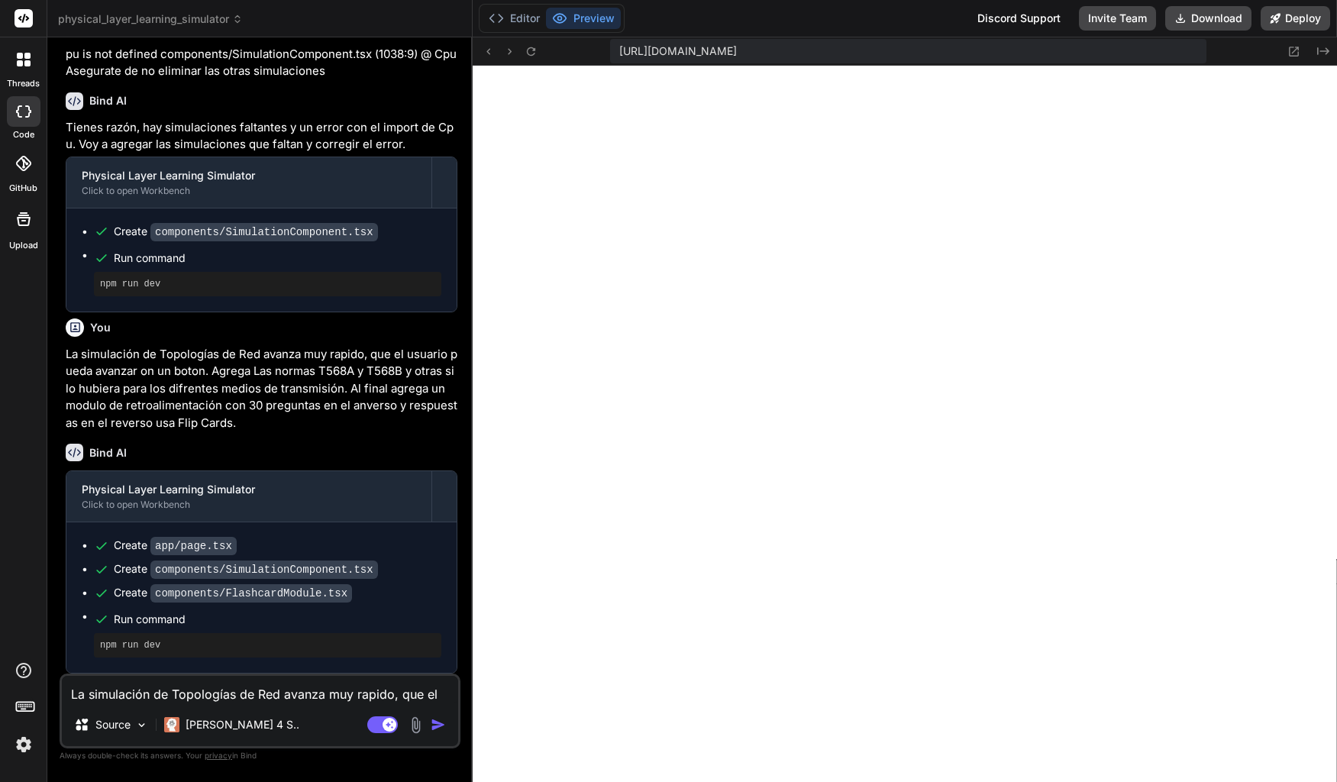
scroll to position [7108, 0]
click at [273, 695] on textarea "La simulación de Topologías de Red avanza muy rapido, que el usuario pueda avan…" at bounding box center [260, 689] width 396 height 27
click at [138, 693] on textarea "La simulación de Topologías de Red avanza muy rapido, que el usuario pueda avan…" at bounding box center [260, 689] width 396 height 27
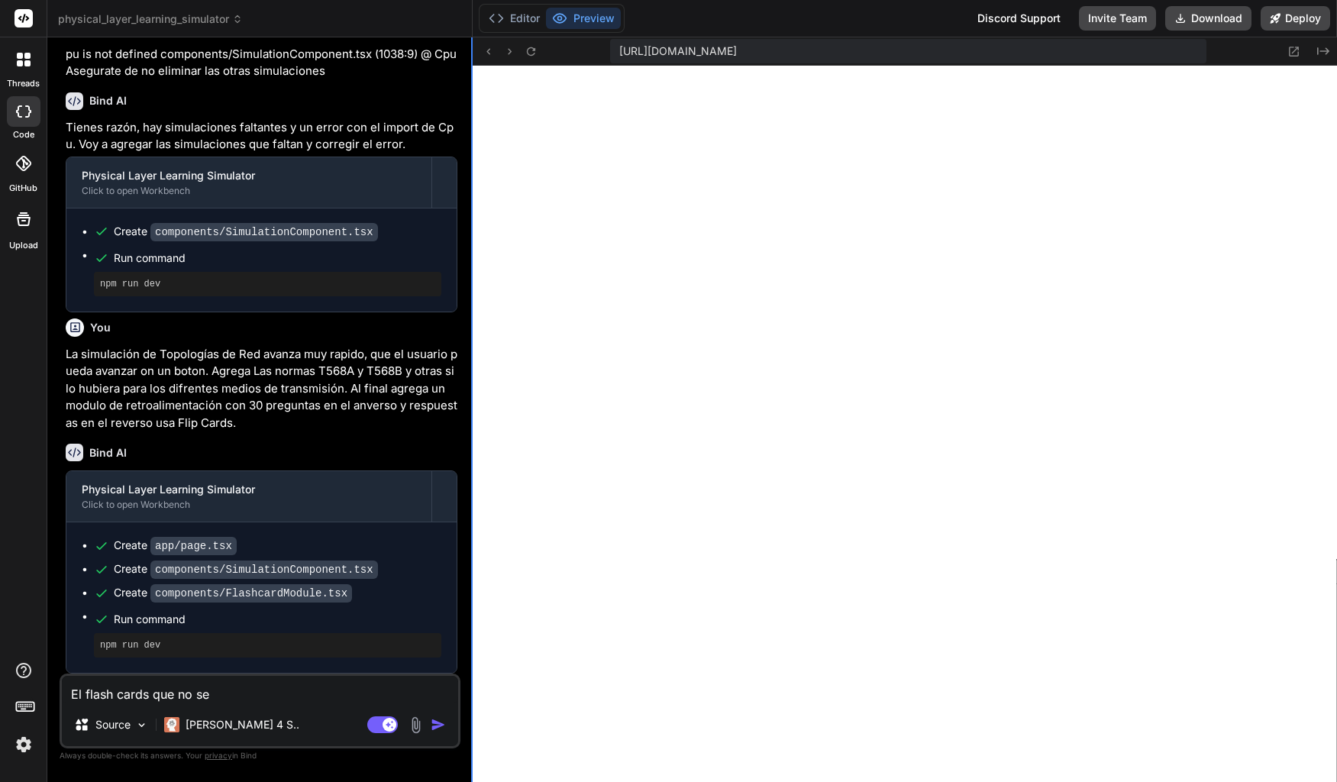
scroll to position [7151, 0]
click at [324, 698] on textarea "El flash cards que sea una tarjeta adicional" at bounding box center [260, 689] width 396 height 27
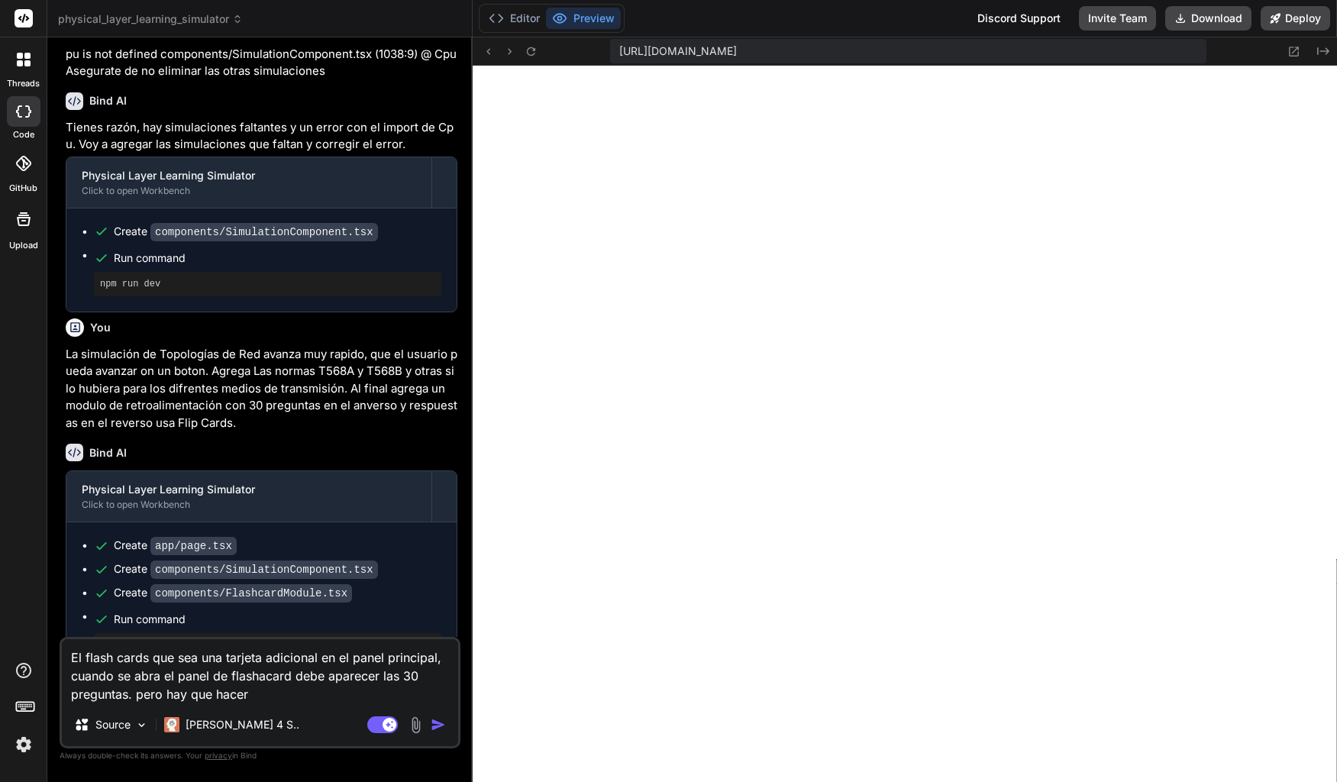
click at [286, 696] on textarea "El flash cards que sea una tarjeta adicional en el panel principal, cuando se a…" at bounding box center [260, 671] width 396 height 64
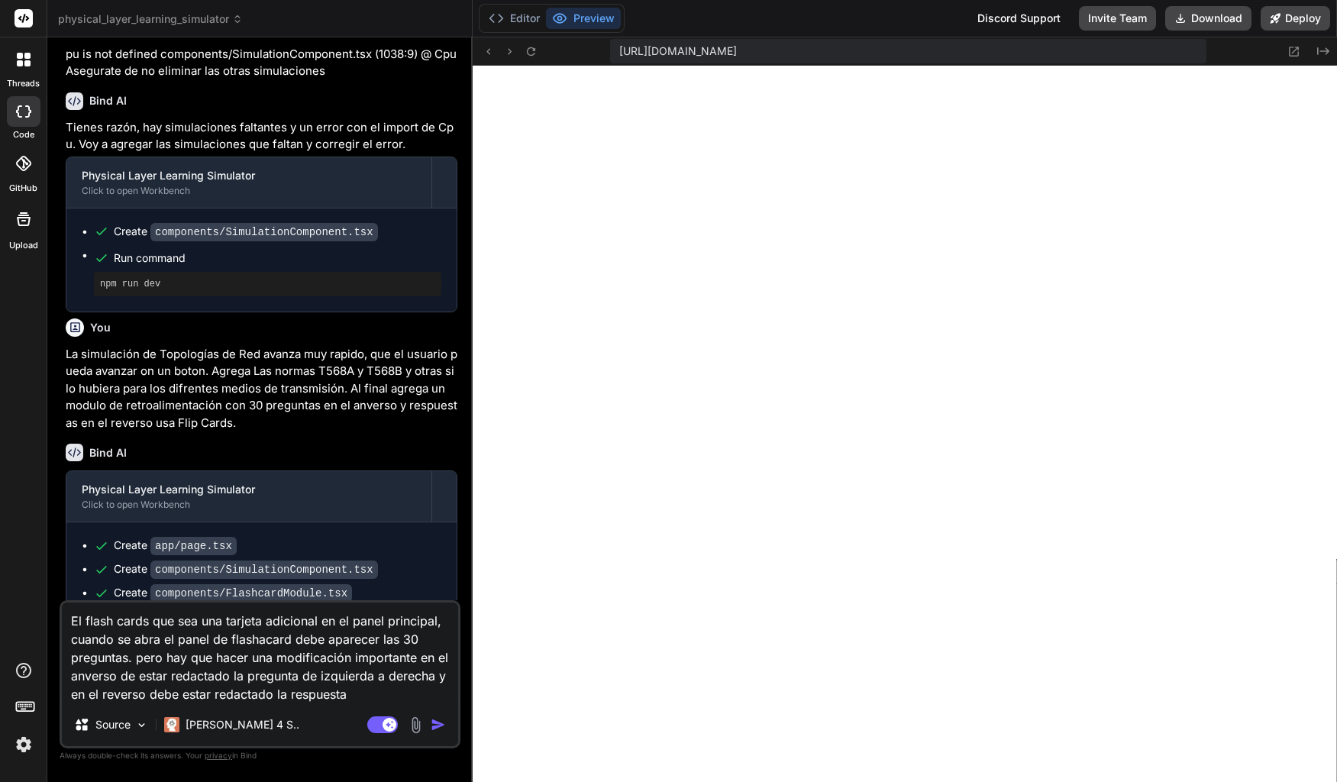
paste textarea "de izquierda a derecha"
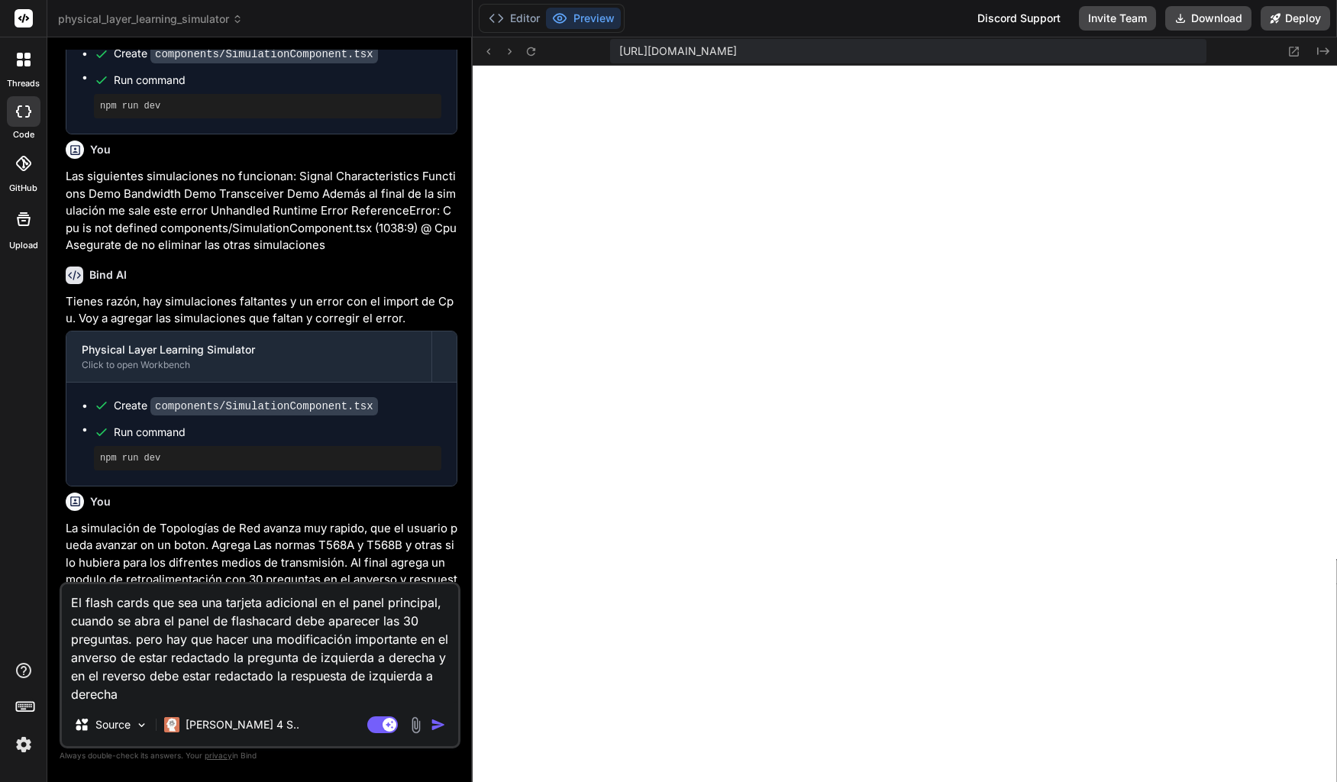
scroll to position [1423, 0]
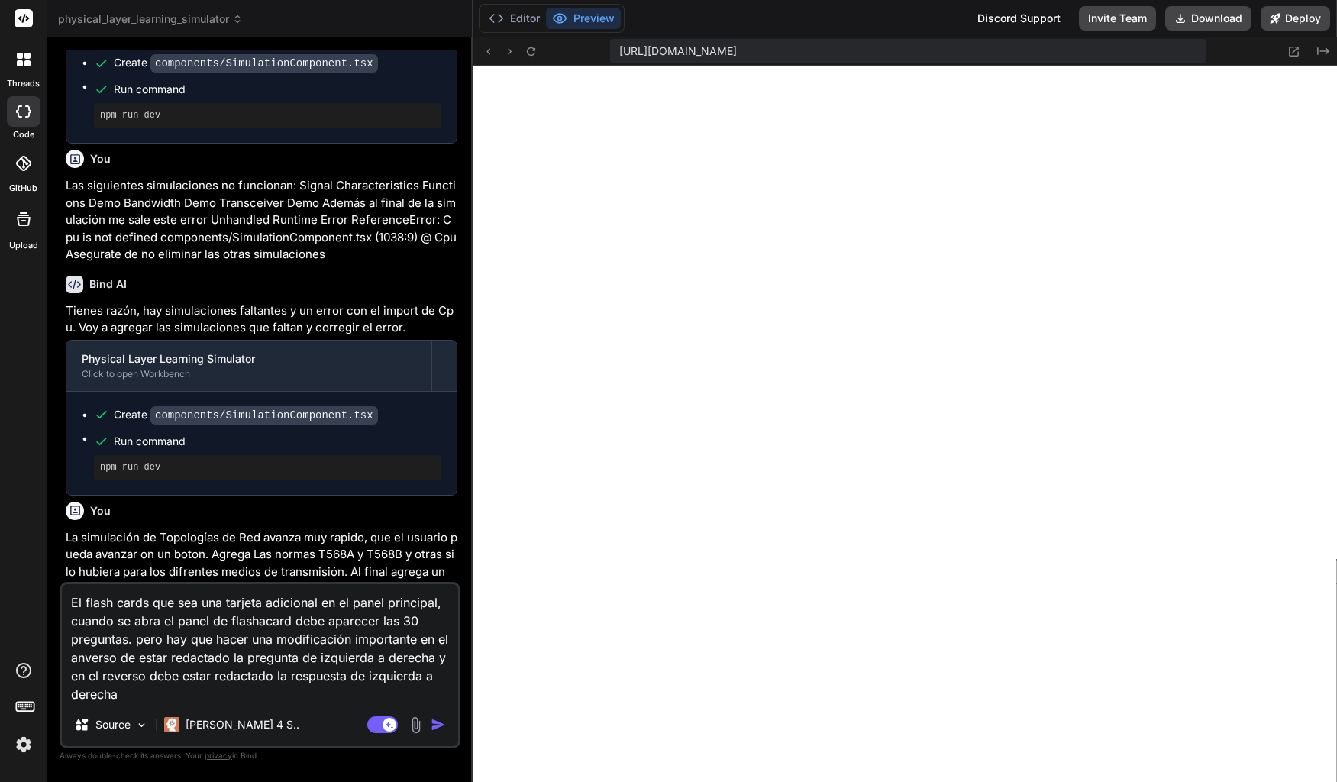
click at [435, 728] on img "button" at bounding box center [438, 724] width 15 height 15
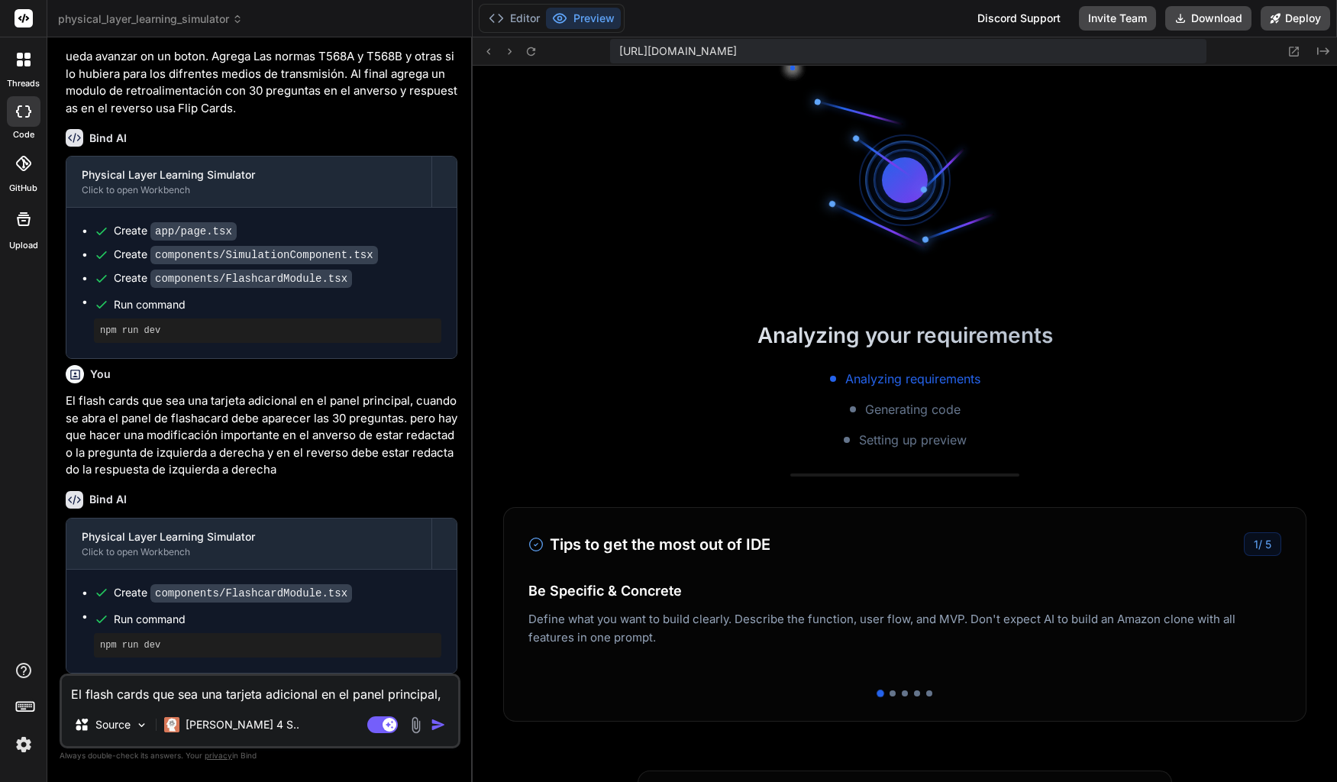
scroll to position [9008, 0]
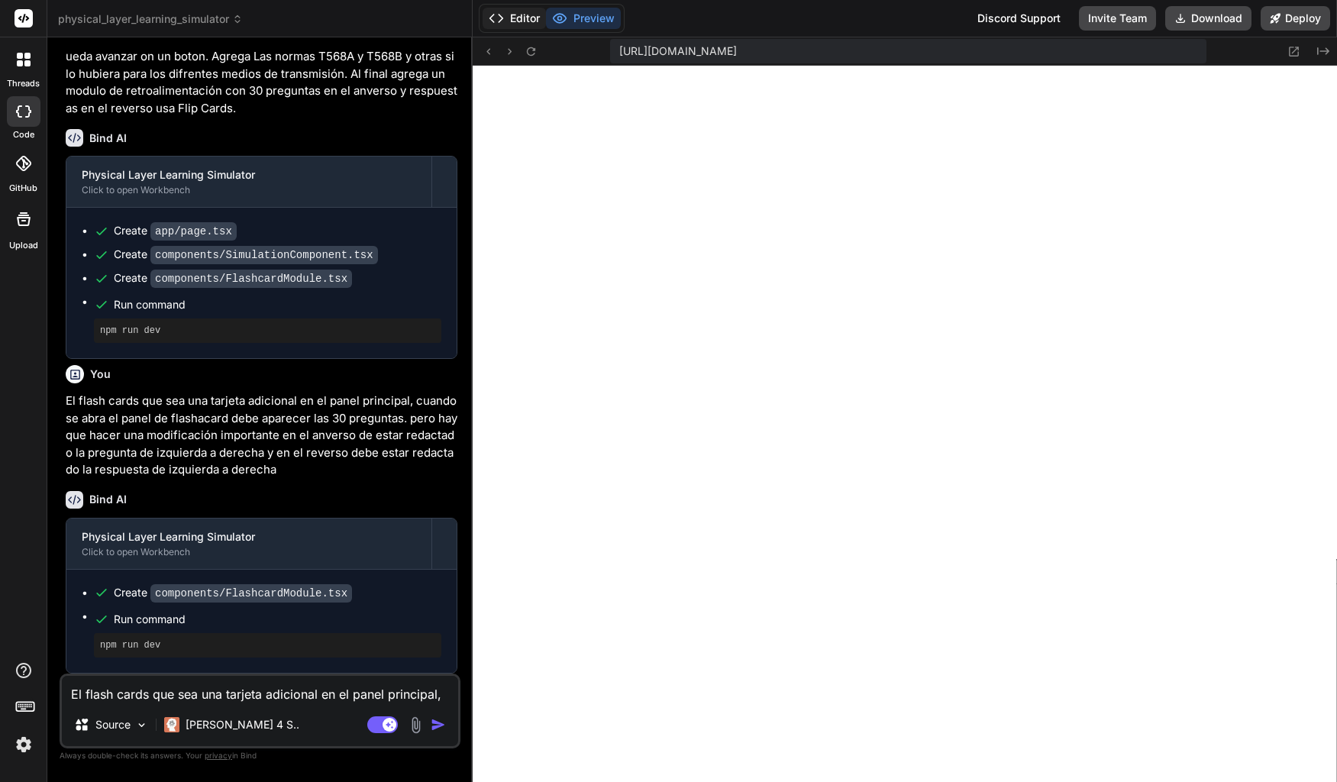
click at [521, 21] on button "Editor" at bounding box center [514, 18] width 63 height 21
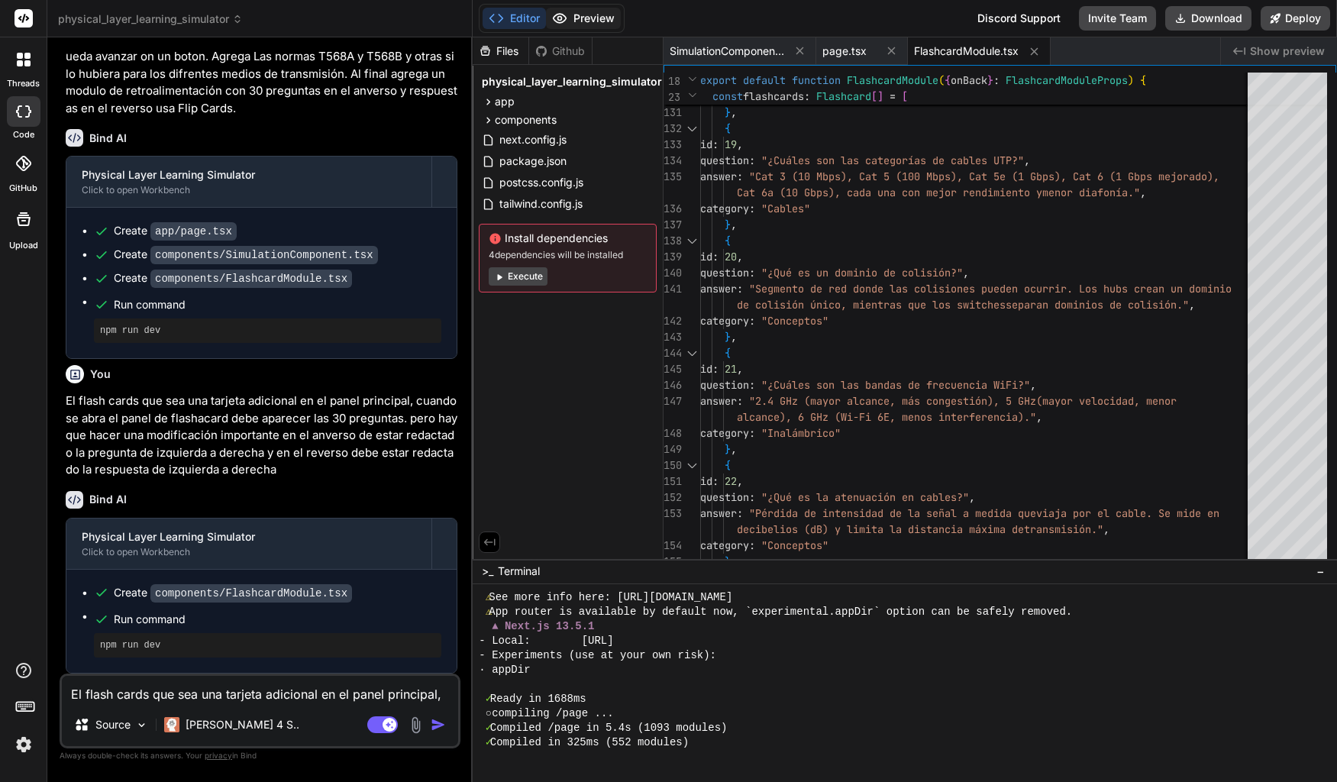
click at [574, 21] on button "Preview" at bounding box center [583, 18] width 75 height 21
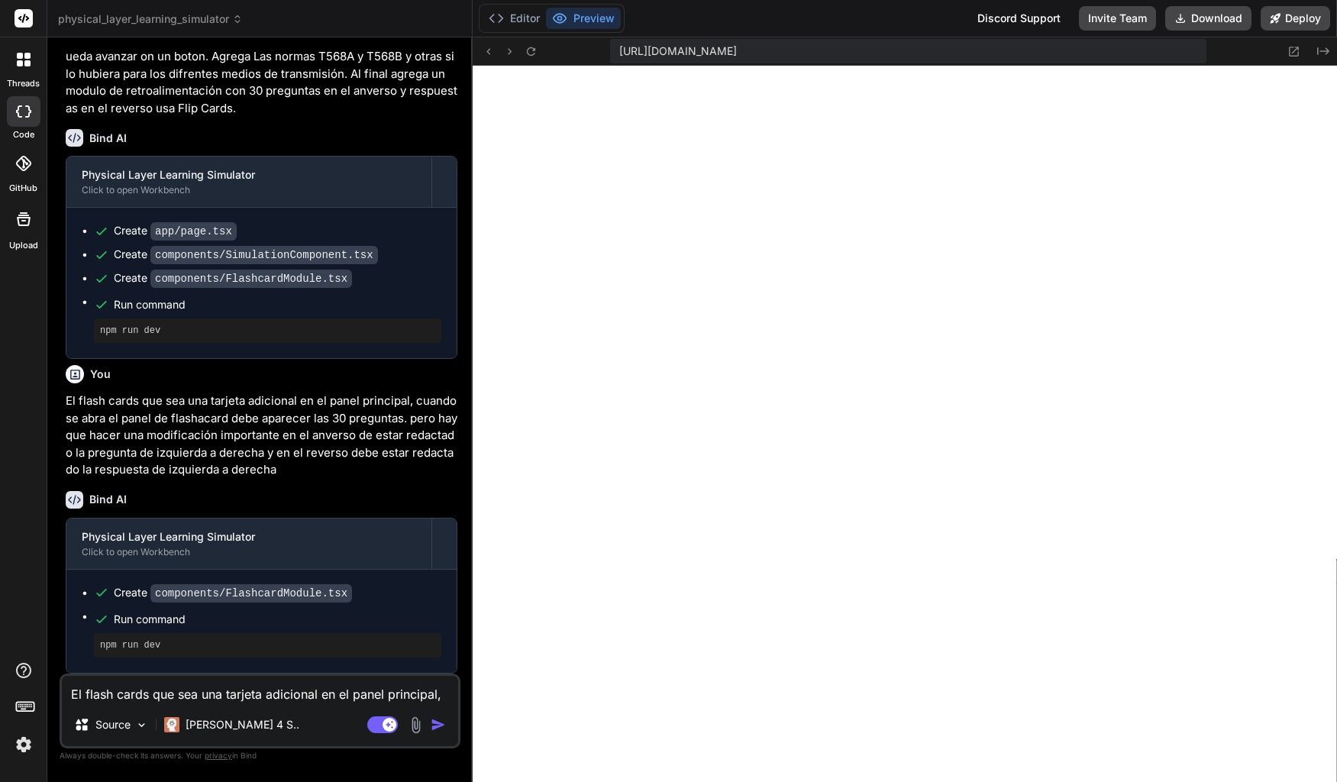
scroll to position [9095, 0]
click at [252, 639] on pre "npm run dev" at bounding box center [267, 645] width 335 height 12
click at [521, 12] on button "Editor" at bounding box center [514, 18] width 63 height 21
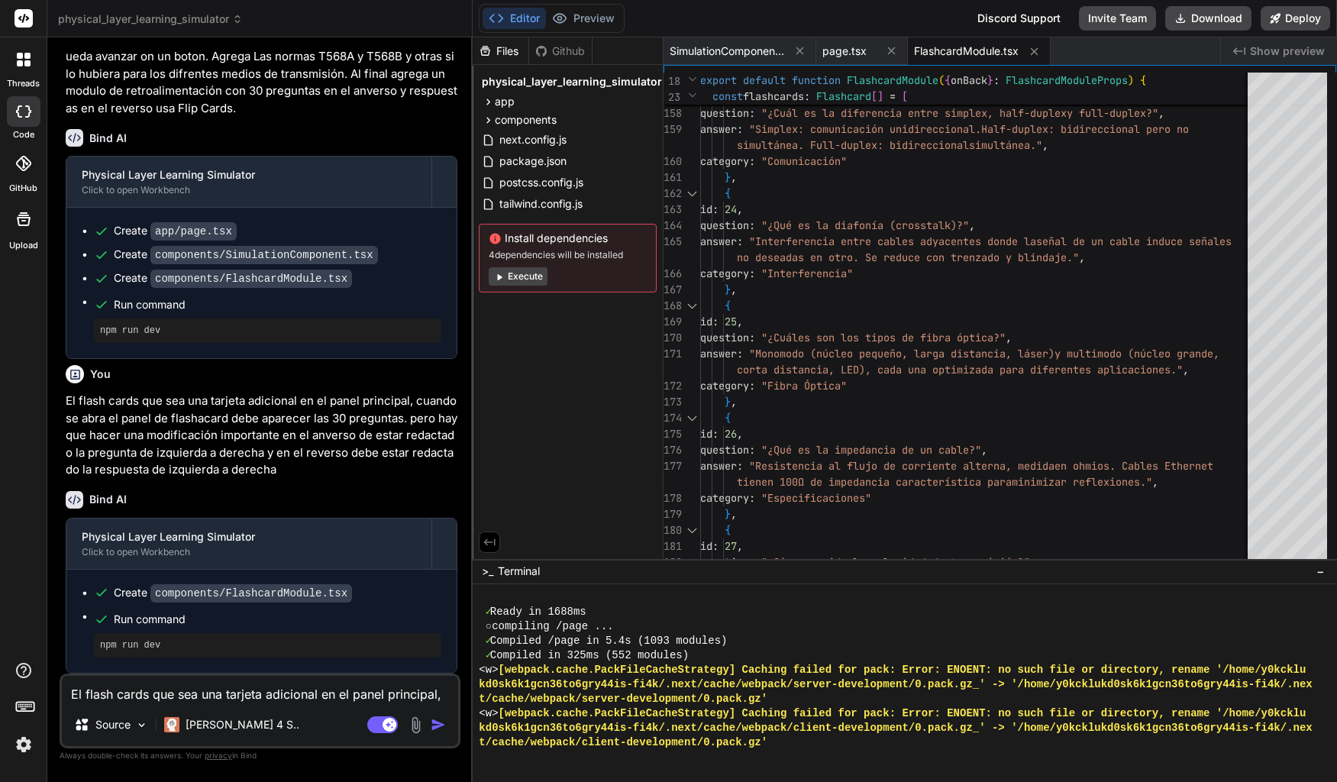
click at [525, 274] on button "Execute" at bounding box center [518, 276] width 59 height 18
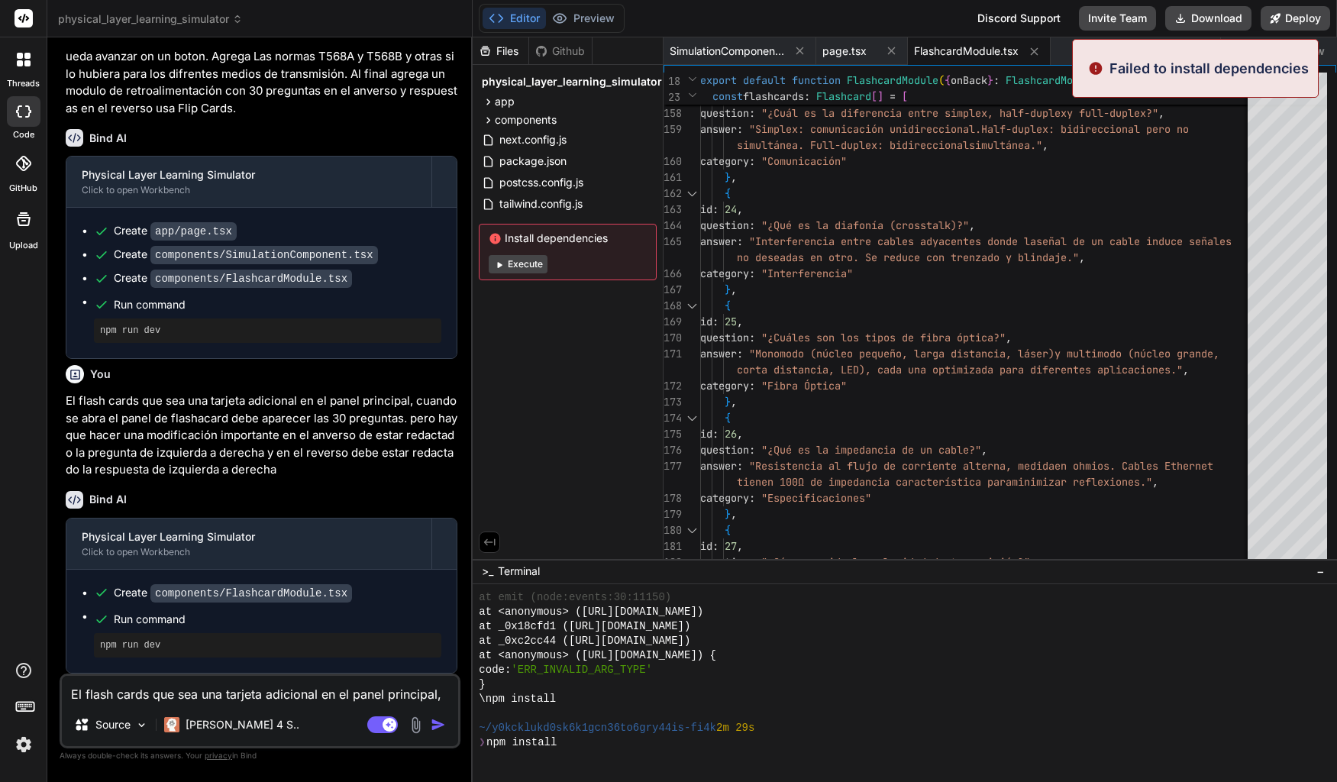
scroll to position [10531, 0]
click at [514, 260] on button "Execute" at bounding box center [518, 264] width 59 height 18
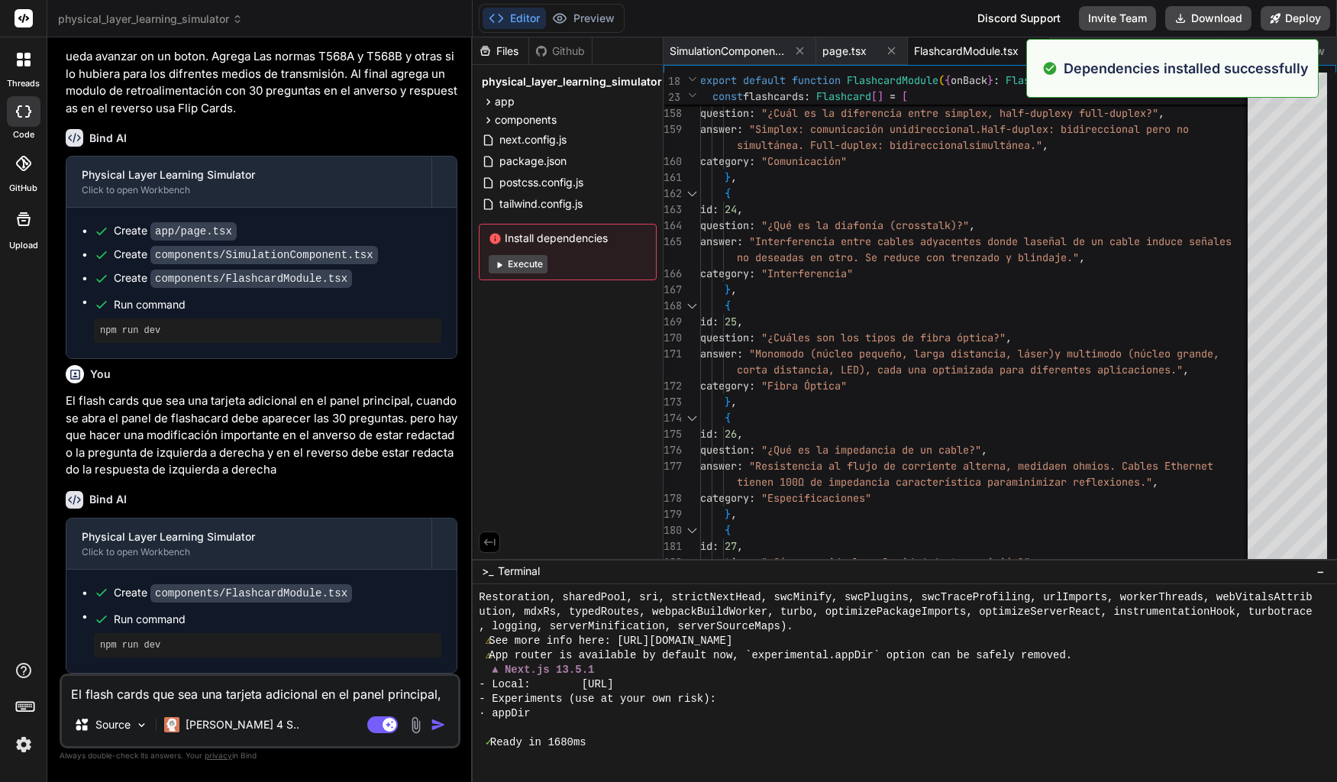
scroll to position [11082, 0]
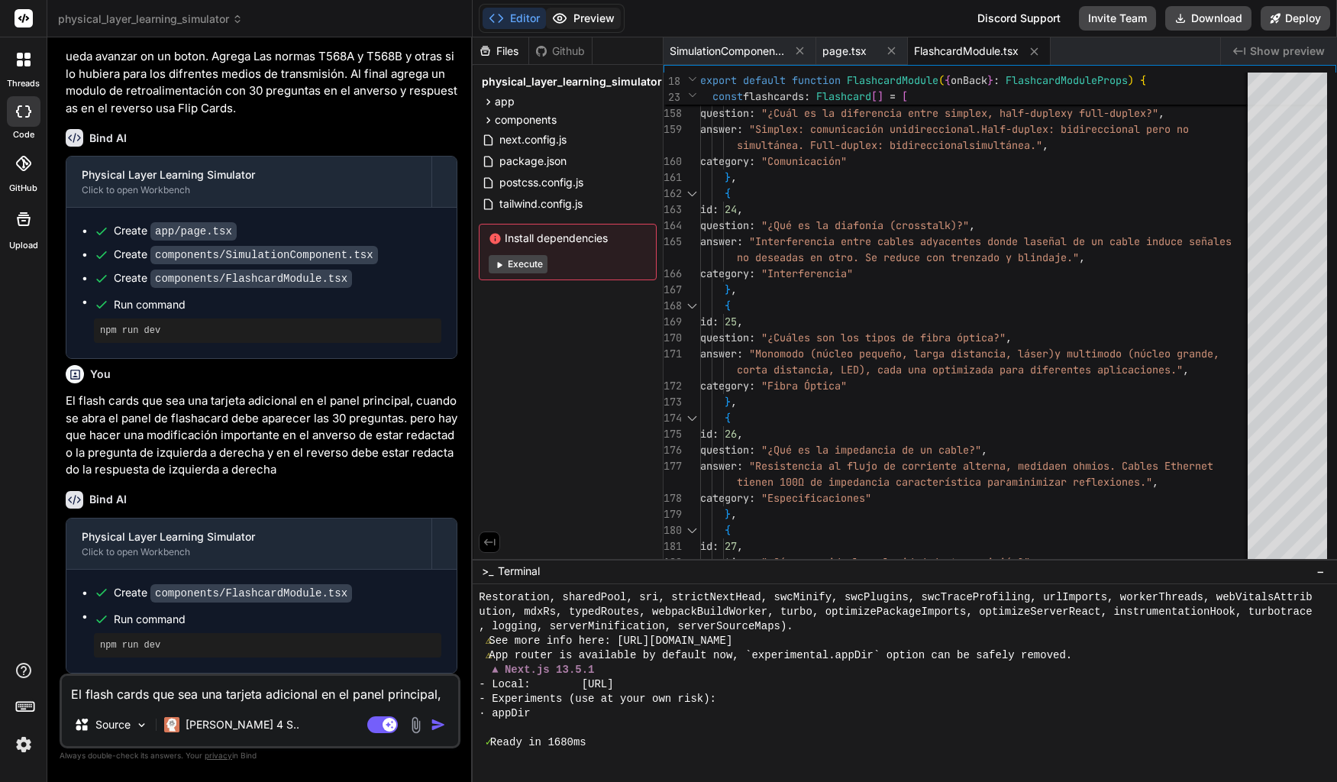
click at [576, 16] on button "Preview" at bounding box center [583, 18] width 75 height 21
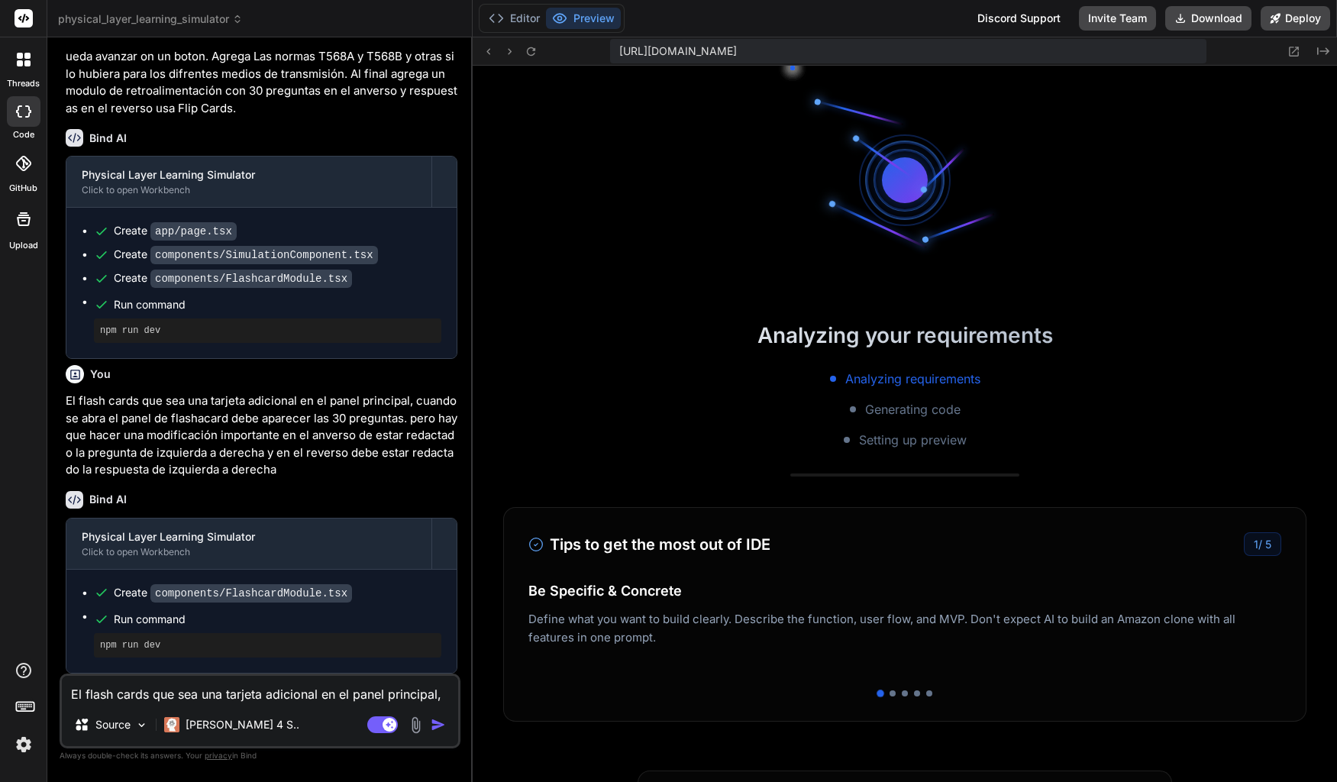
scroll to position [11126, 0]
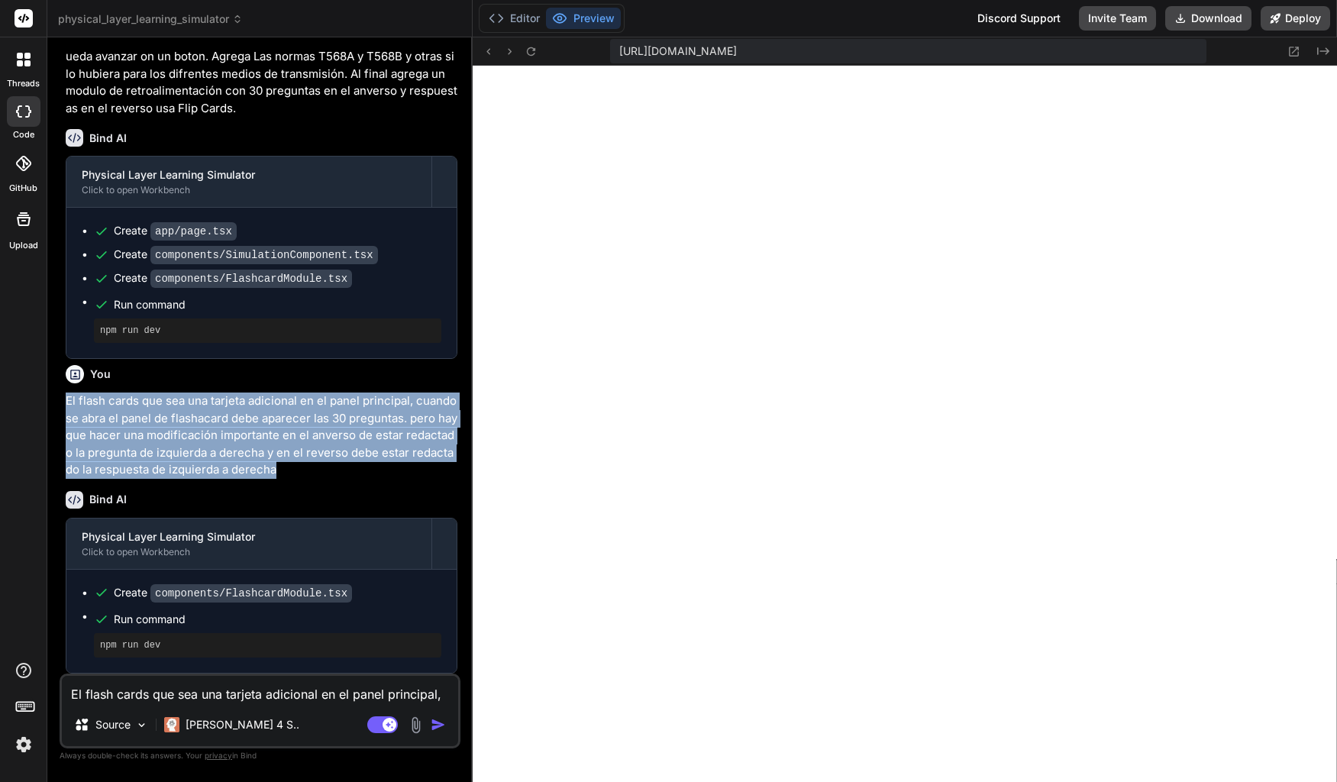
drag, startPoint x: 66, startPoint y: 400, endPoint x: 334, endPoint y: 467, distance: 277.0
click at [334, 467] on p "El flash cards que sea una tarjeta adicional en el panel principal, cuando se a…" at bounding box center [262, 435] width 392 height 86
copy p "El flash cards que sea una tarjeta adicional en el panel principal, cuando se a…"
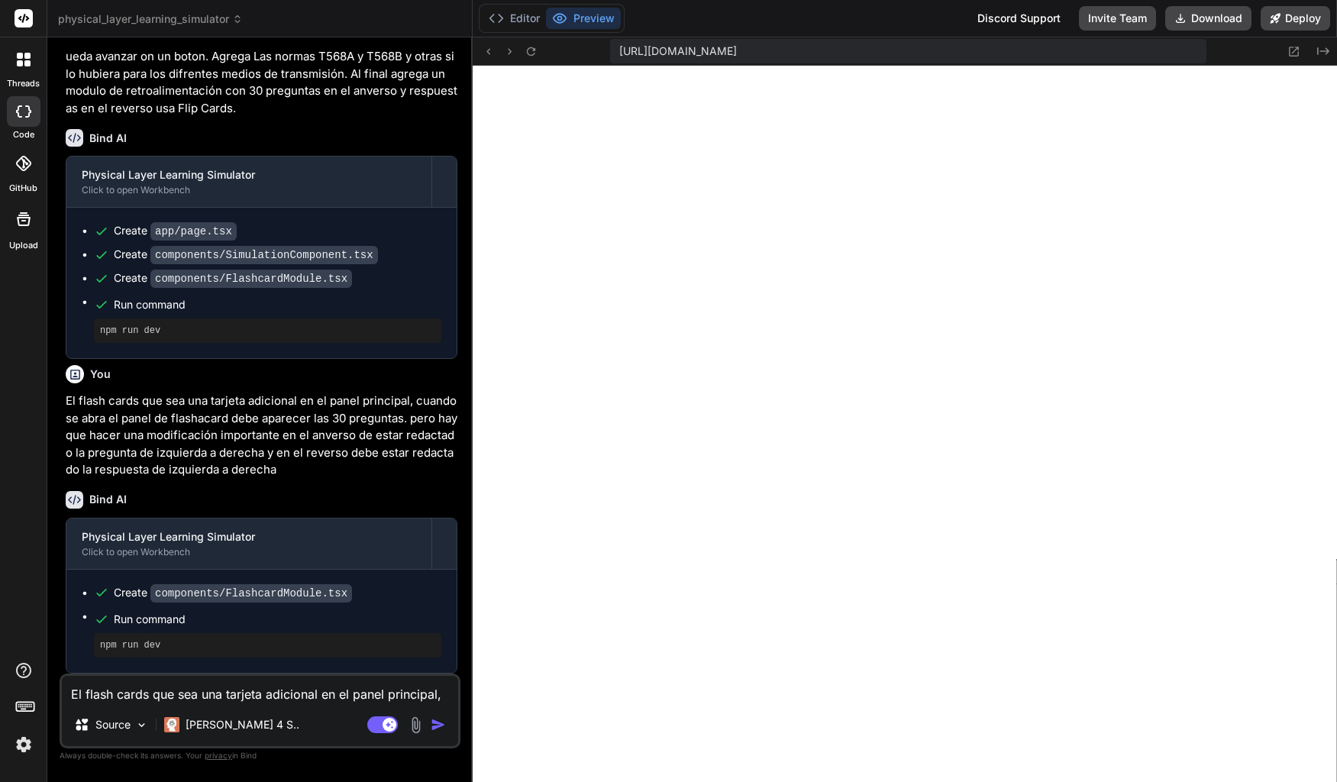
click at [262, 692] on textarea "El flash cards que sea una tarjeta adicional en el panel principal, cuando se a…" at bounding box center [260, 689] width 396 height 27
paste textarea "El flash cards que sea una tarjeta adicional en el panel principal, cuando se a…"
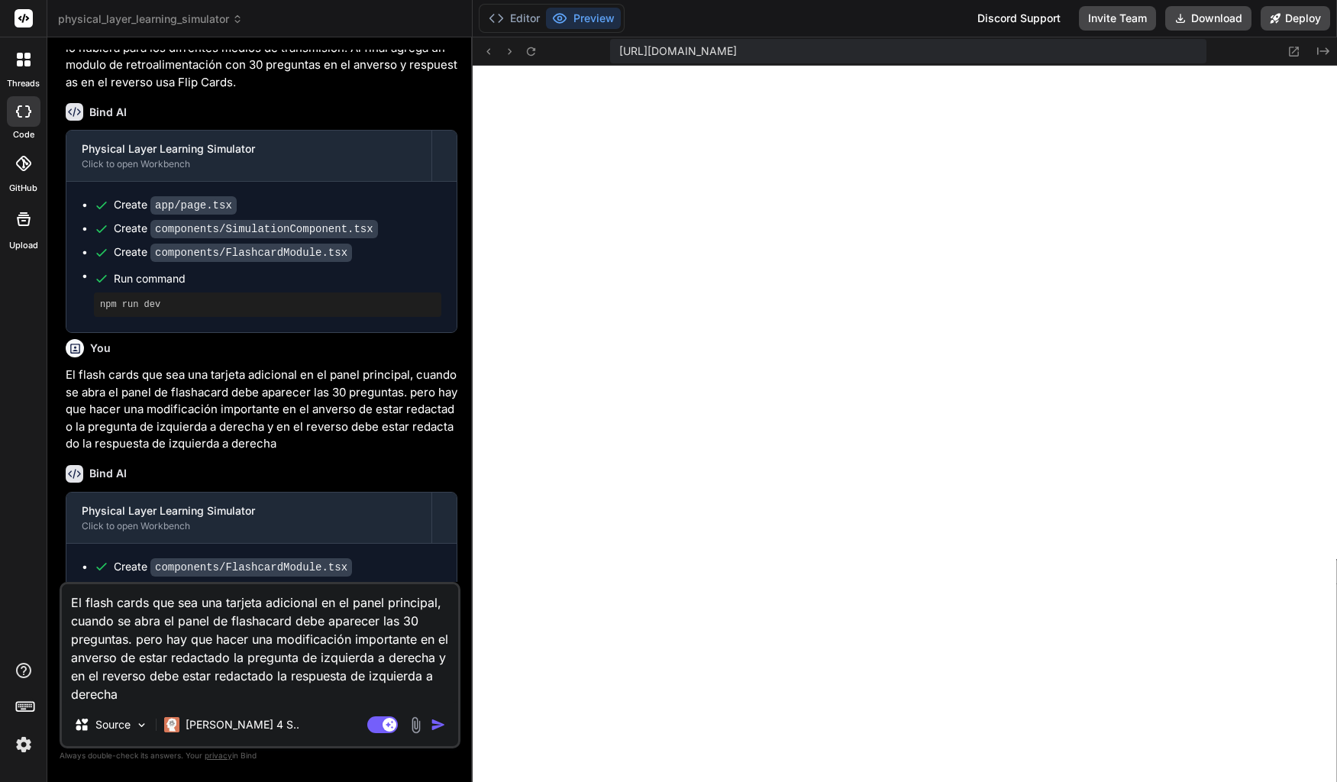
drag, startPoint x: 160, startPoint y: 640, endPoint x: 65, endPoint y: 622, distance: 97.0
click at [65, 622] on textarea "El flash cards que sea una tarjeta adicional en el panel principal, cuando se a…" at bounding box center [260, 643] width 396 height 119
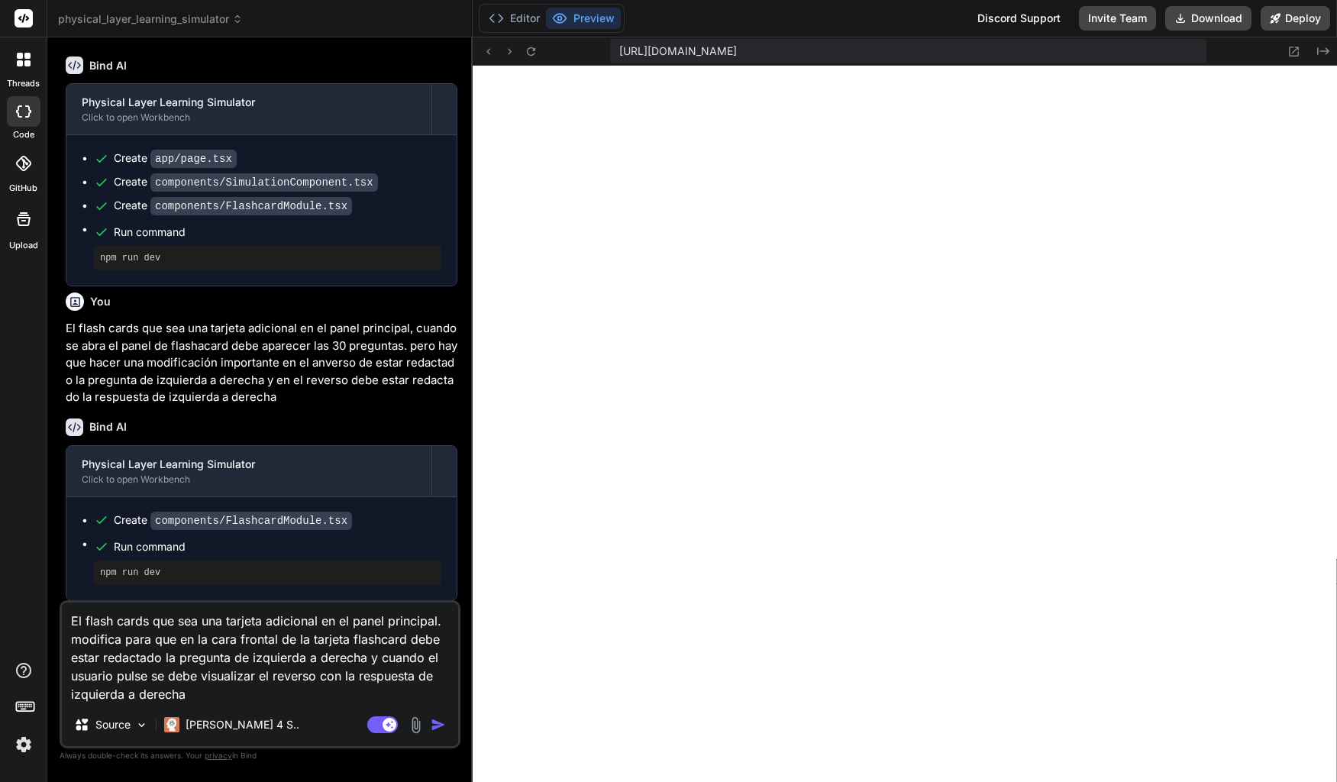
scroll to position [2020, 0]
click at [321, 620] on textarea "El flash cards que sea una tarjeta adicional en el panel principal. modifica pa…" at bounding box center [260, 652] width 396 height 101
click at [436, 731] on img "button" at bounding box center [438, 724] width 15 height 15
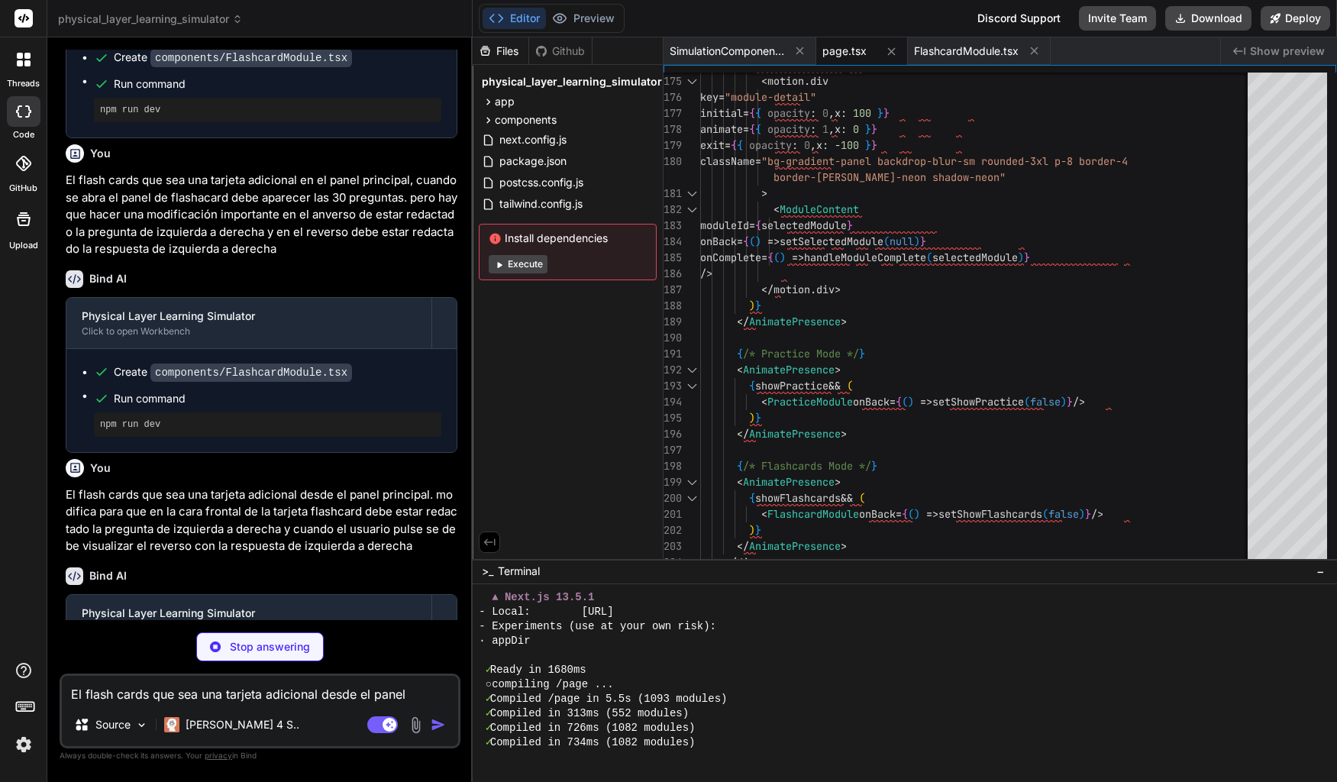
scroll to position [11184, 0]
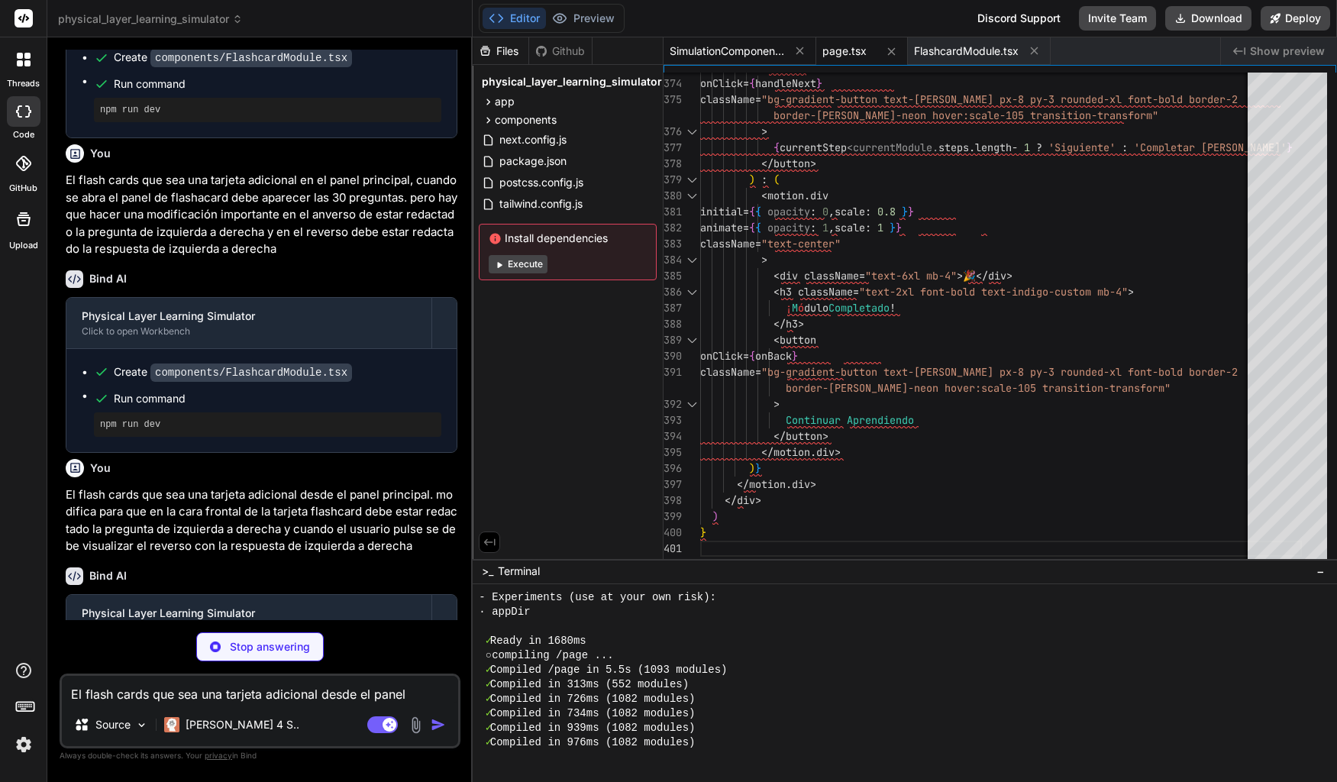
click at [713, 48] on span "SimulationComponent.tsx" at bounding box center [727, 51] width 115 height 15
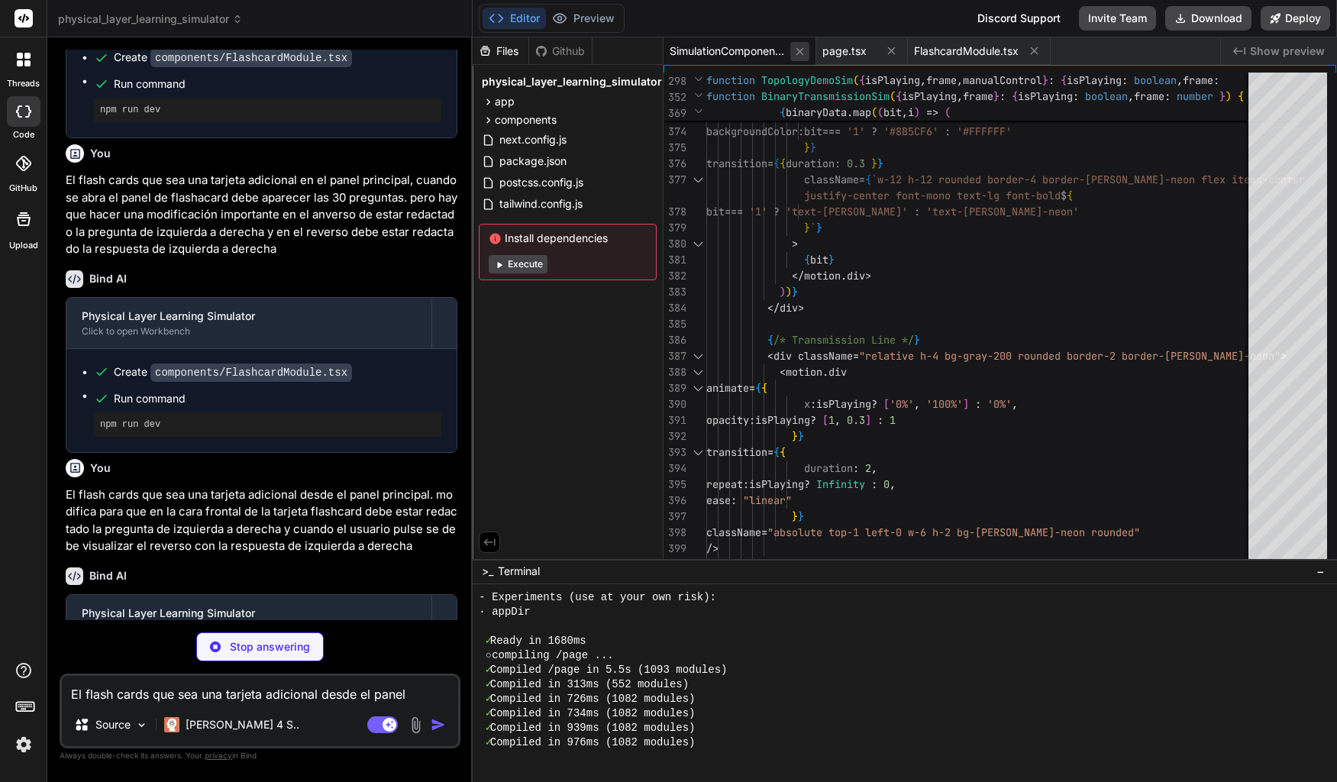
click at [796, 54] on icon at bounding box center [799, 51] width 13 height 13
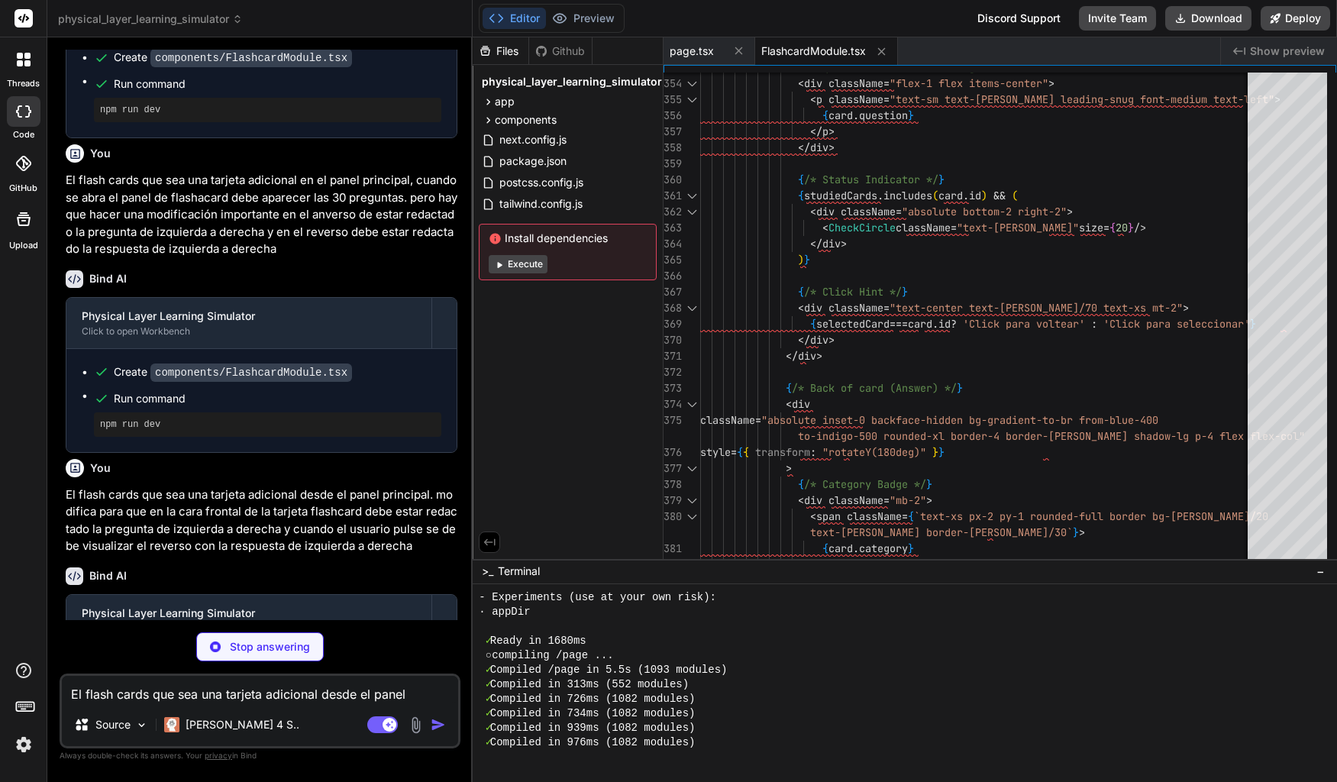
click at [815, 53] on span "FlashcardModule.tsx" at bounding box center [813, 51] width 105 height 15
click at [686, 40] on div "page.tsx" at bounding box center [709, 50] width 92 height 27
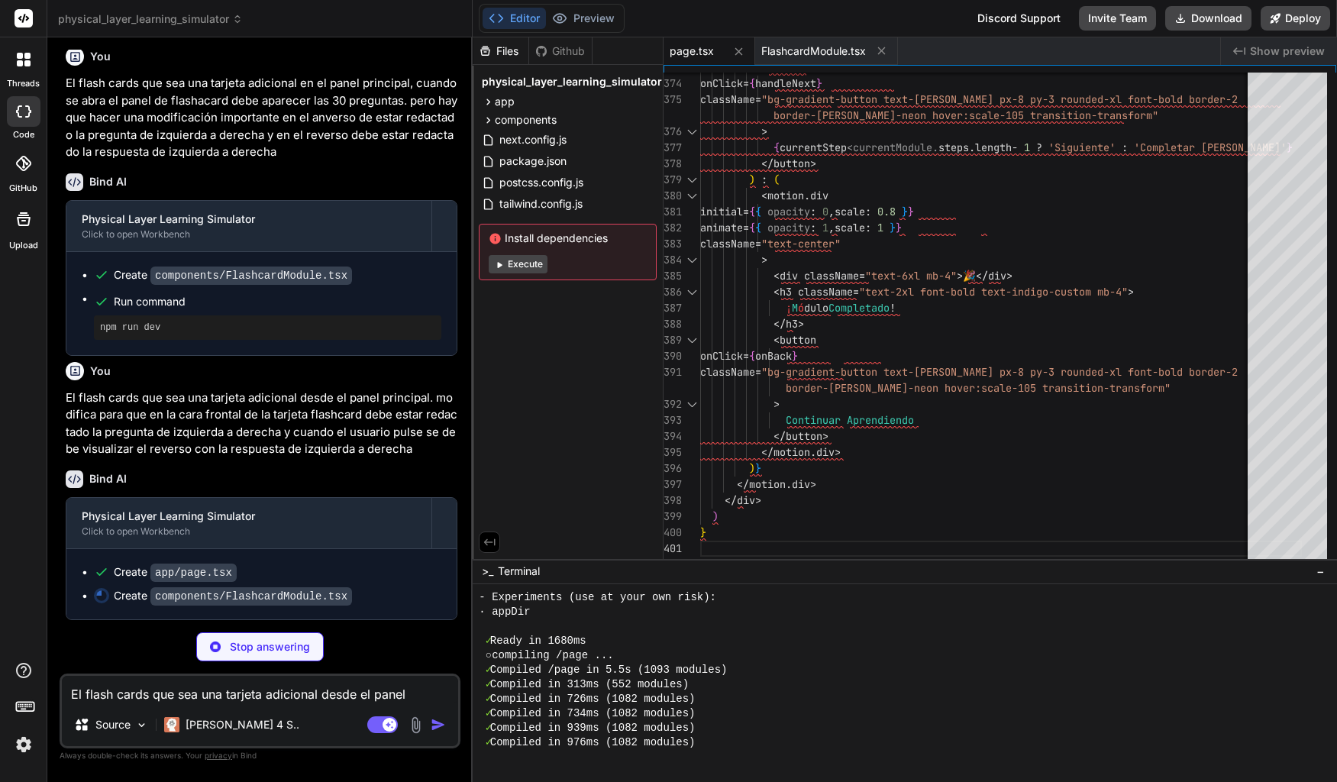
scroll to position [2264, 0]
click at [575, 23] on button "Preview" at bounding box center [583, 18] width 75 height 21
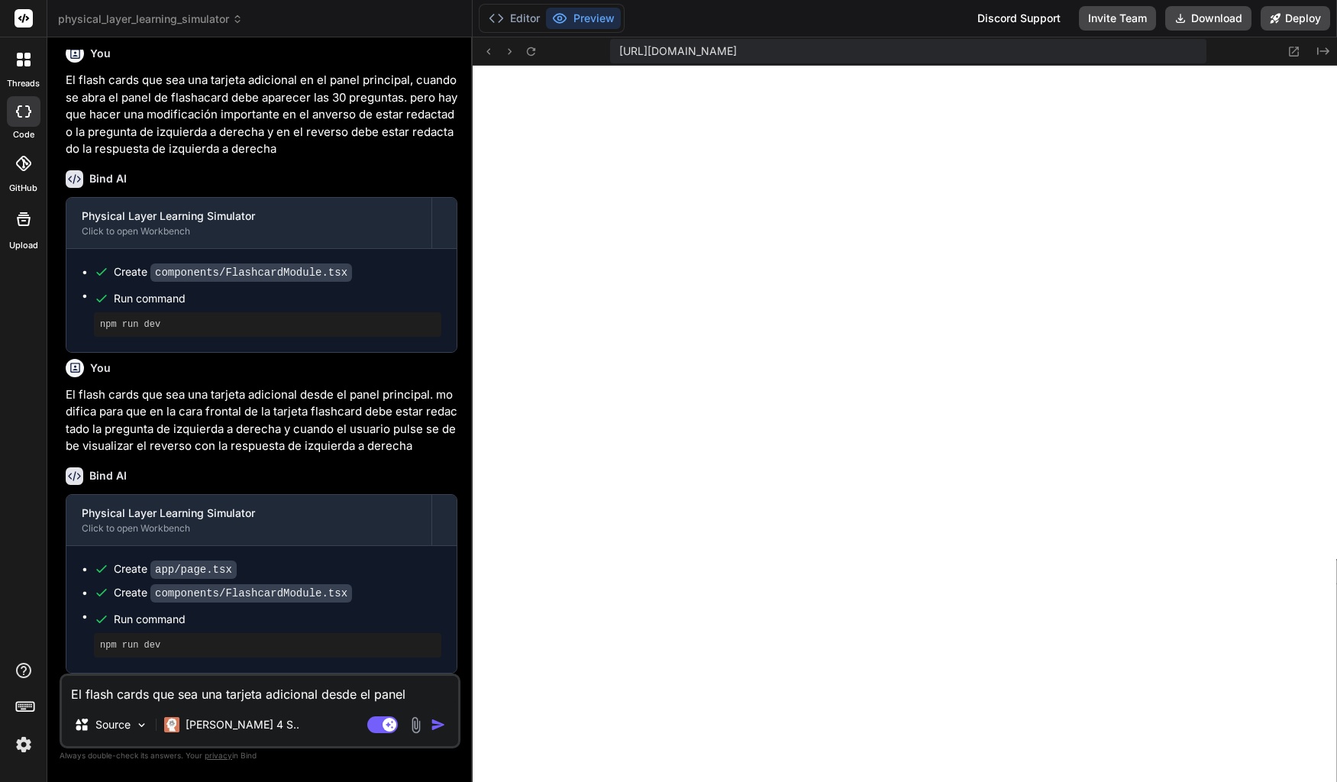
scroll to position [13505, 0]
click at [292, 690] on textarea "El flash cards que sea una tarjeta adicional desde el panel principal. modifica…" at bounding box center [260, 689] width 396 height 27
click at [131, 695] on textarea "la" at bounding box center [260, 689] width 396 height 27
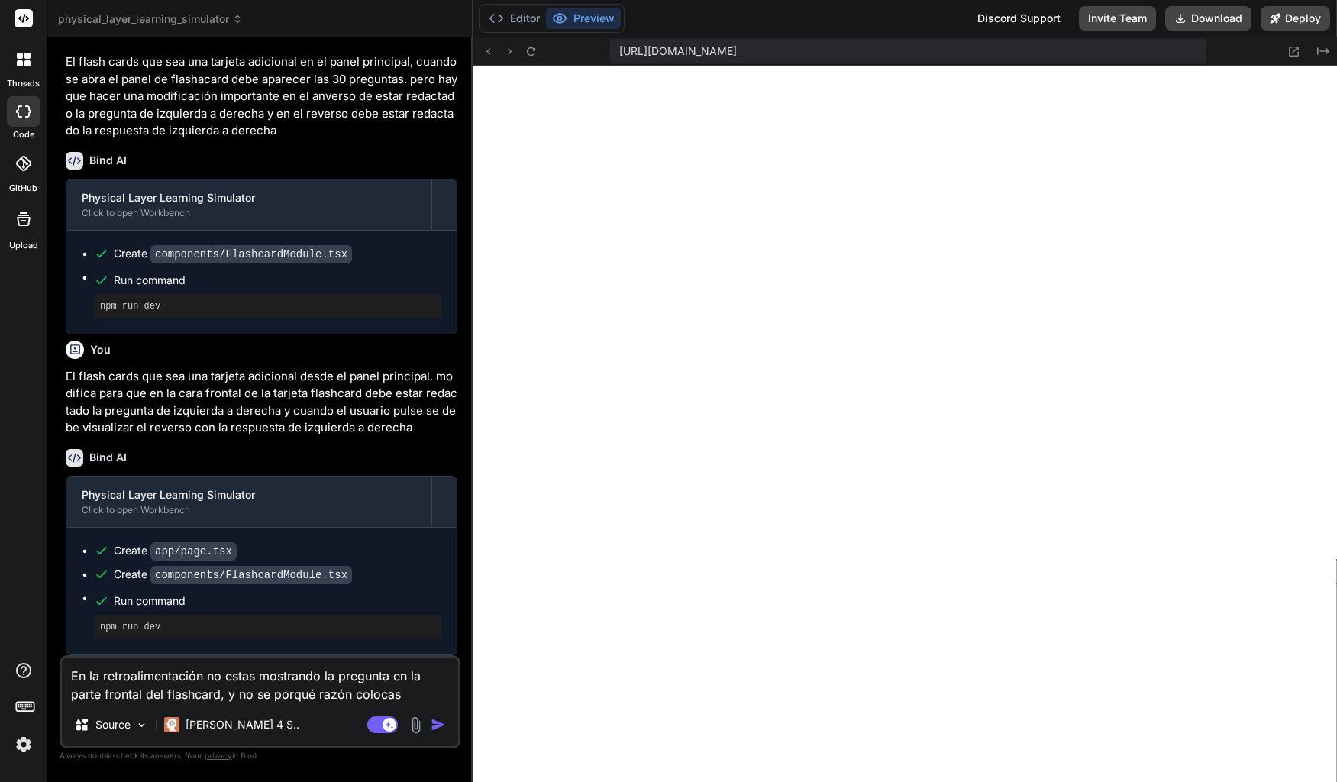
click at [405, 698] on textarea "En la retroalimentación no estas mostrando la pregunta en la parte frontal del …" at bounding box center [260, 680] width 396 height 46
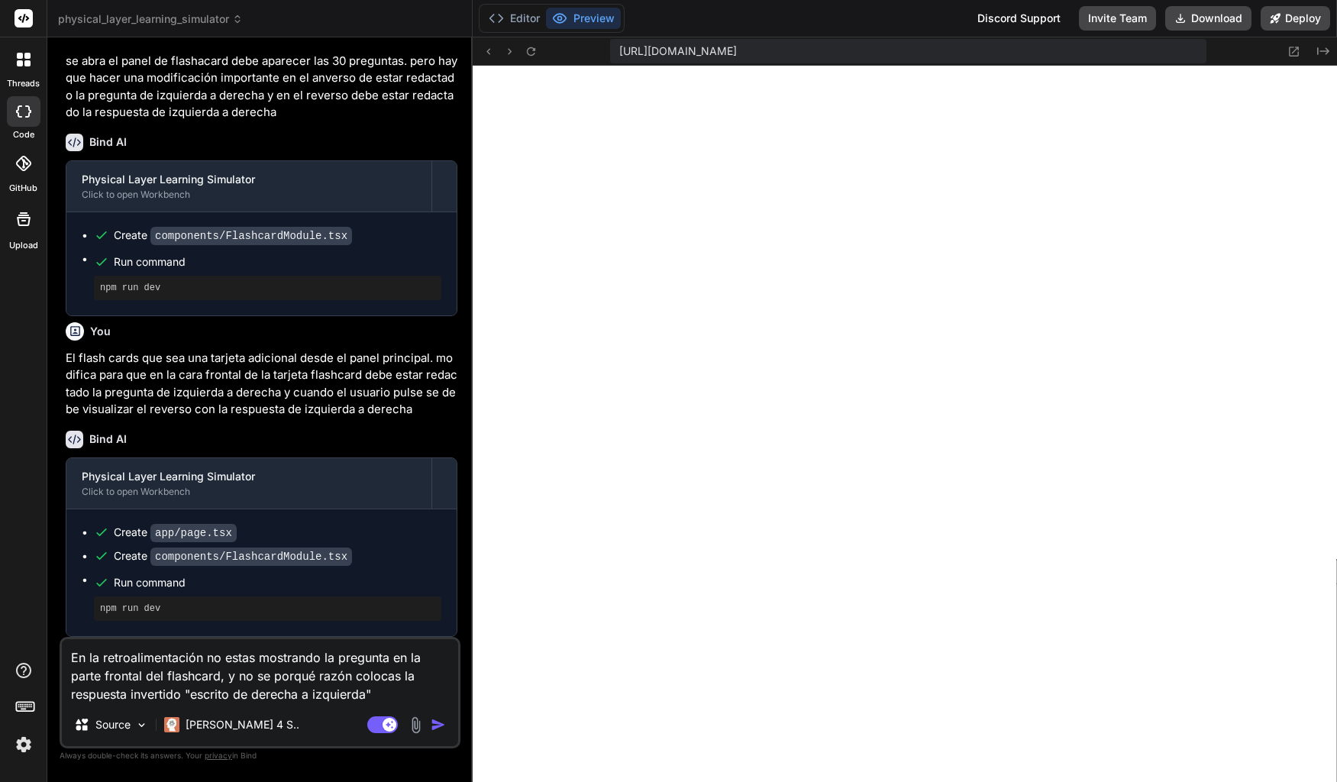
scroll to position [2304, 0]
click at [440, 729] on img "button" at bounding box center [438, 724] width 15 height 15
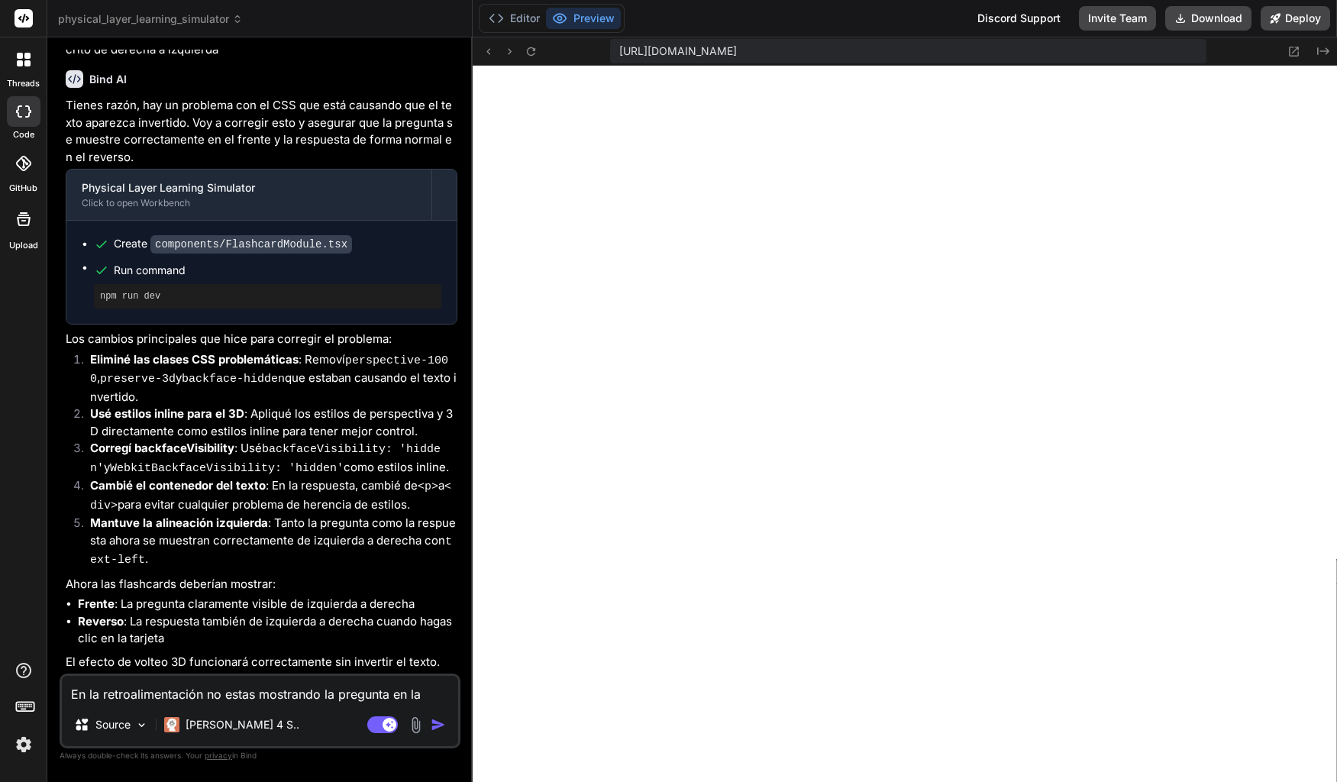
scroll to position [2959, 0]
click at [253, 697] on textarea "En la retroalimentación no estas mostrando la pregunta en la parte frontal del …" at bounding box center [260, 689] width 396 height 27
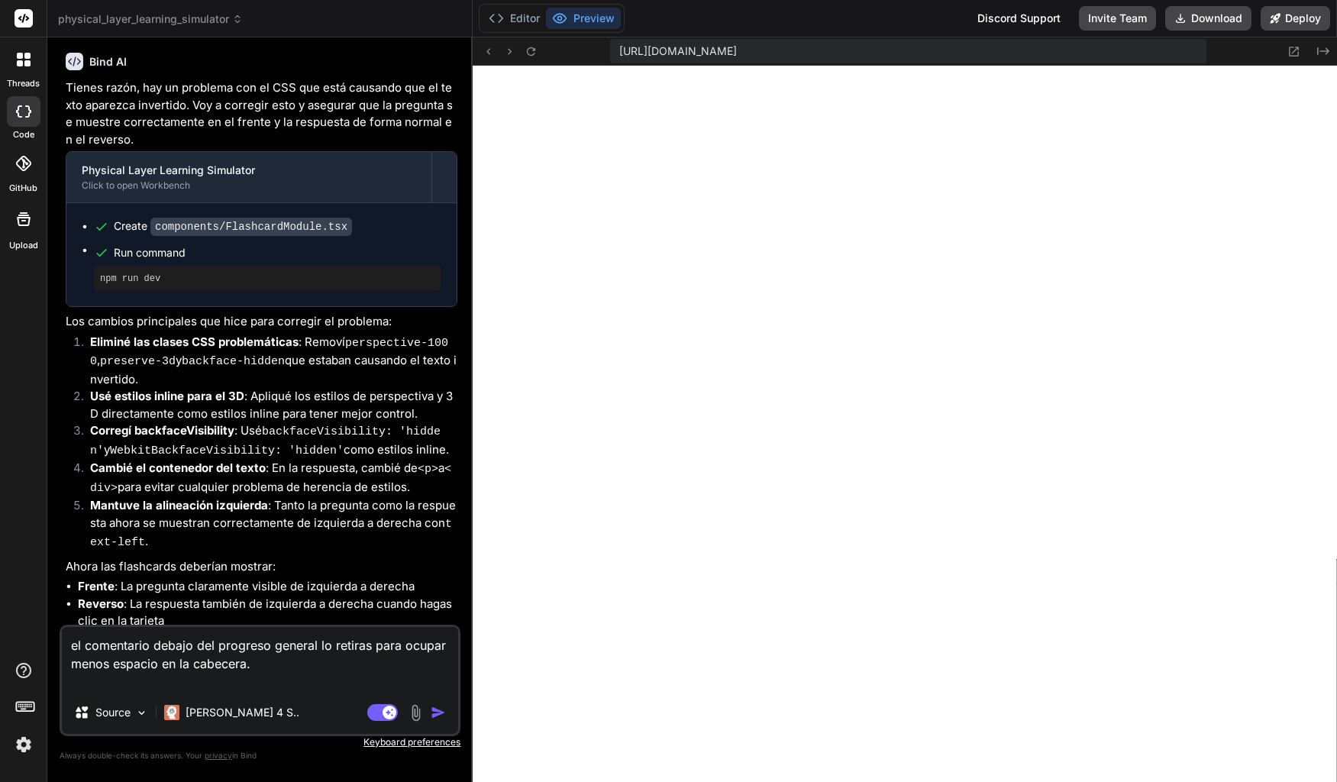
click at [273, 667] on textarea "el comentario debajo del progreso general lo retiras para ocupar menos espacio …" at bounding box center [260, 659] width 396 height 64
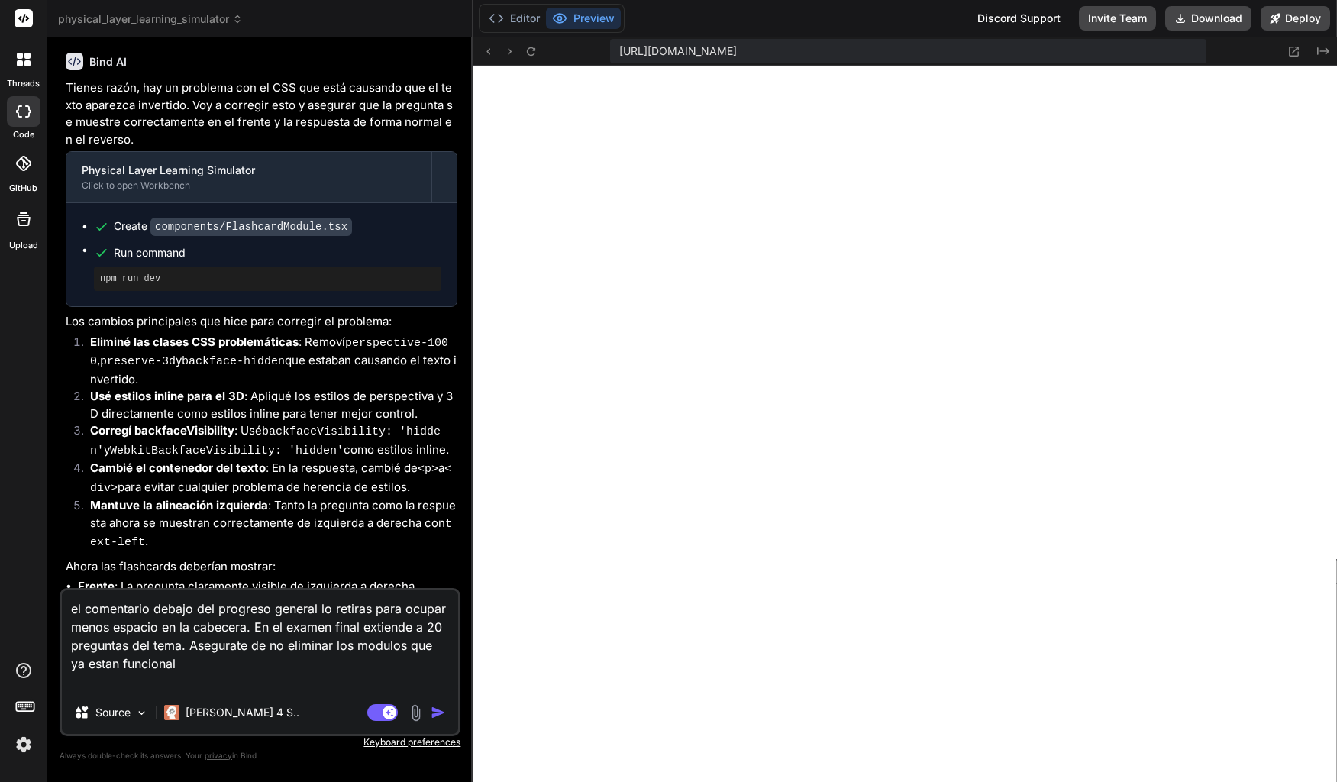
click at [446, 714] on img "button" at bounding box center [438, 712] width 15 height 15
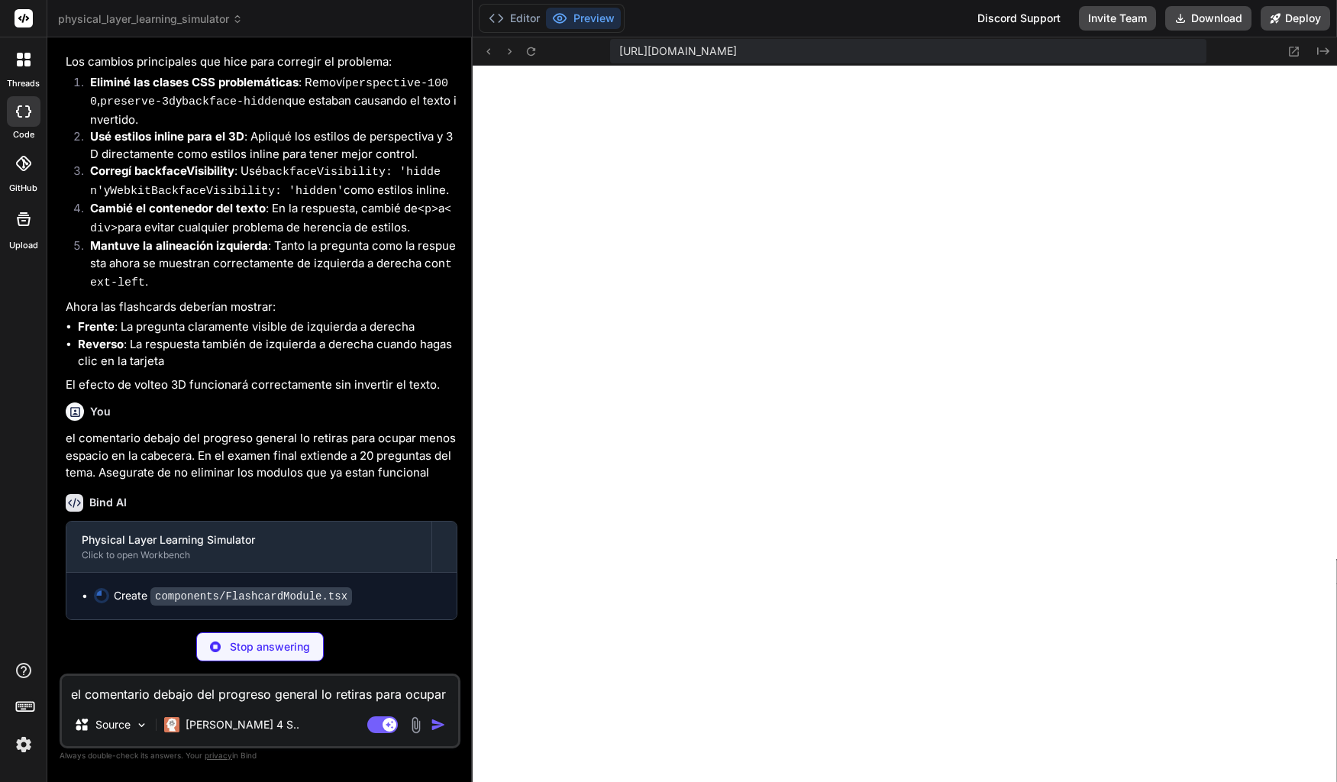
scroll to position [3097, 0]
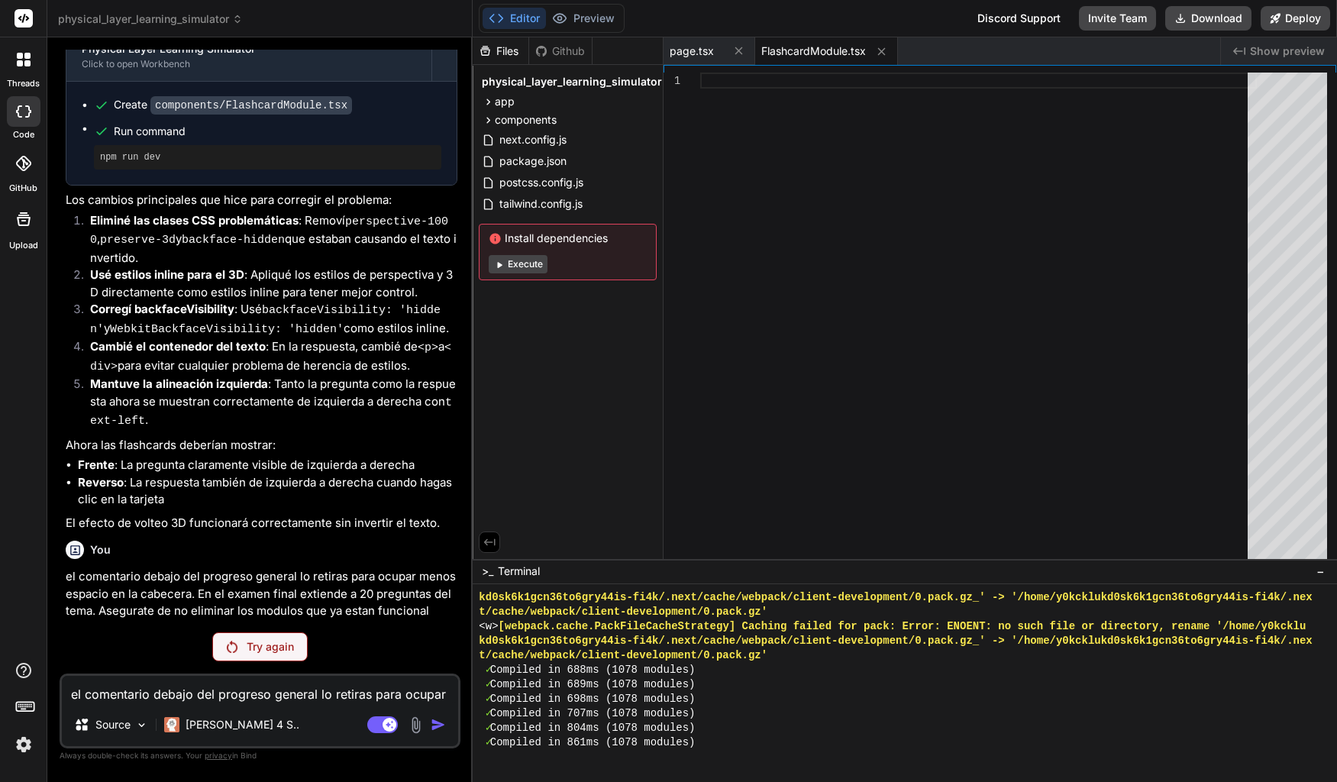
click at [267, 648] on p "Try again" at bounding box center [270, 646] width 47 height 15
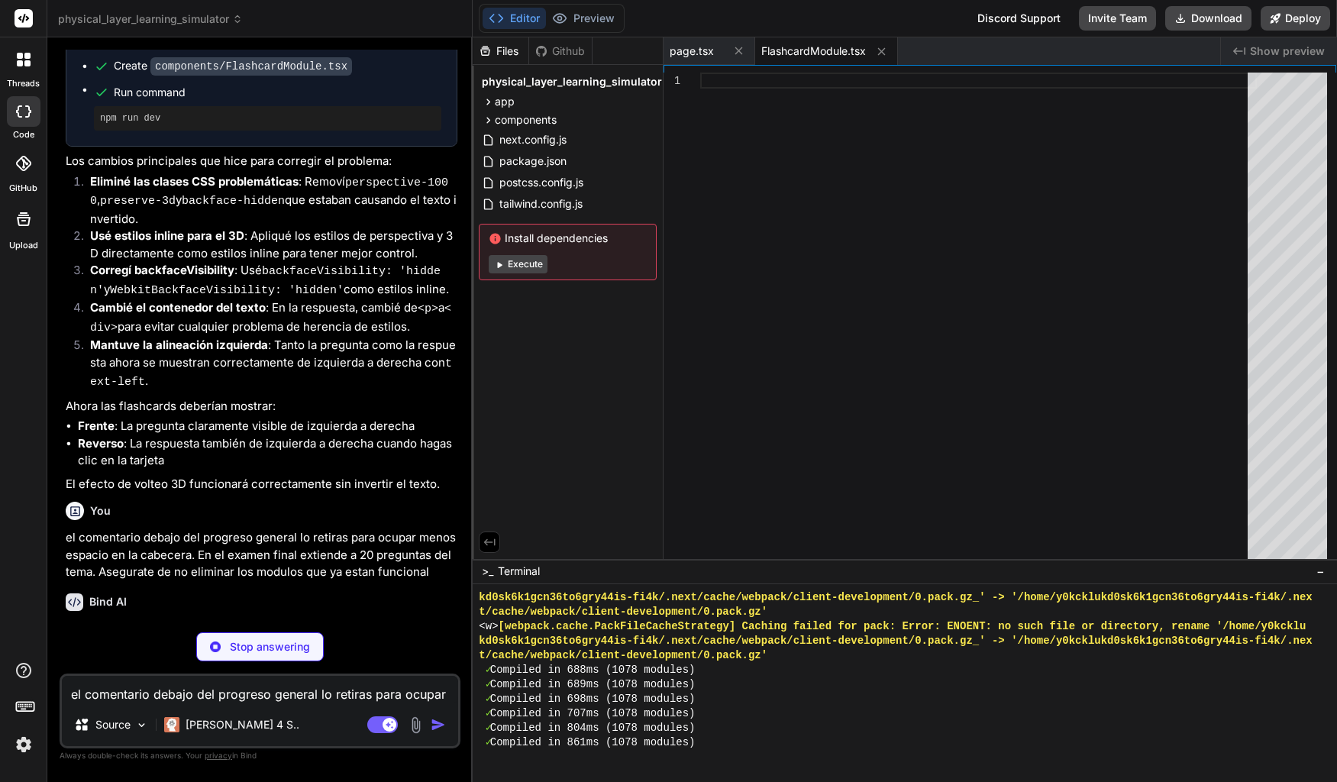
scroll to position [3136, 0]
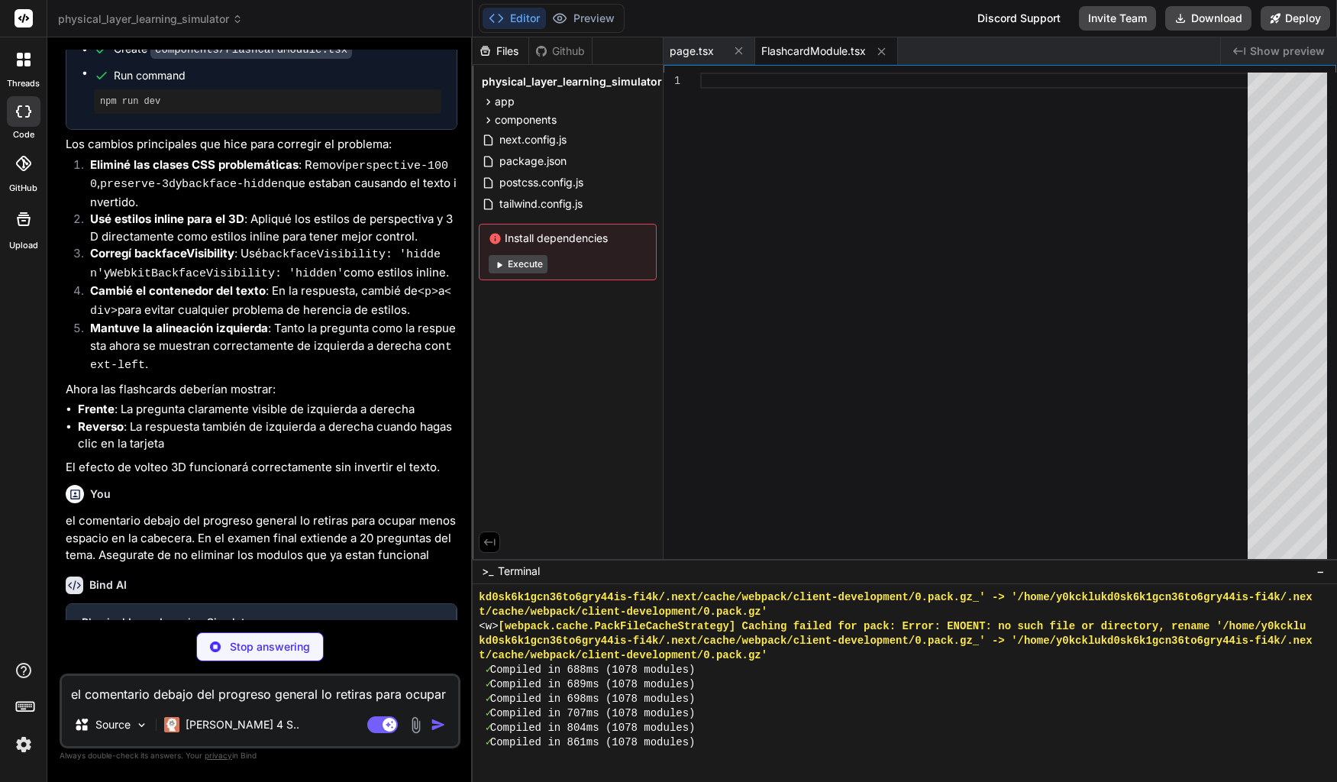
click at [521, 265] on button "Execute" at bounding box center [518, 264] width 59 height 18
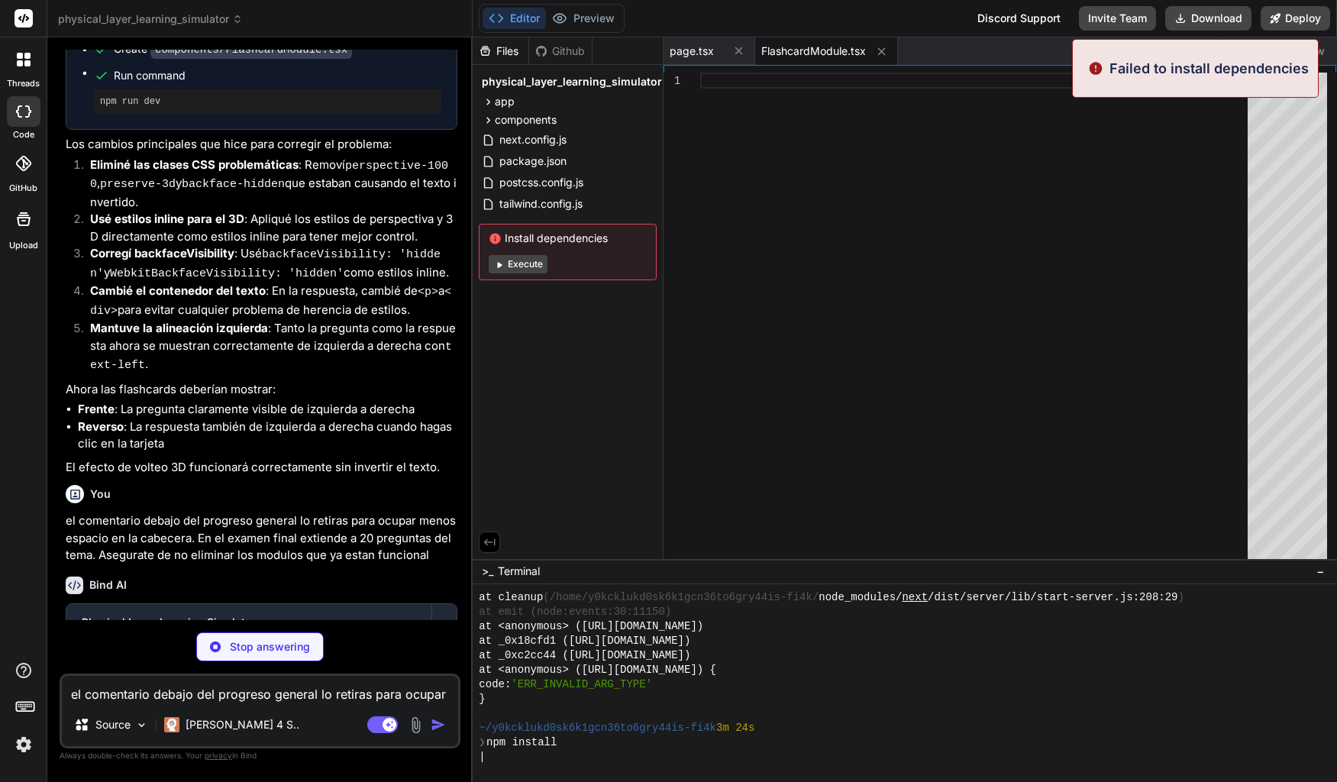
click at [526, 263] on button "Execute" at bounding box center [518, 264] width 59 height 18
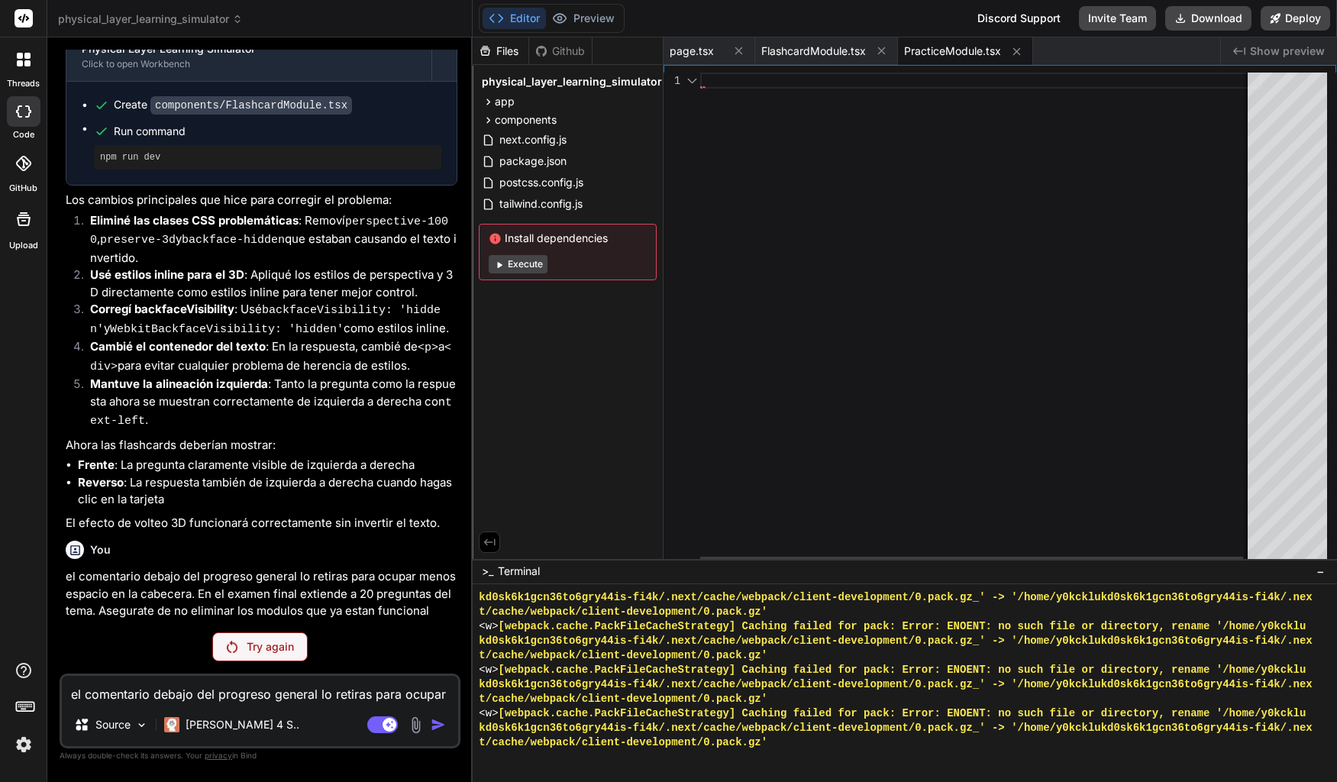
scroll to position [3097, 0]
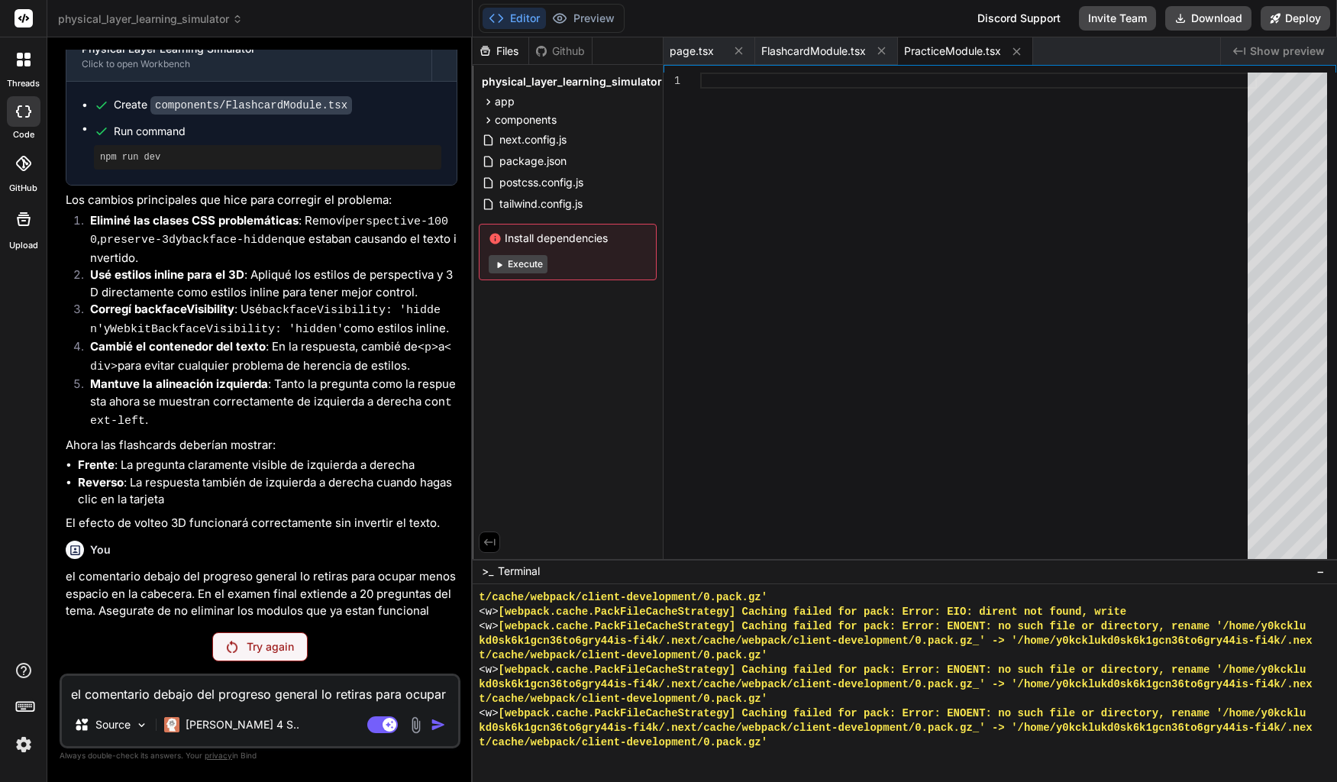
click at [245, 637] on div "Try again" at bounding box center [259, 646] width 95 height 29
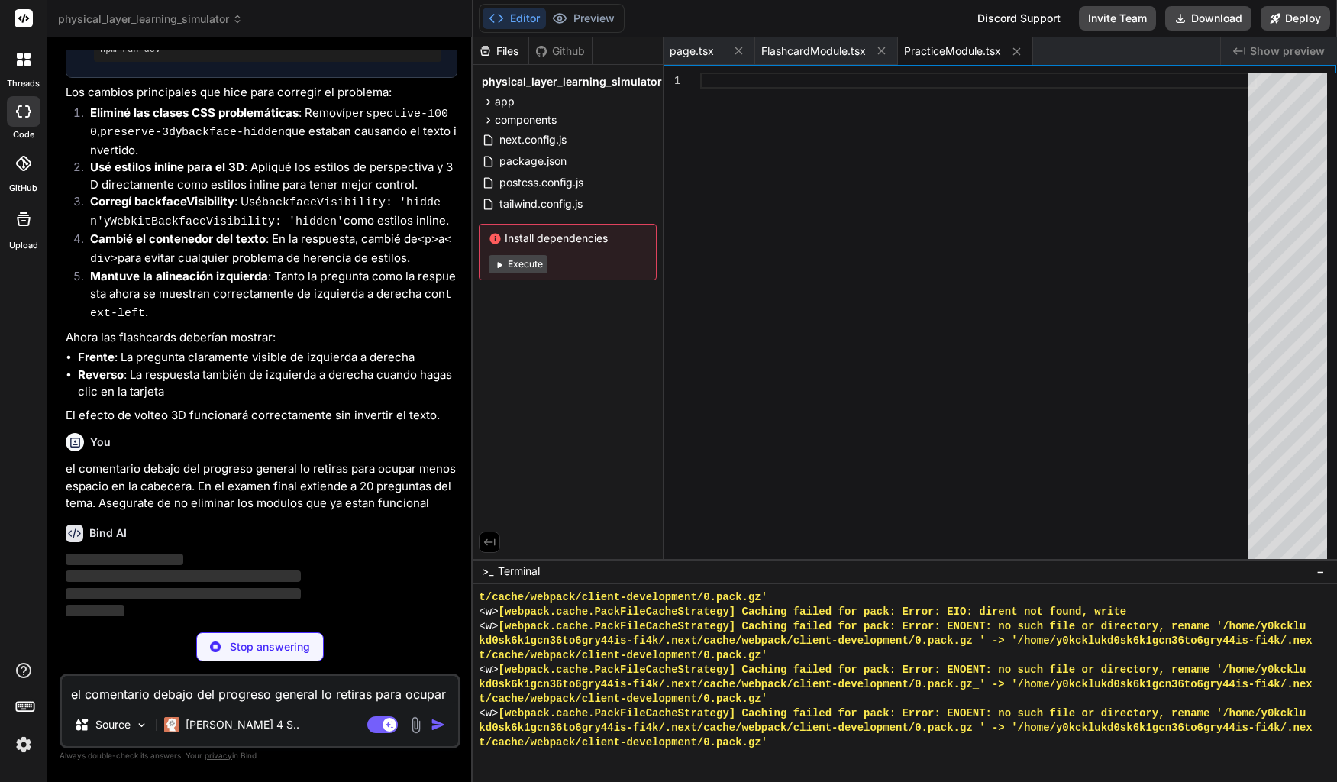
scroll to position [3136, 0]
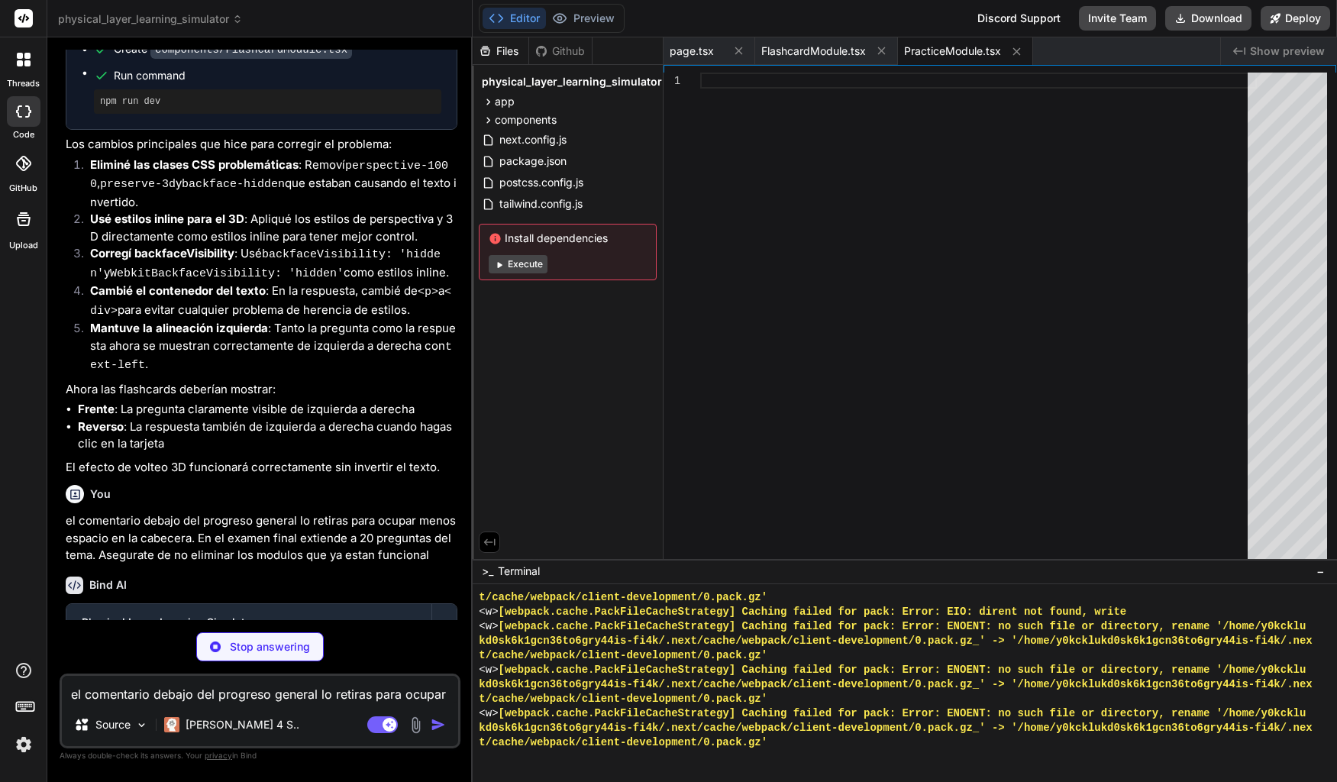
click at [531, 261] on button "Execute" at bounding box center [518, 264] width 59 height 18
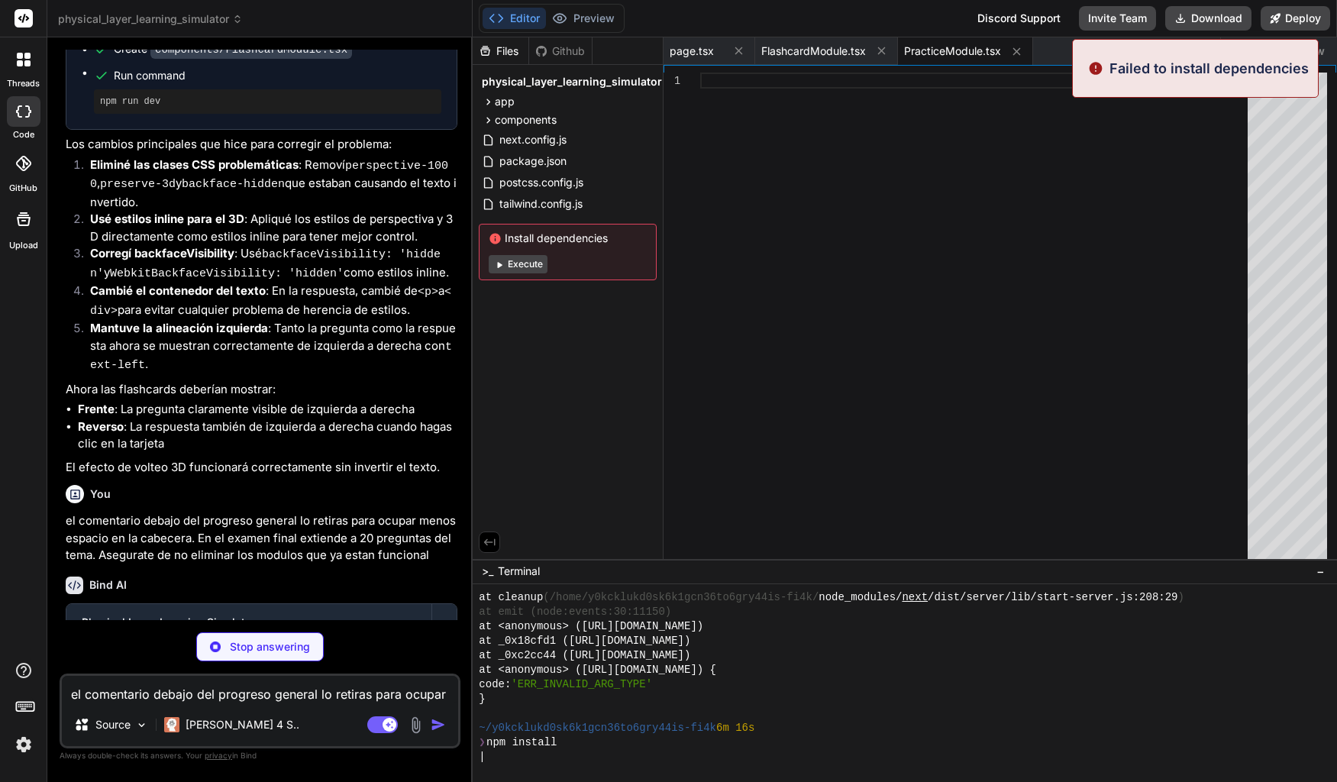
click at [528, 261] on button "Execute" at bounding box center [518, 264] width 59 height 18
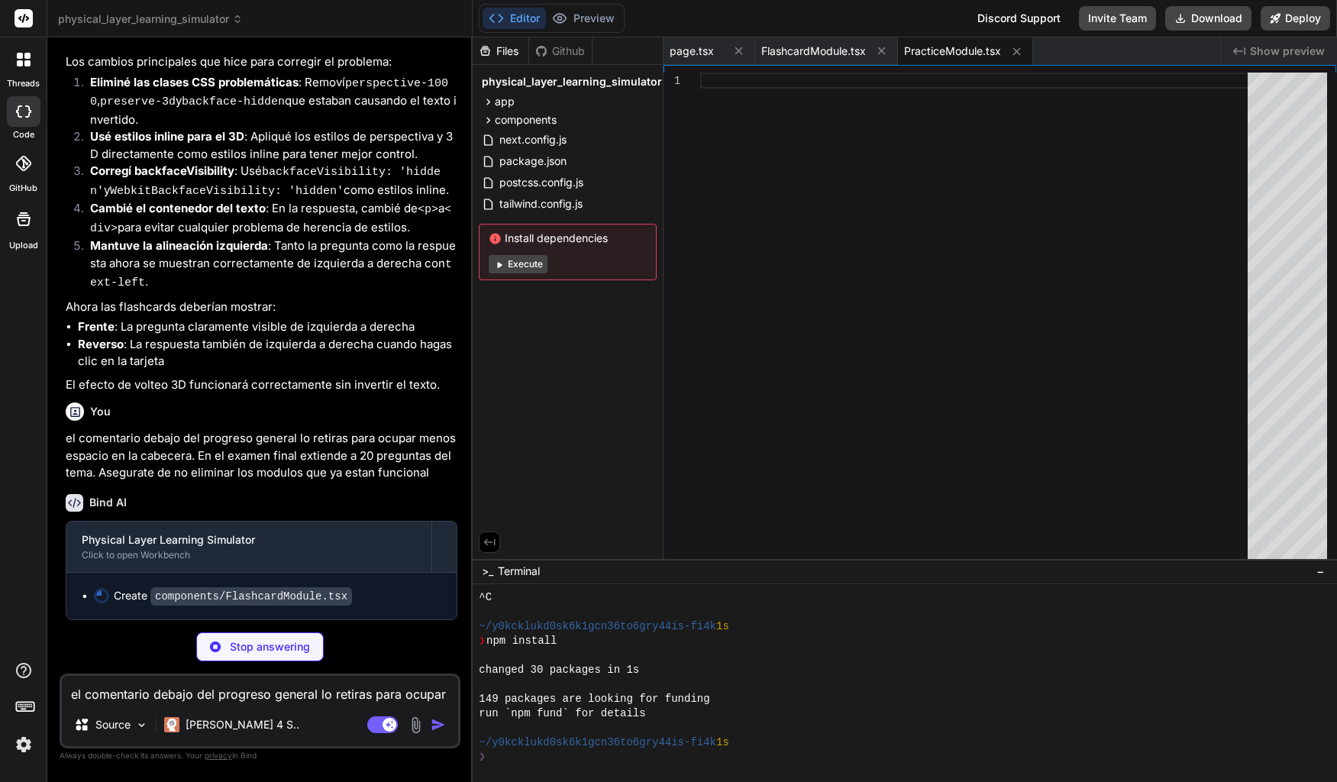
scroll to position [3236, 0]
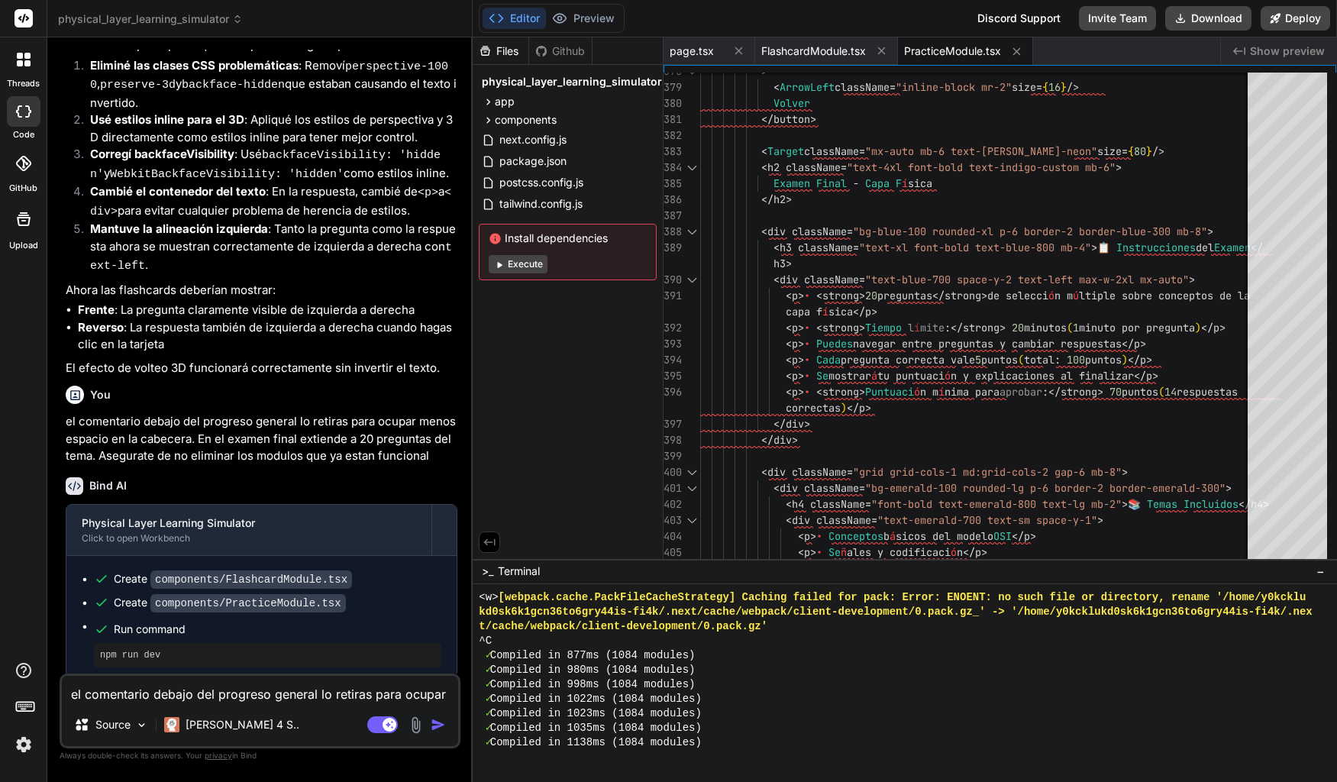
click at [522, 260] on button "Execute" at bounding box center [518, 264] width 59 height 18
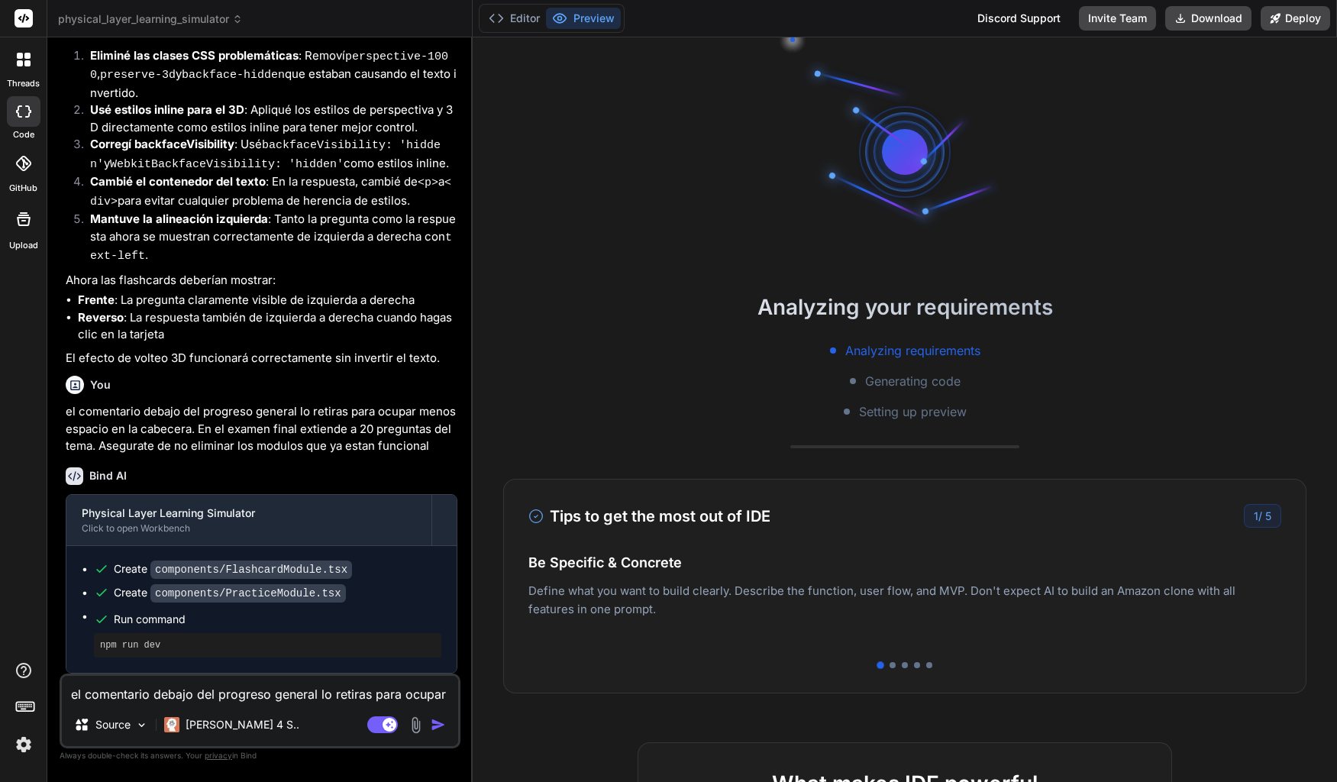
scroll to position [3262, 0]
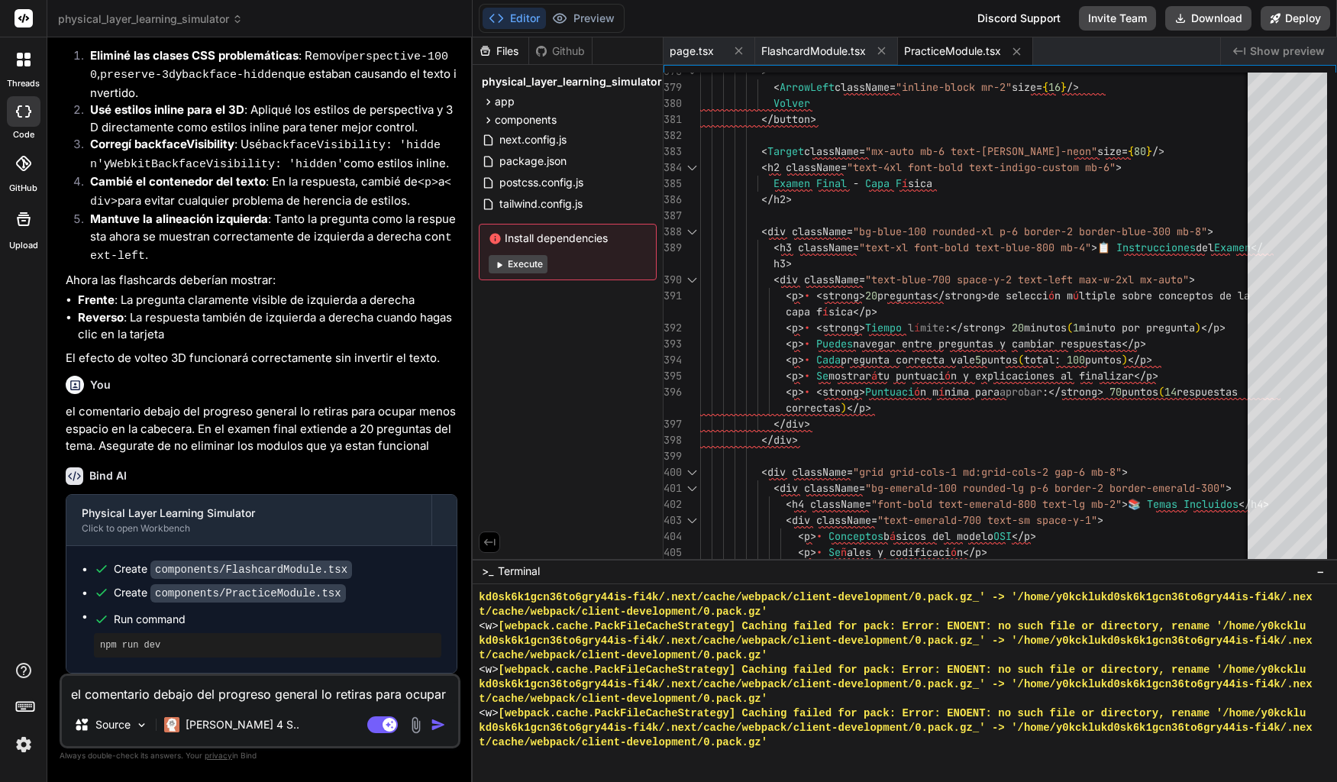
click at [537, 267] on button "Execute" at bounding box center [518, 264] width 59 height 18
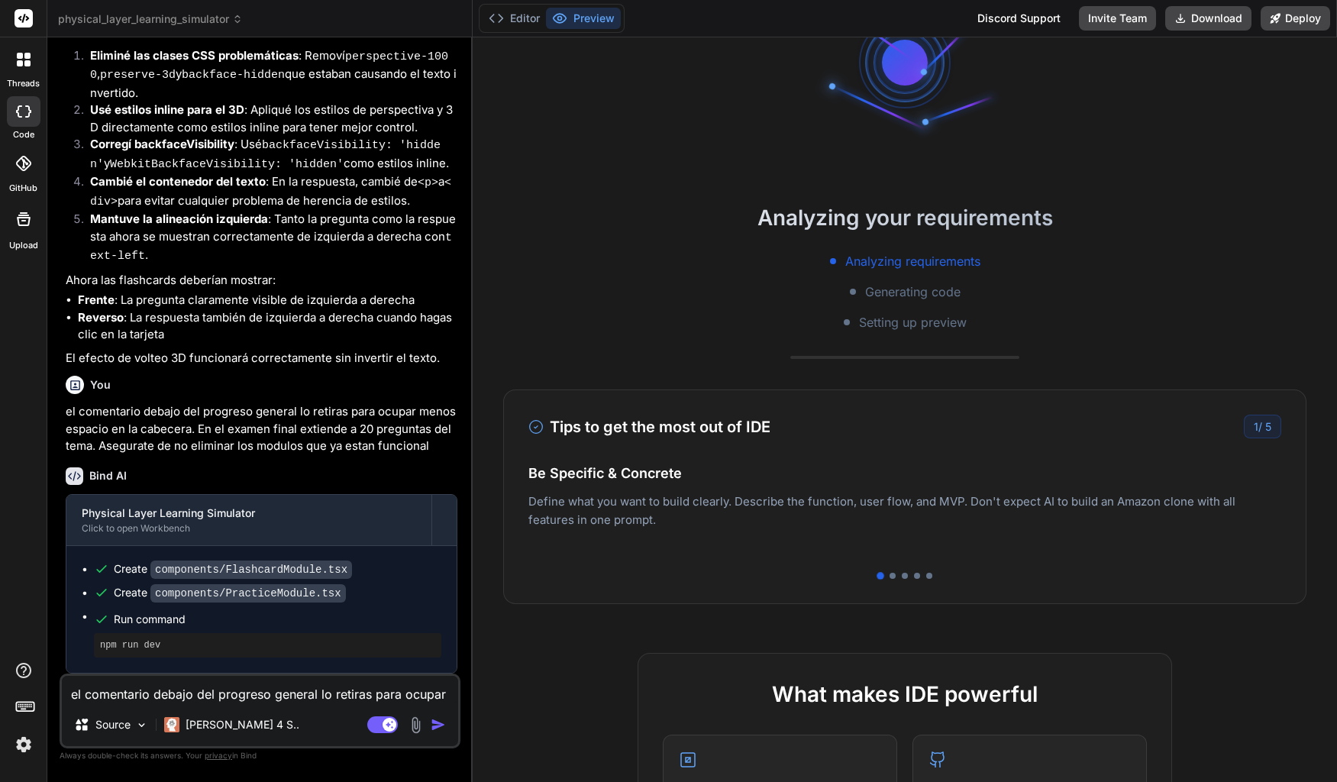
scroll to position [92, 0]
click at [305, 683] on textarea "el comentario debajo del progreso general lo retiras para ocupar menos espacio …" at bounding box center [260, 689] width 396 height 27
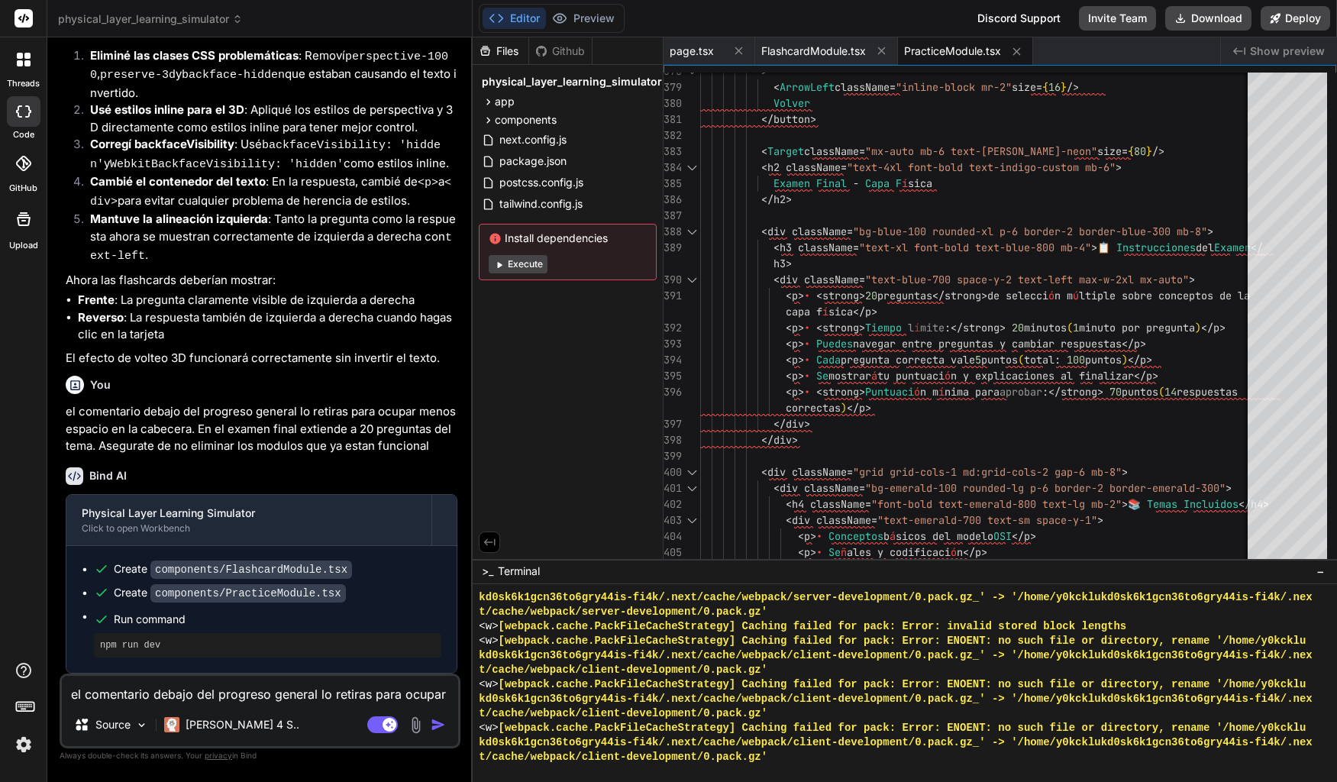
scroll to position [14507, 0]
